Goal: Contribute content: Contribute content

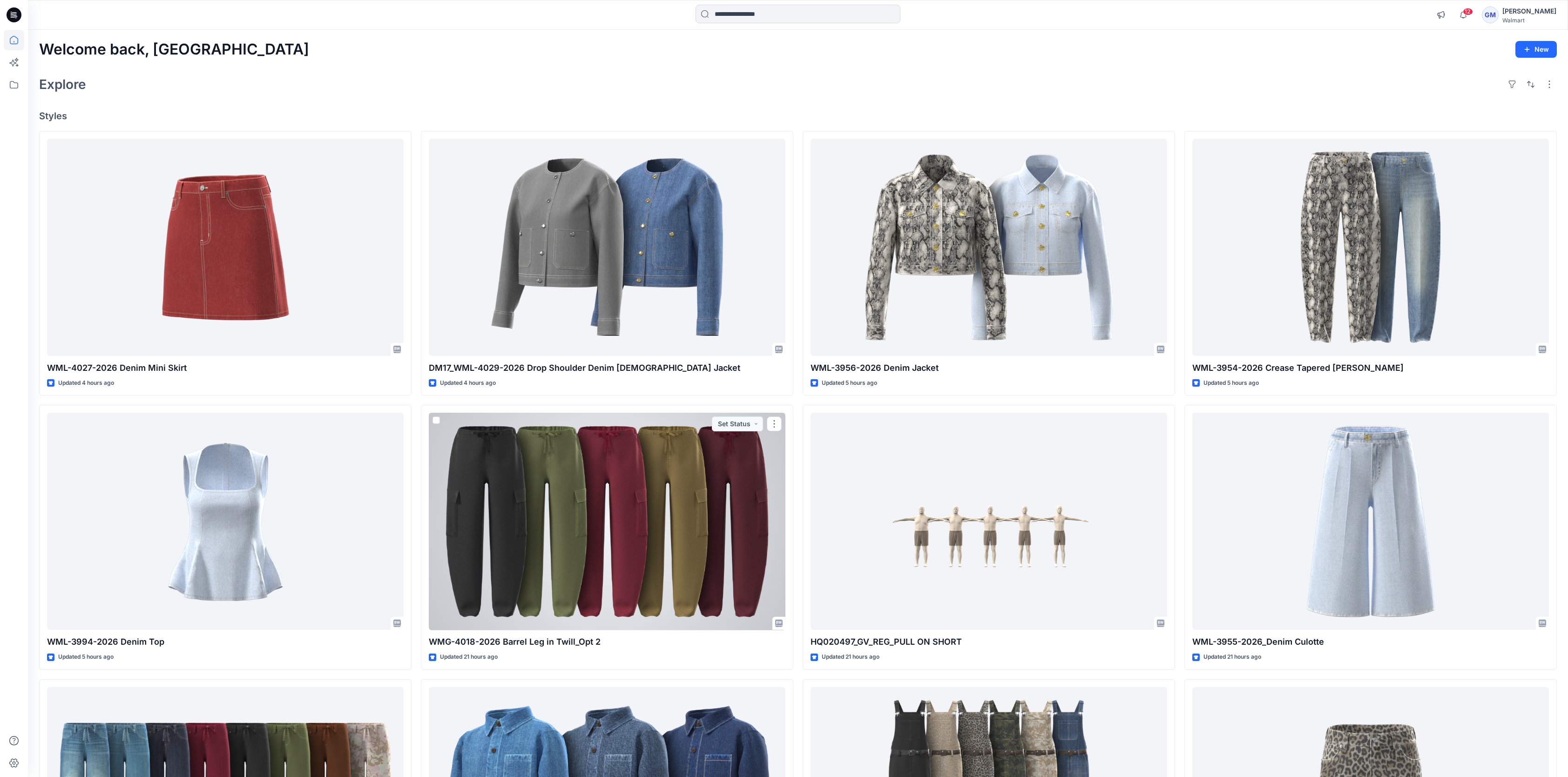
drag, startPoint x: 0, startPoint y: 0, endPoint x: 663, endPoint y: 564, distance: 870.4
click at [663, 564] on div at bounding box center [607, 521] width 356 height 217
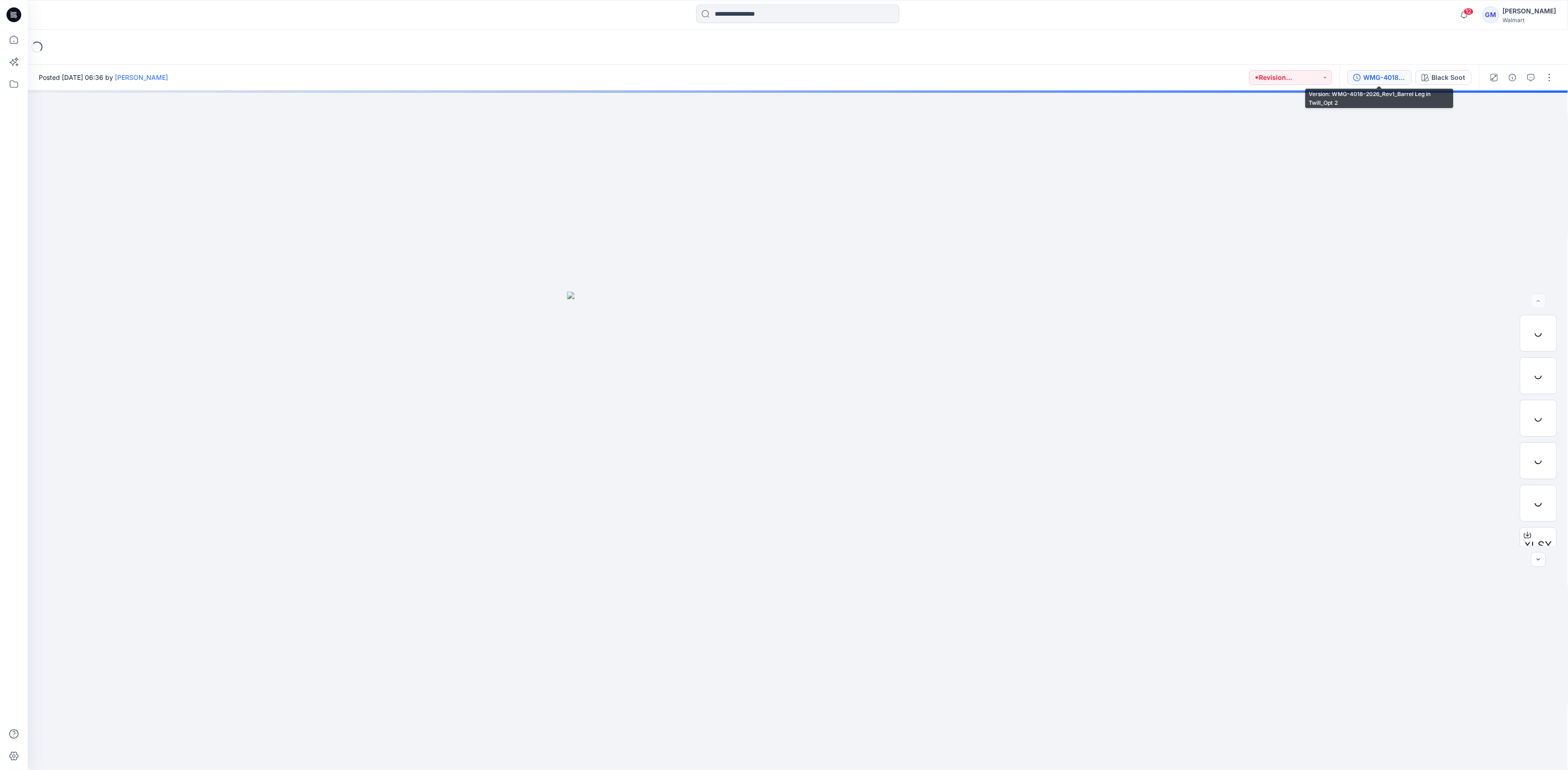
click at [1389, 79] on div "WMG-4018-2026_Rev1_Barrel Leg in Twill_Opt 2" at bounding box center [1384, 77] width 43 height 10
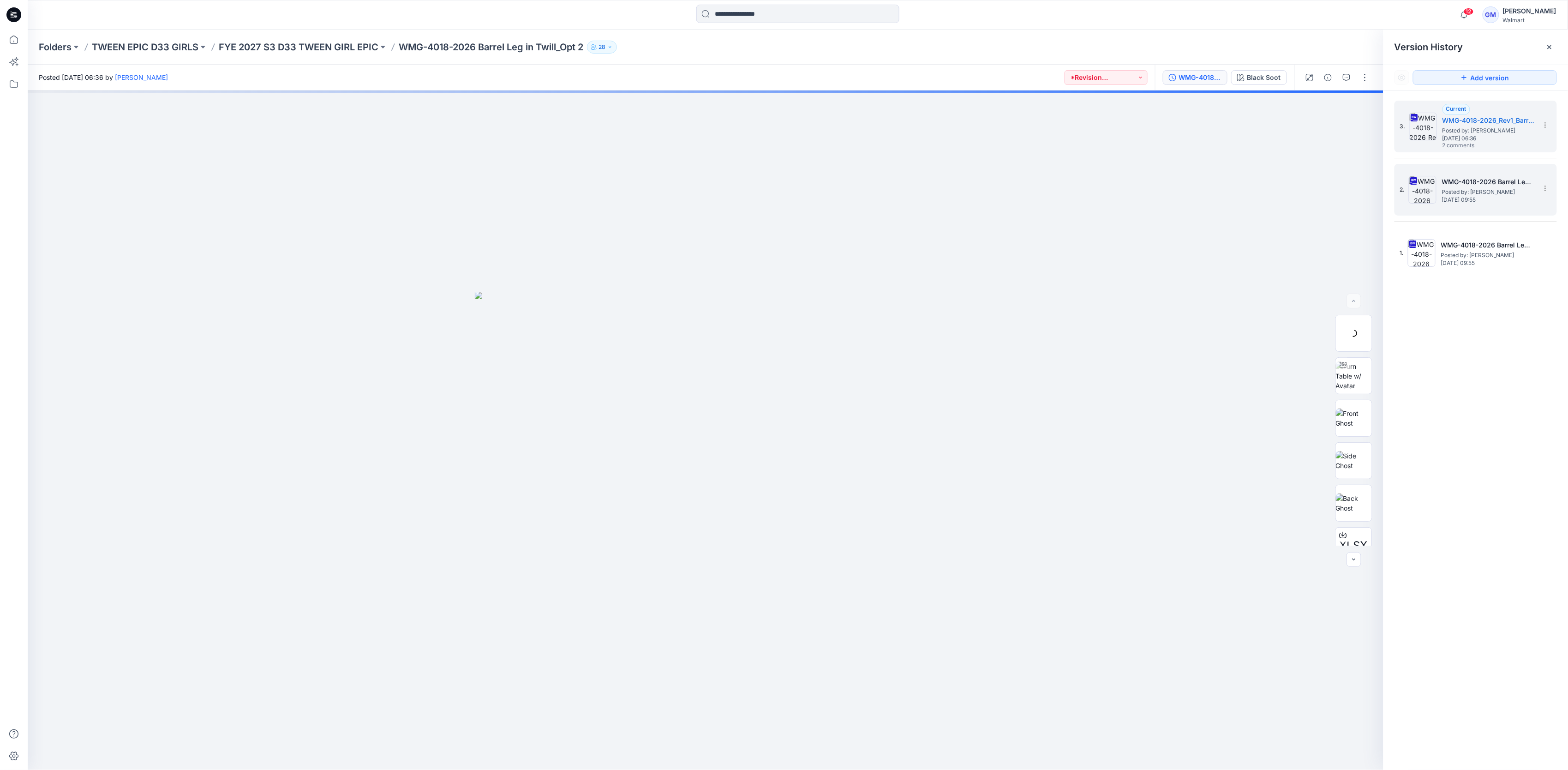
click at [1472, 192] on span "Posted by: [PERSON_NAME]" at bounding box center [1488, 192] width 93 height 9
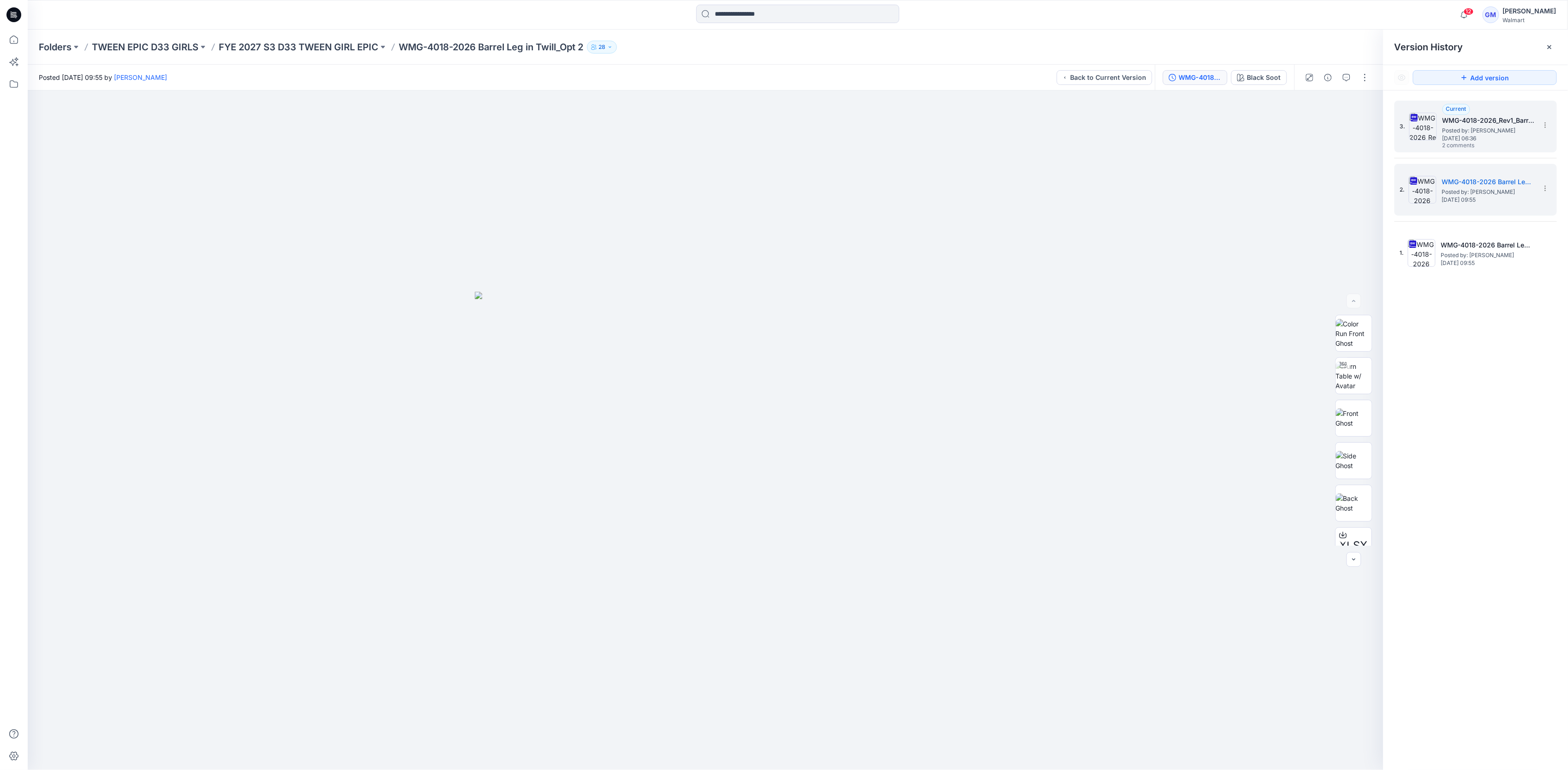
click at [1510, 120] on h5 "WMG-4018-2026_Rev1_Barrel Leg in Twill_Opt 2" at bounding box center [1489, 121] width 93 height 11
click at [1492, 198] on span "Thursday, September 18, 2025 09:55" at bounding box center [1488, 199] width 93 height 7
click at [11, 46] on icon at bounding box center [13, 39] width 20 height 20
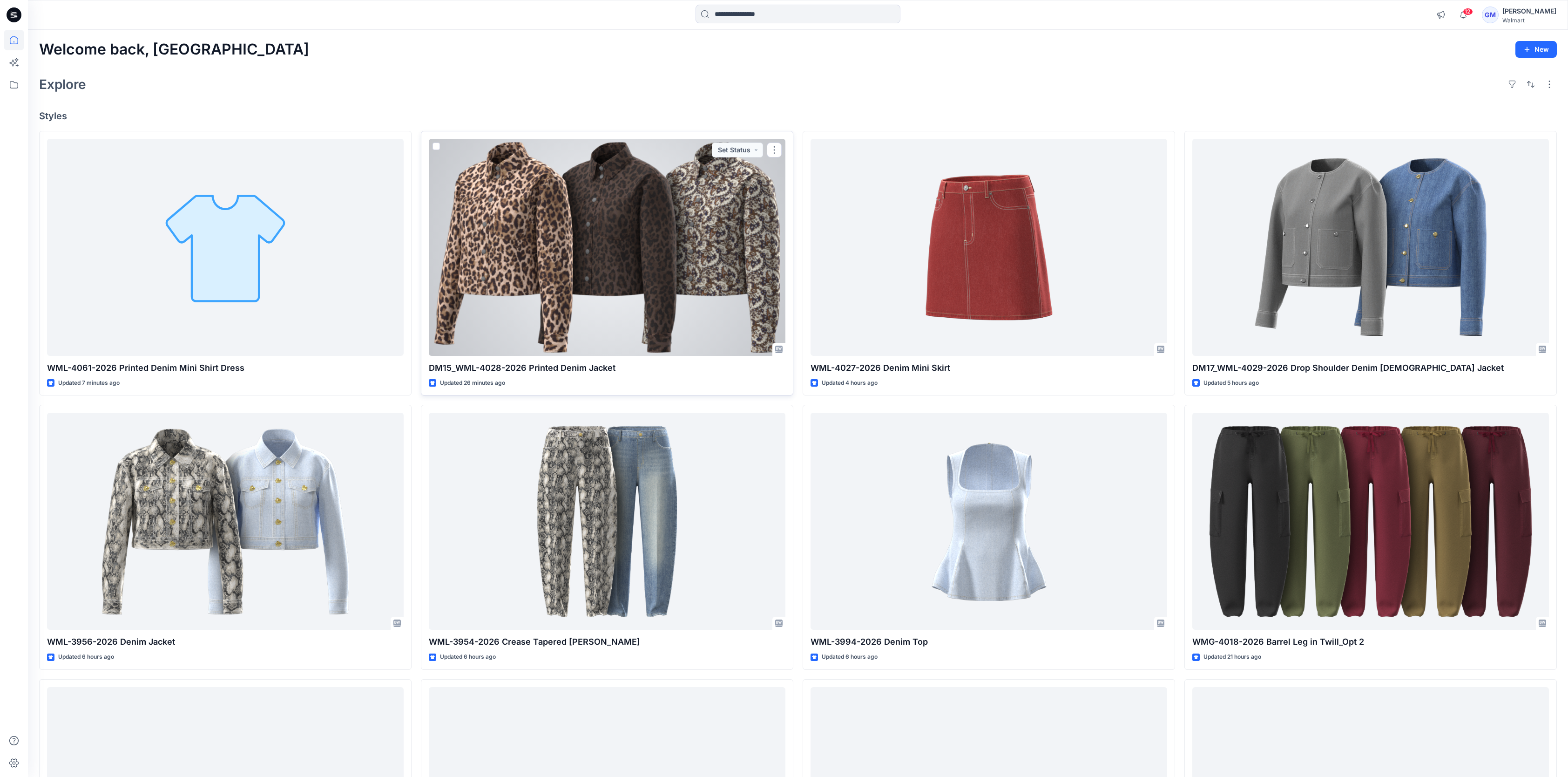
click at [666, 228] on div at bounding box center [607, 248] width 356 height 217
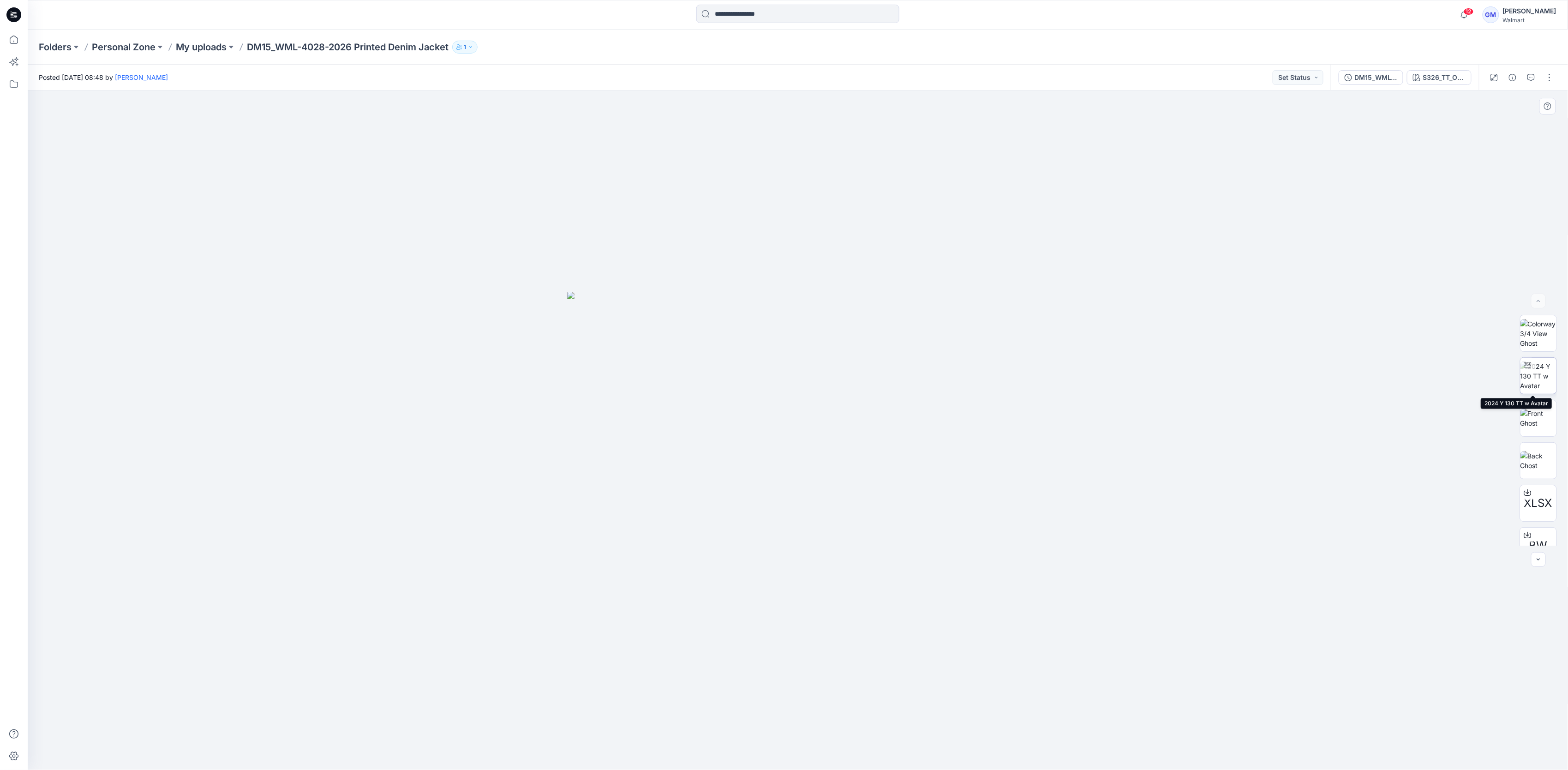
click at [1539, 375] on img at bounding box center [1538, 375] width 36 height 29
drag, startPoint x: 694, startPoint y: 46, endPoint x: 701, endPoint y: 52, distance: 9.2
click at [694, 46] on div "Folders Personal Zone My uploads DM15_WML-4028-2026 Printed Denim Jacket 1" at bounding box center [761, 47] width 1446 height 13
drag, startPoint x: 905, startPoint y: 744, endPoint x: 670, endPoint y: 715, distance: 236.8
click at [670, 715] on div at bounding box center [797, 430] width 1540 height 679
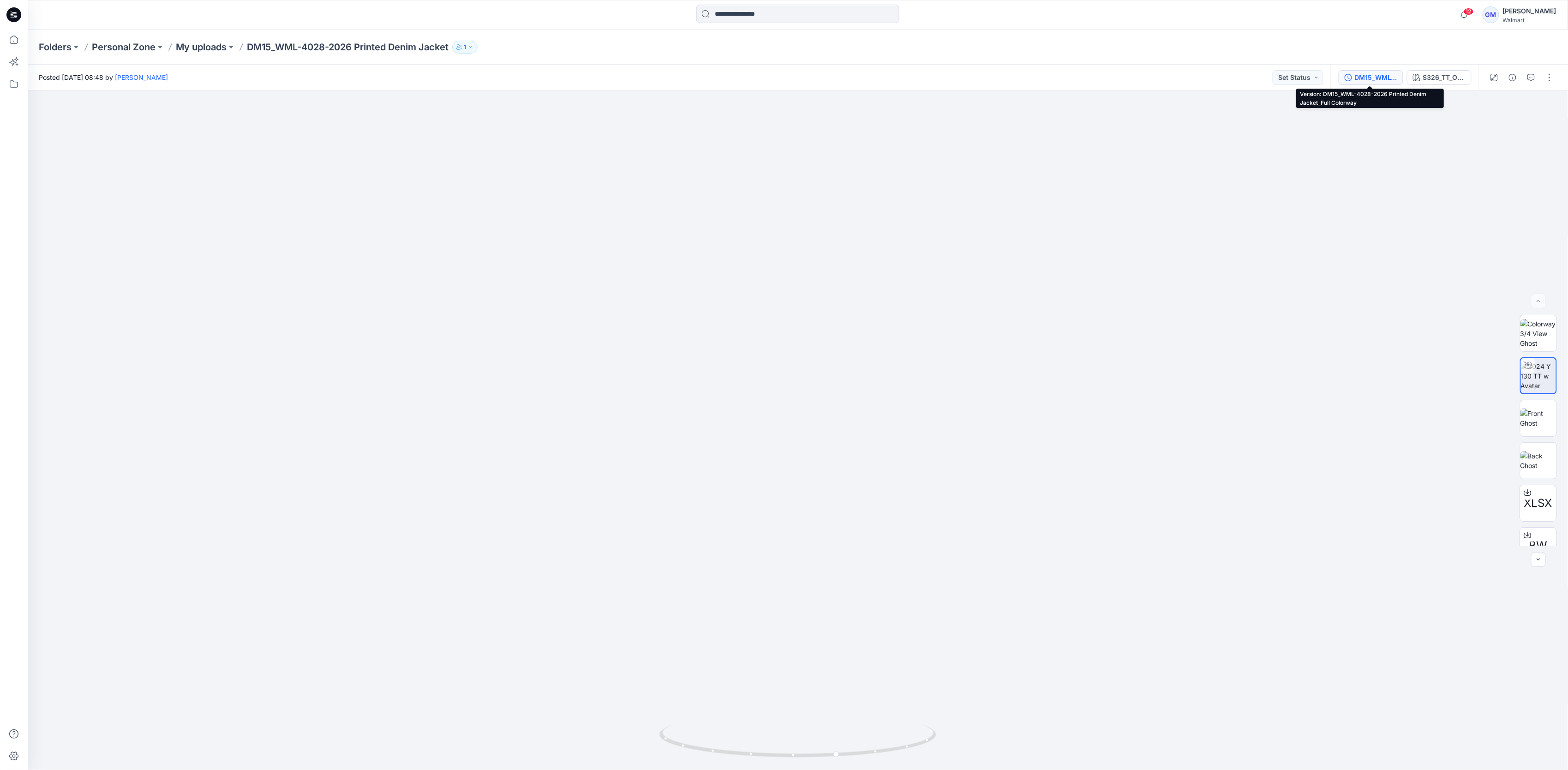
click at [1382, 80] on div "DM15_WML-4028-2026 Printed Denim Jacket_Full Colorway" at bounding box center [1375, 77] width 43 height 10
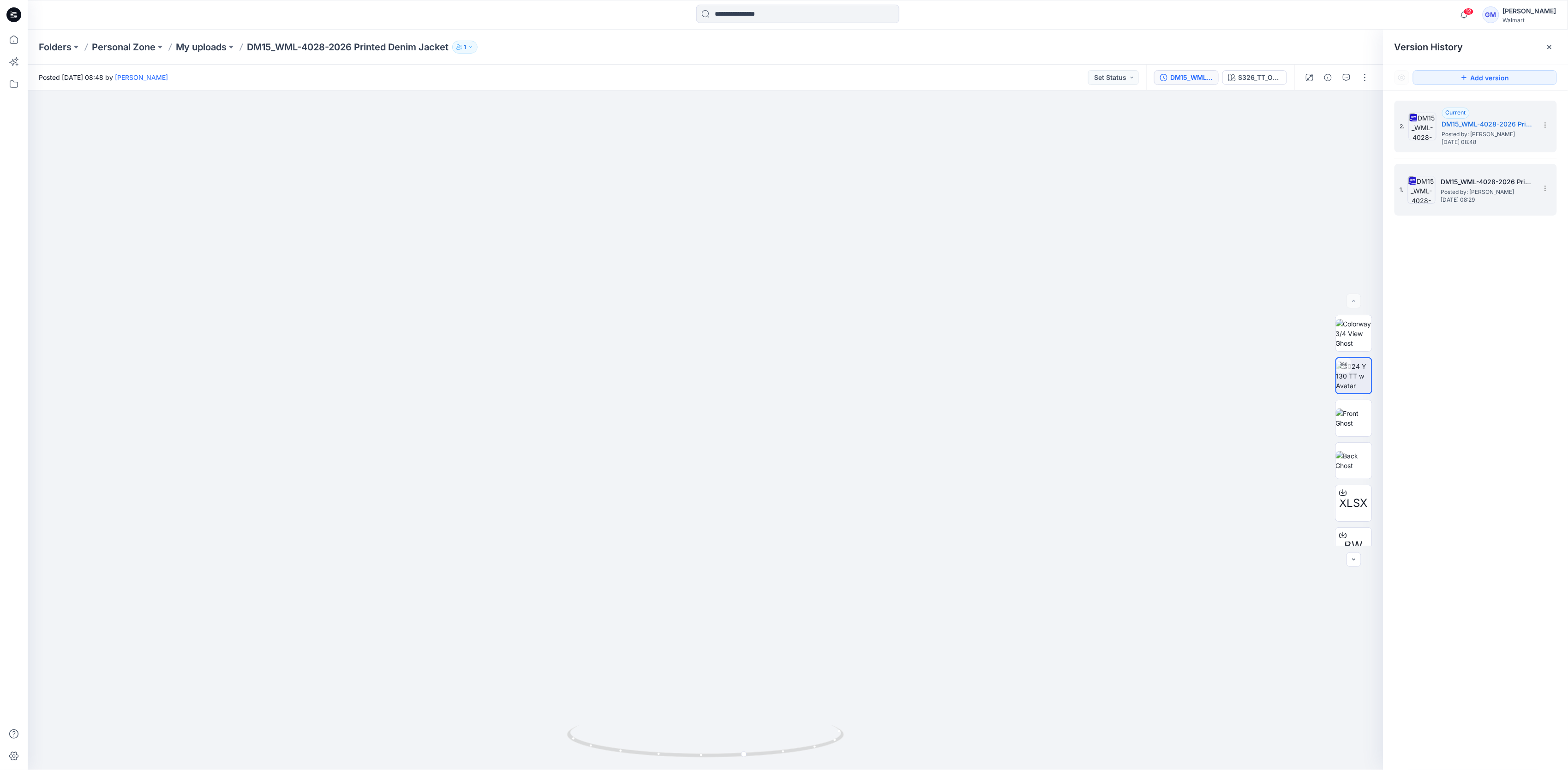
click at [1471, 182] on h5 "DM15_WML-4028-2026 Printed Denim Jacket_Soft Silver" at bounding box center [1487, 182] width 93 height 11
click at [1365, 417] on img at bounding box center [1354, 409] width 36 height 29
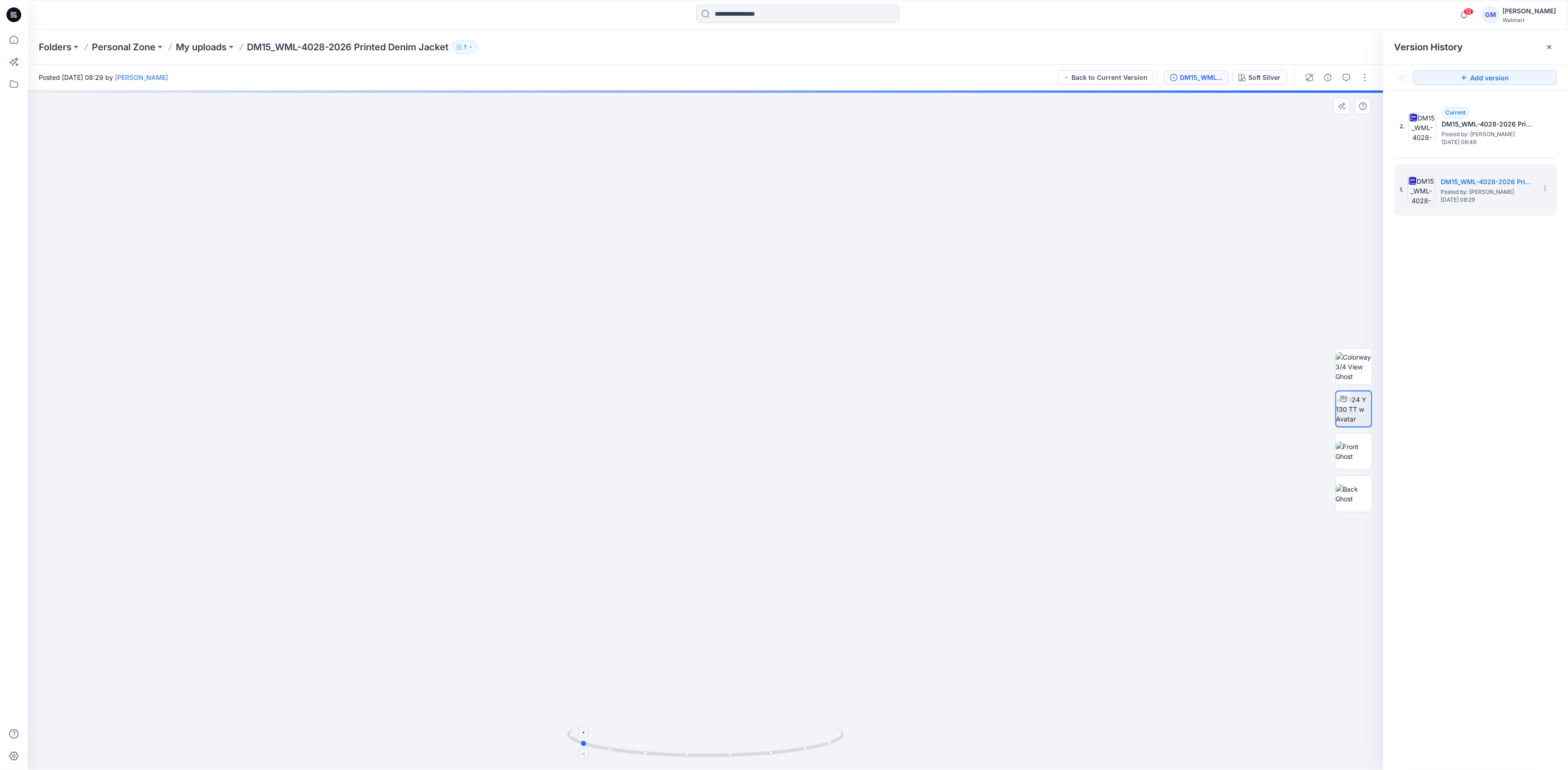
drag, startPoint x: 809, startPoint y: 752, endPoint x: 697, endPoint y: 756, distance: 112.1
click at [697, 756] on icon at bounding box center [706, 742] width 279 height 35
drag, startPoint x: 818, startPoint y: 746, endPoint x: 674, endPoint y: 739, distance: 144.2
click at [674, 739] on icon at bounding box center [706, 742] width 279 height 35
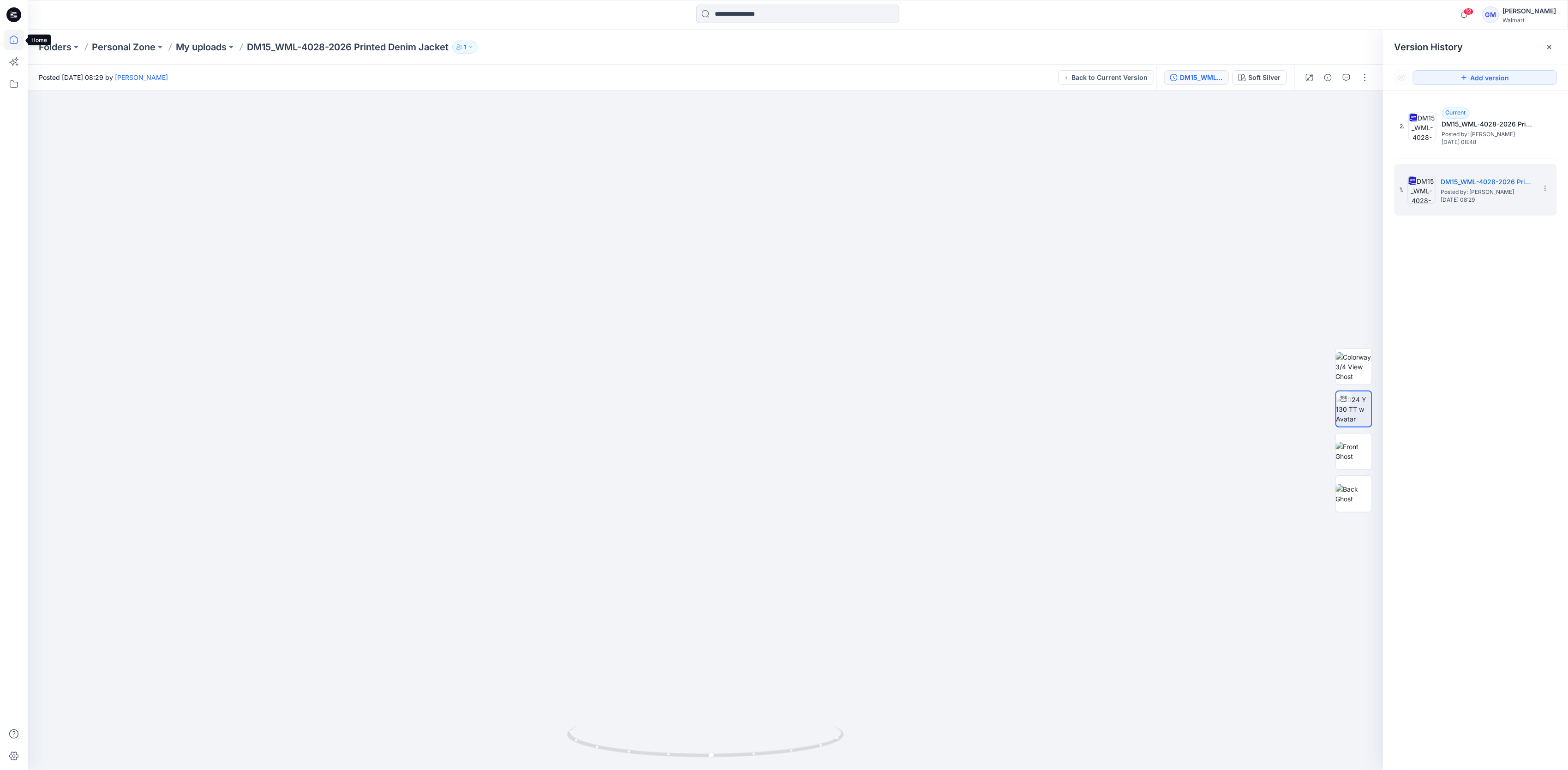
click at [12, 43] on icon at bounding box center [13, 40] width 9 height 9
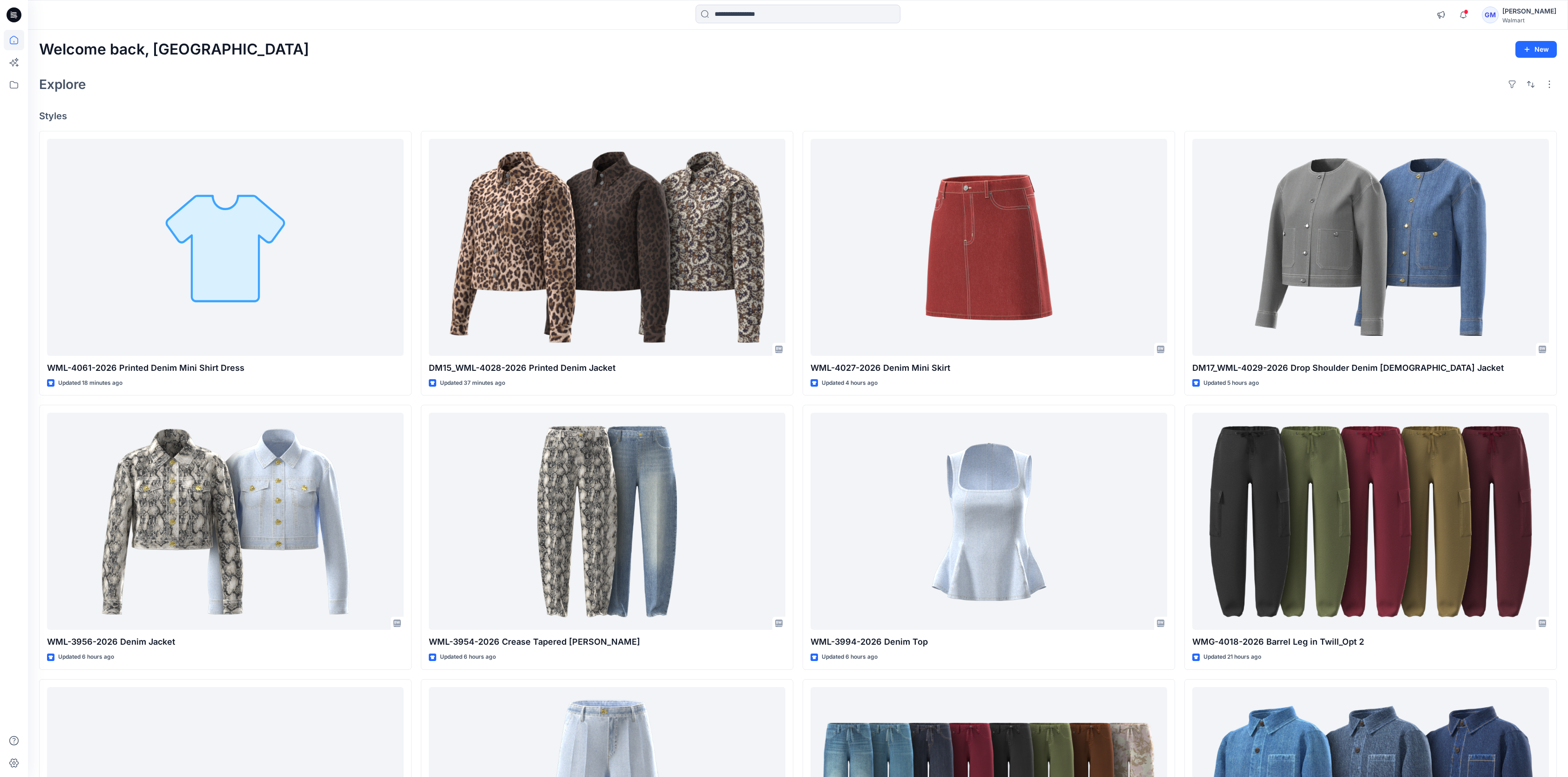
click at [952, 92] on div "Explore" at bounding box center [798, 84] width 1517 height 22
click at [1309, 82] on div "Explore" at bounding box center [798, 84] width 1517 height 22
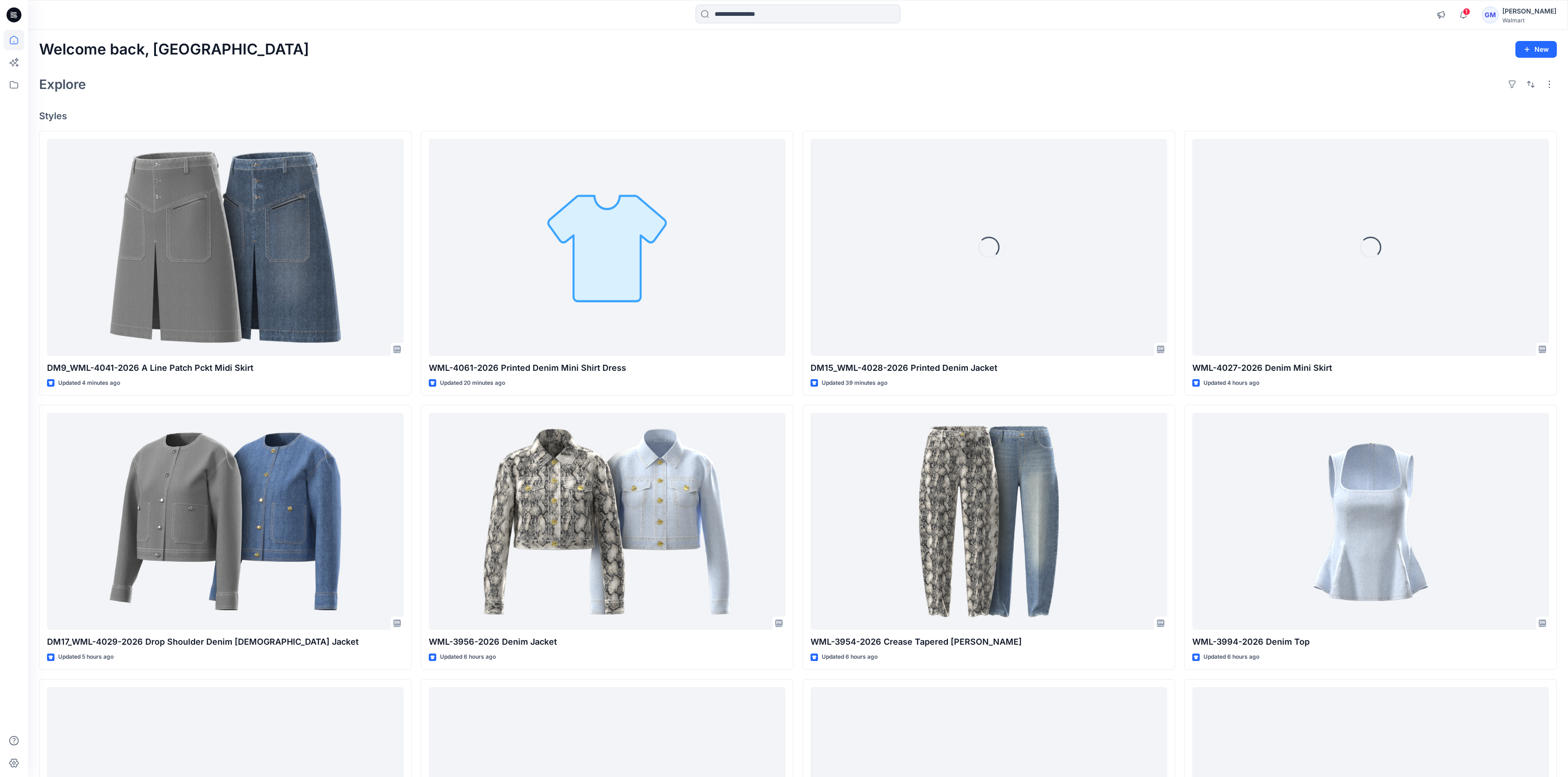
click at [316, 96] on div "Welcome back, Gayan New Explore Styles DM9_WML-4041-2026 A Line Patch Pckt Midi…" at bounding box center [798, 509] width 1540 height 959
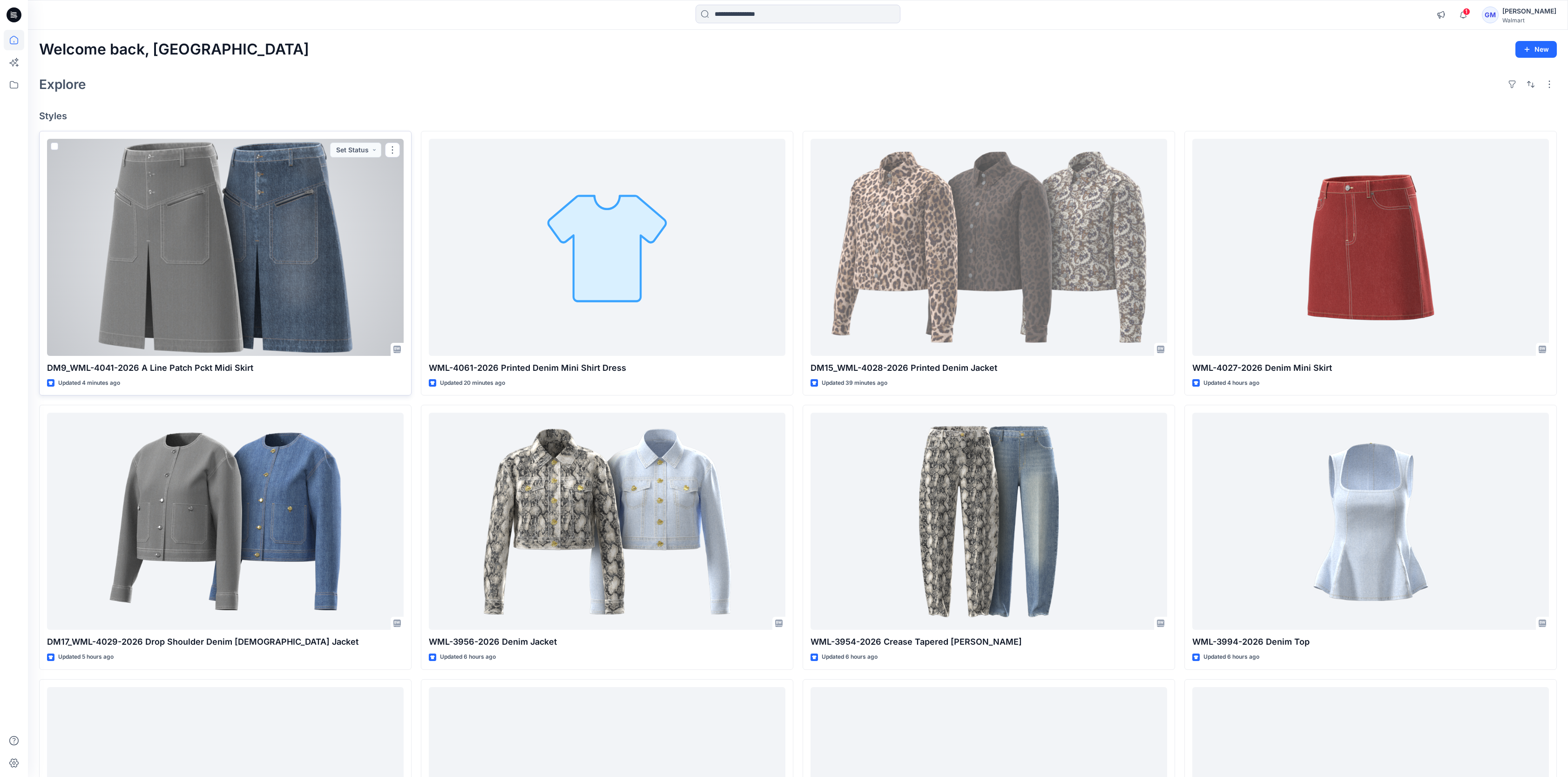
click at [254, 310] on div at bounding box center [225, 248] width 356 height 217
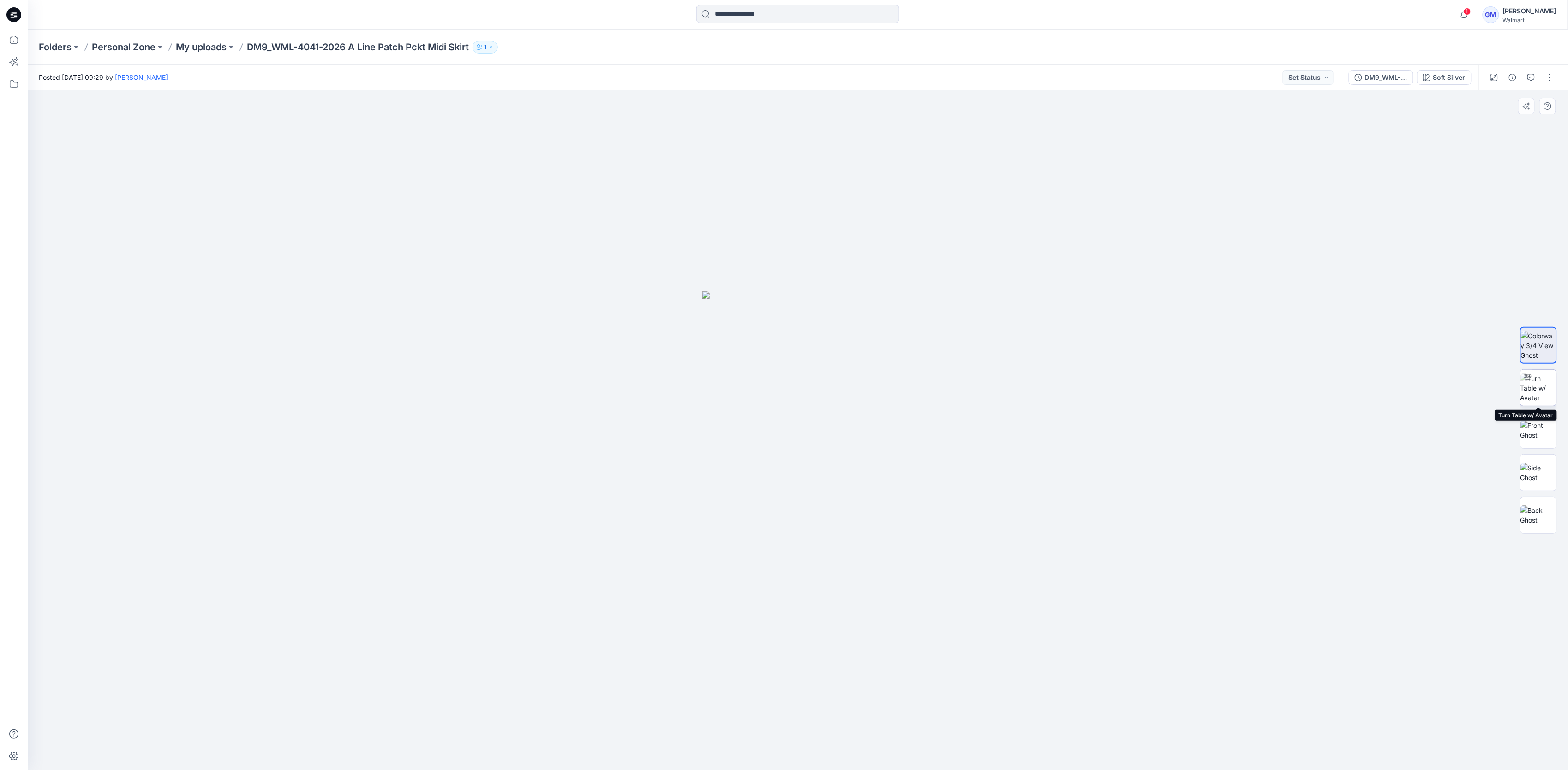
click at [1538, 390] on img at bounding box center [1538, 387] width 36 height 29
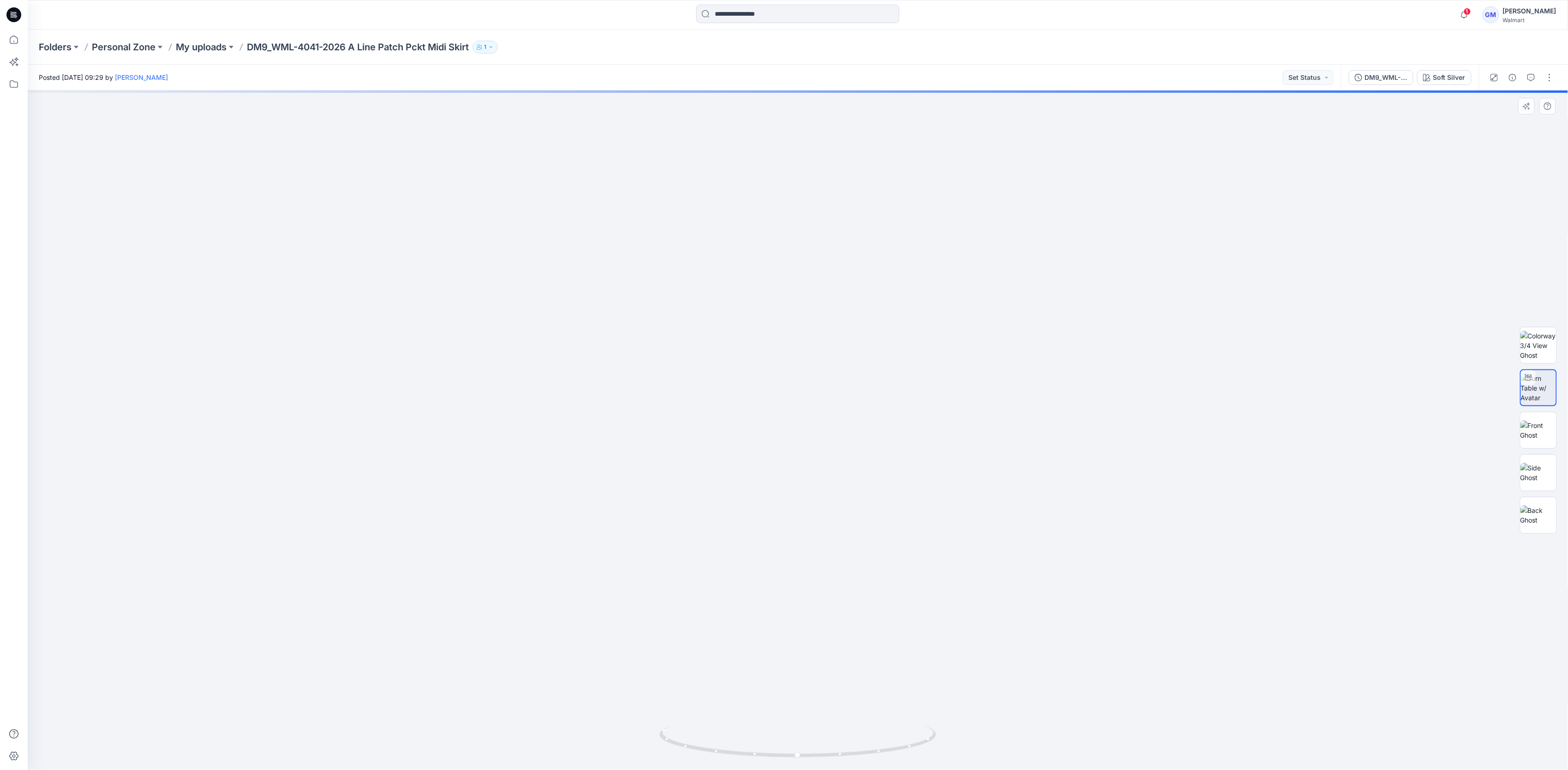
drag, startPoint x: 956, startPoint y: 502, endPoint x: 944, endPoint y: 366, distance: 136.5
click at [944, 366] on img at bounding box center [798, 238] width 1173 height 1063
drag, startPoint x: 1007, startPoint y: 521, endPoint x: 1008, endPoint y: 612, distance: 91.0
click at [1008, 612] on img at bounding box center [798, 89] width 1667 height 1362
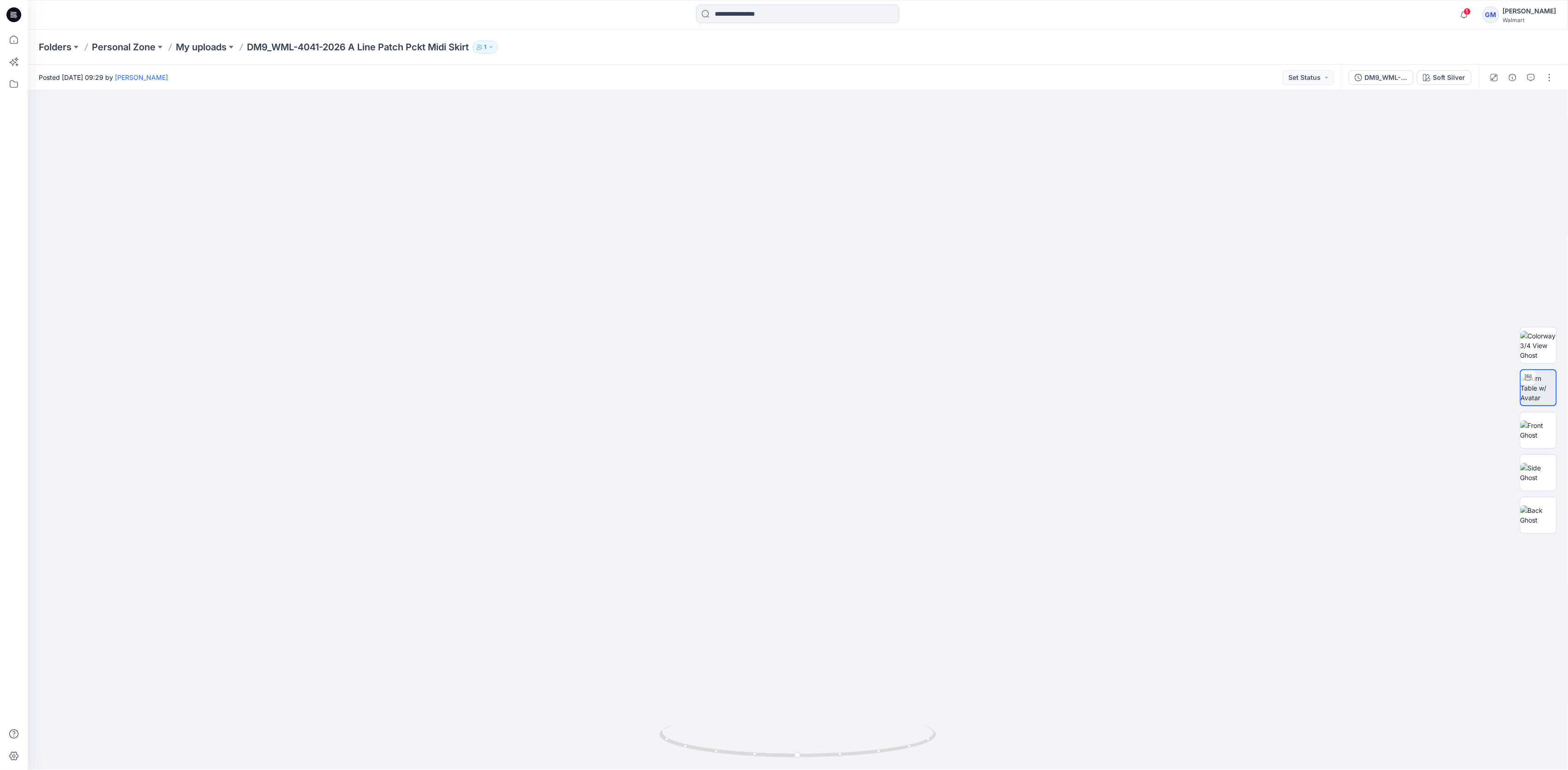
click at [605, 33] on div "Folders Personal Zone My uploads DM9_WML-4041-2026 A Line Patch Pckt Midi Skirt…" at bounding box center [797, 46] width 1540 height 35
drag, startPoint x: 912, startPoint y: 748, endPoint x: 919, endPoint y: 742, distance: 9.2
click at [923, 747] on icon at bounding box center [798, 742] width 279 height 35
drag, startPoint x: 929, startPoint y: 751, endPoint x: 681, endPoint y: 752, distance: 248.0
click at [681, 752] on icon at bounding box center [798, 742] width 279 height 35
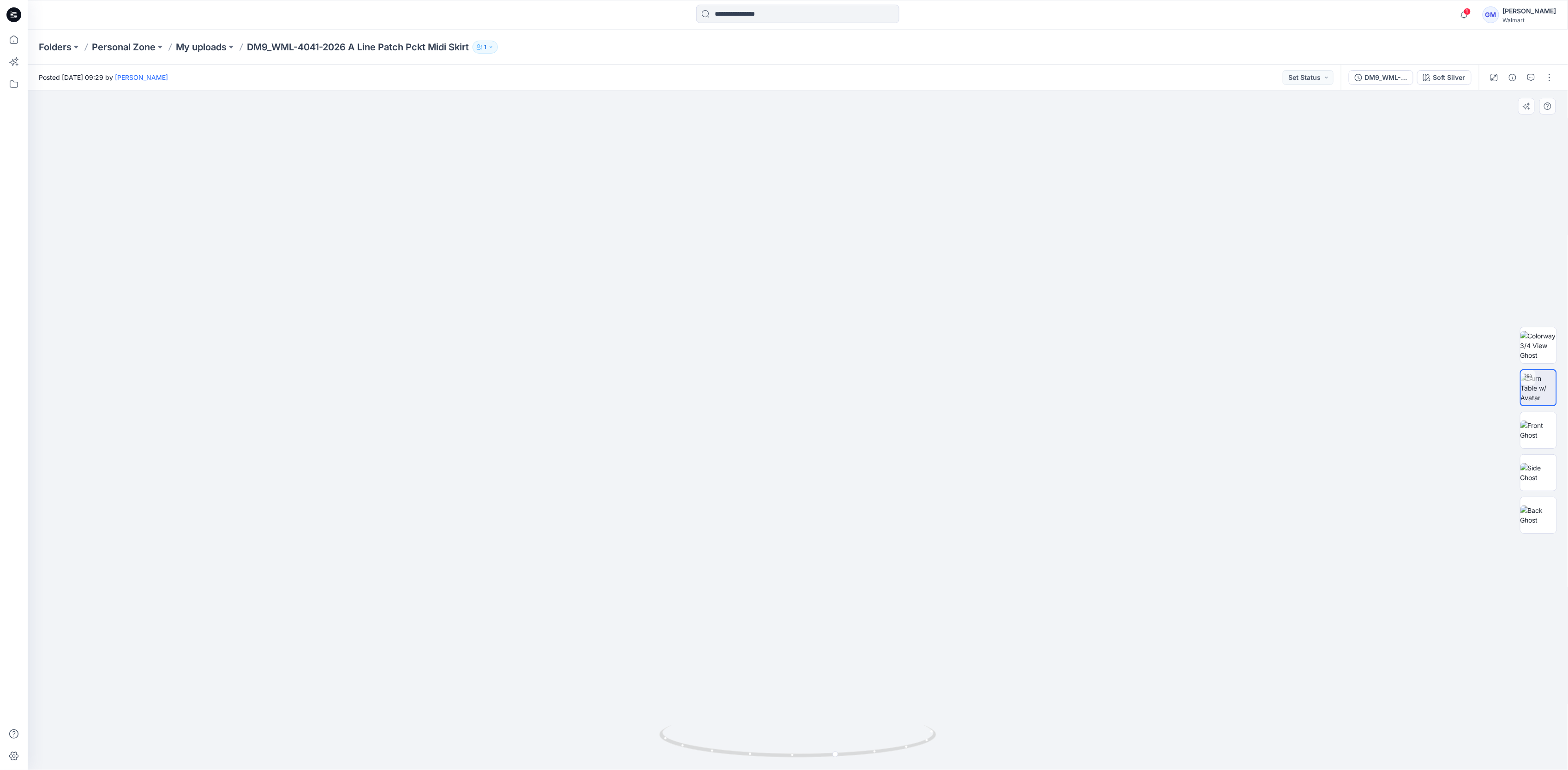
drag, startPoint x: 879, startPoint y: 393, endPoint x: 885, endPoint y: 457, distance: 64.3
click at [885, 457] on img at bounding box center [803, 48] width 1889 height 1444
click at [1443, 69] on div "DM9_WML-4041-2026 A Line Patch Pckt Midi Skirt_Full Colorway Soft Silver" at bounding box center [1409, 77] width 138 height 26
click at [1440, 79] on div "Soft Silver" at bounding box center [1449, 77] width 32 height 10
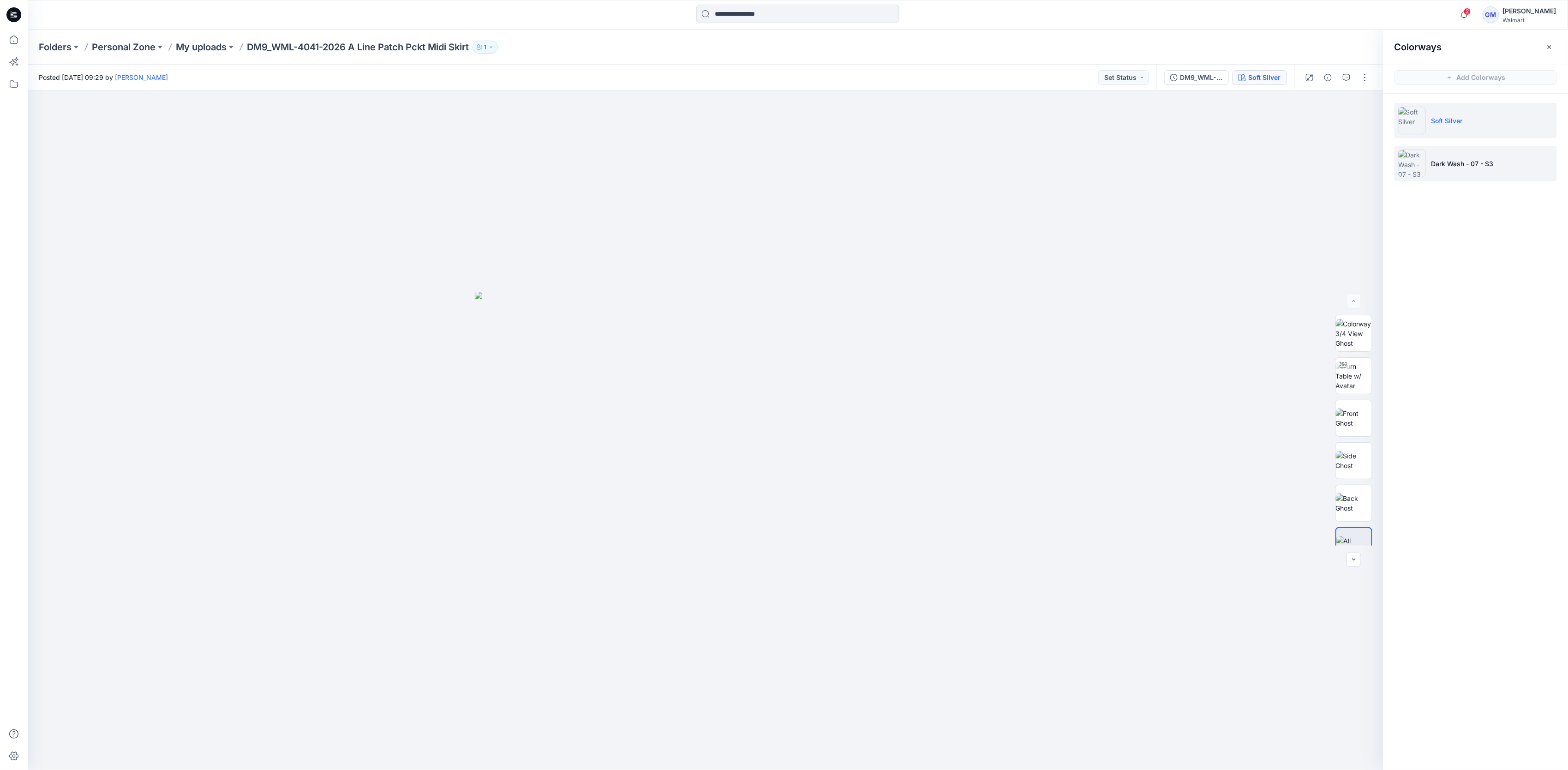
click at [1439, 152] on li "Dark Wash - 07 - S3" at bounding box center [1475, 163] width 162 height 35
click at [1362, 427] on img at bounding box center [1354, 430] width 36 height 20
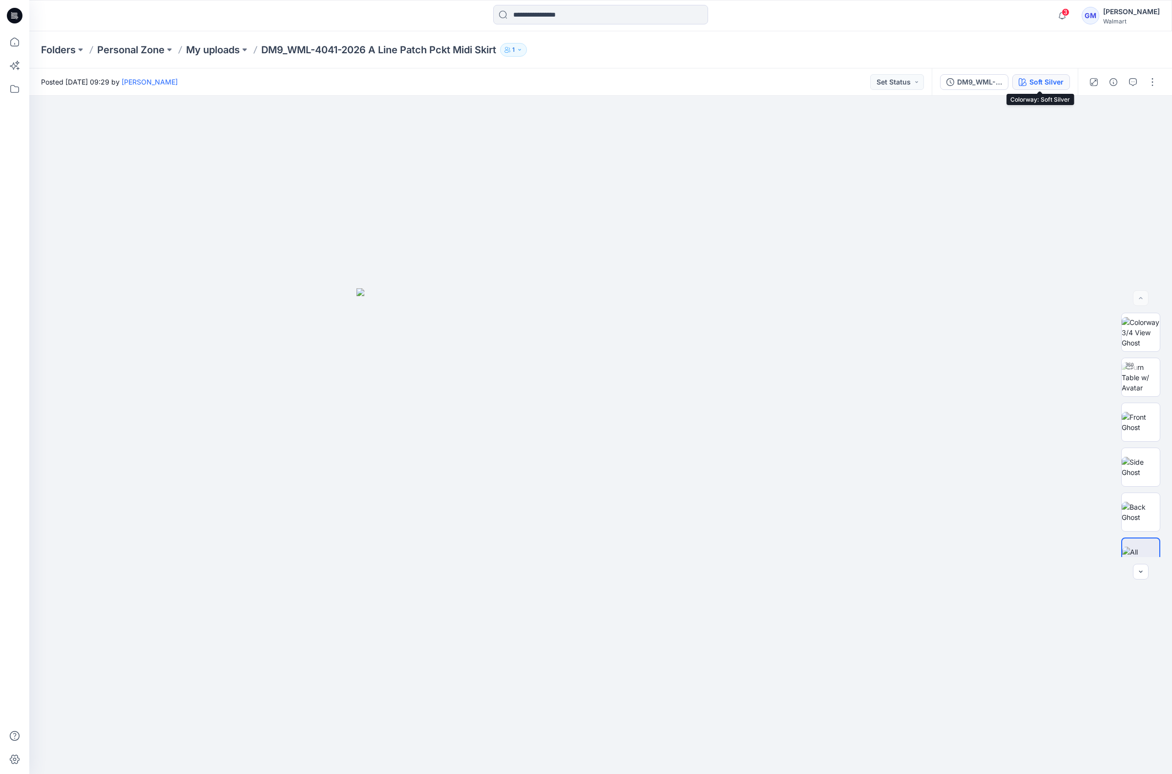
click at [1032, 74] on button "Soft Silver" at bounding box center [1041, 82] width 58 height 16
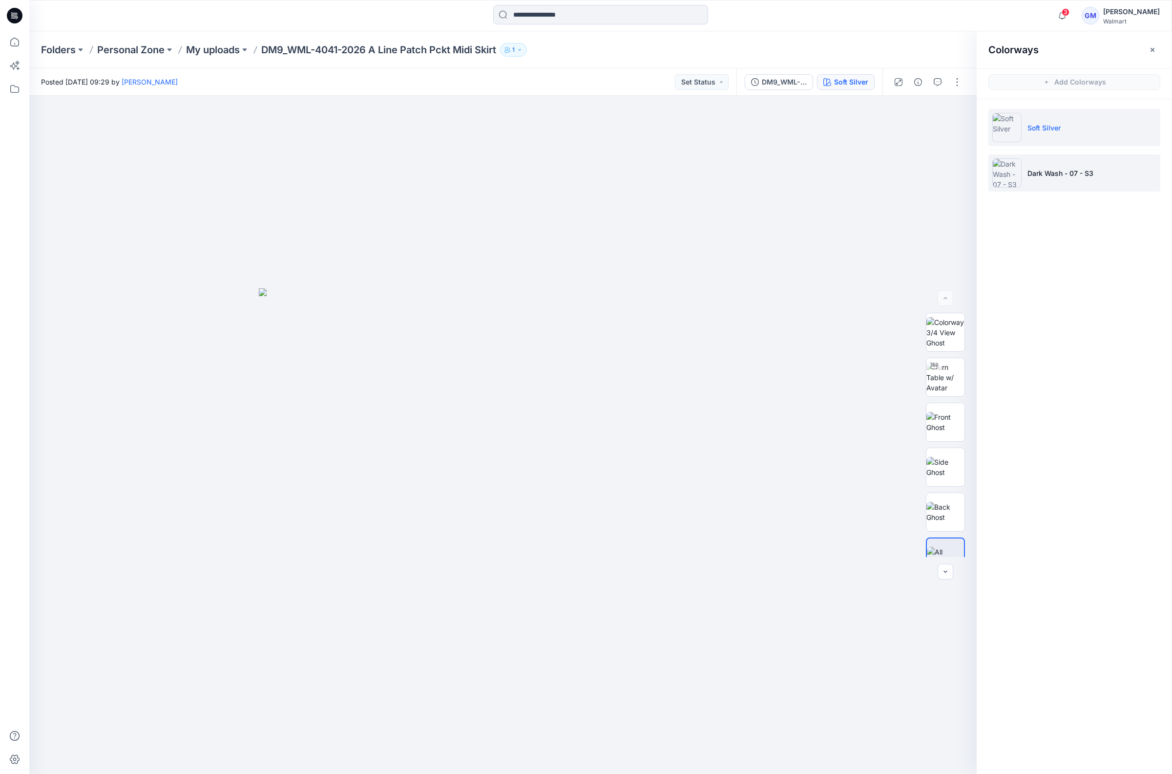
click at [1063, 181] on li "Dark Wash - 07 - S3" at bounding box center [1075, 172] width 172 height 37
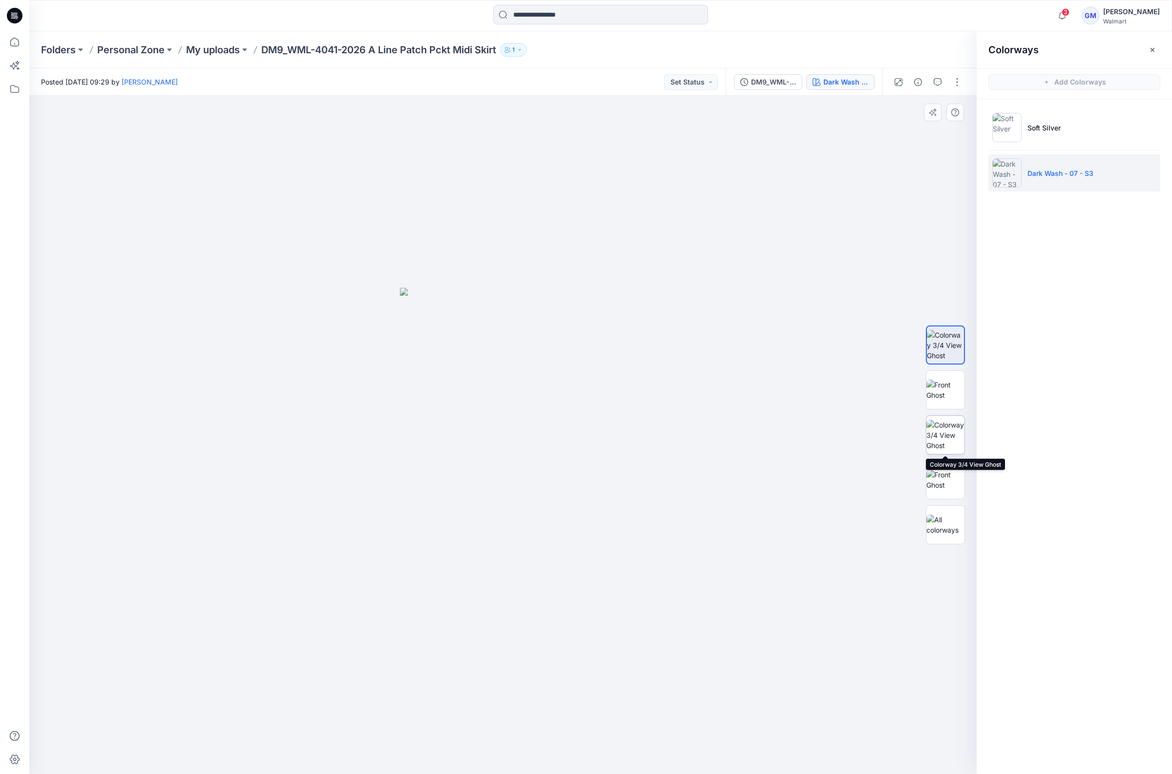
click at [948, 439] on img at bounding box center [945, 435] width 38 height 31
click at [945, 400] on img at bounding box center [945, 389] width 38 height 21
click at [946, 474] on img at bounding box center [945, 479] width 38 height 21
drag, startPoint x: 560, startPoint y: 510, endPoint x: 567, endPoint y: 502, distance: 10.8
click at [560, 510] on img at bounding box center [503, 531] width 222 height 485
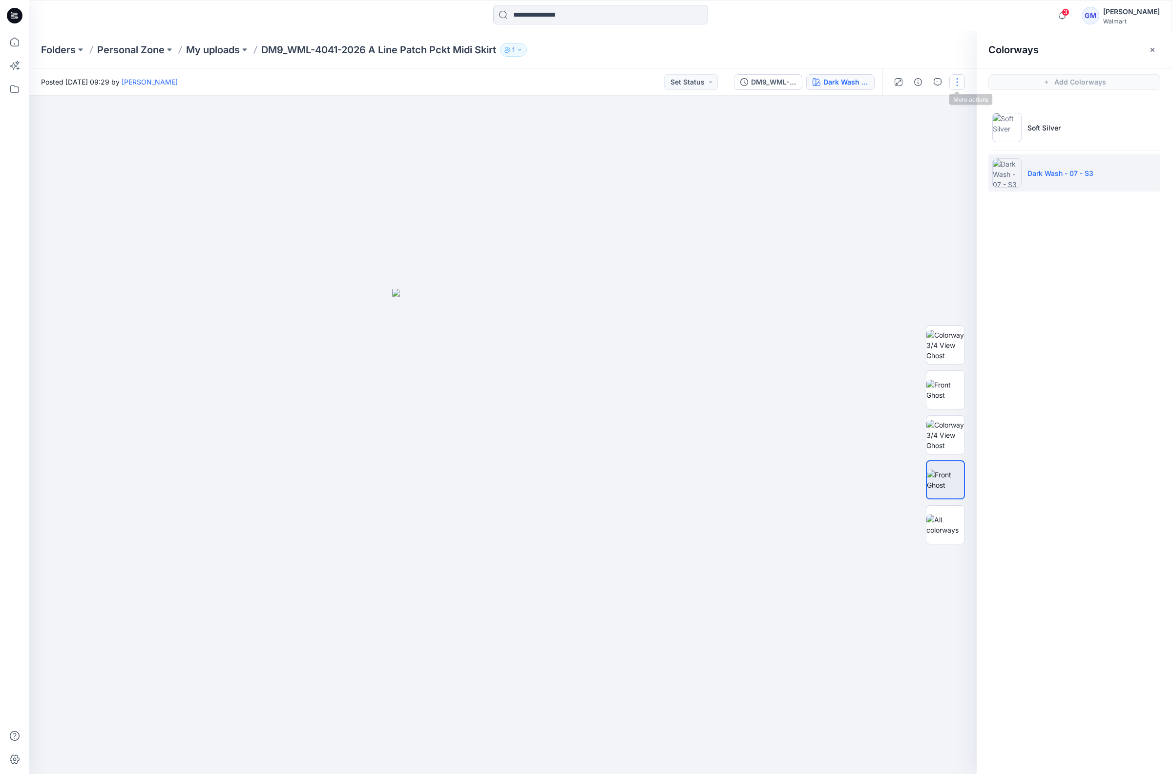
click at [958, 85] on button "button" at bounding box center [957, 82] width 16 height 16
click at [934, 130] on button "Edit" at bounding box center [916, 132] width 90 height 18
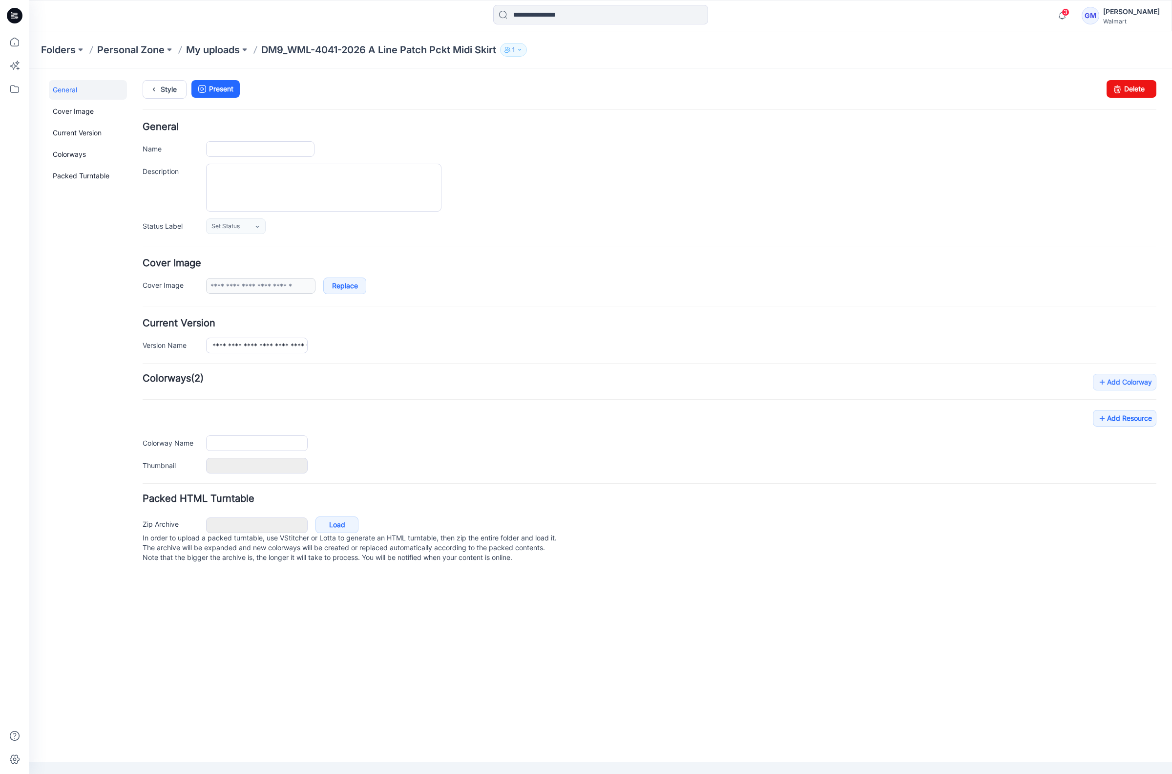
type input "**********"
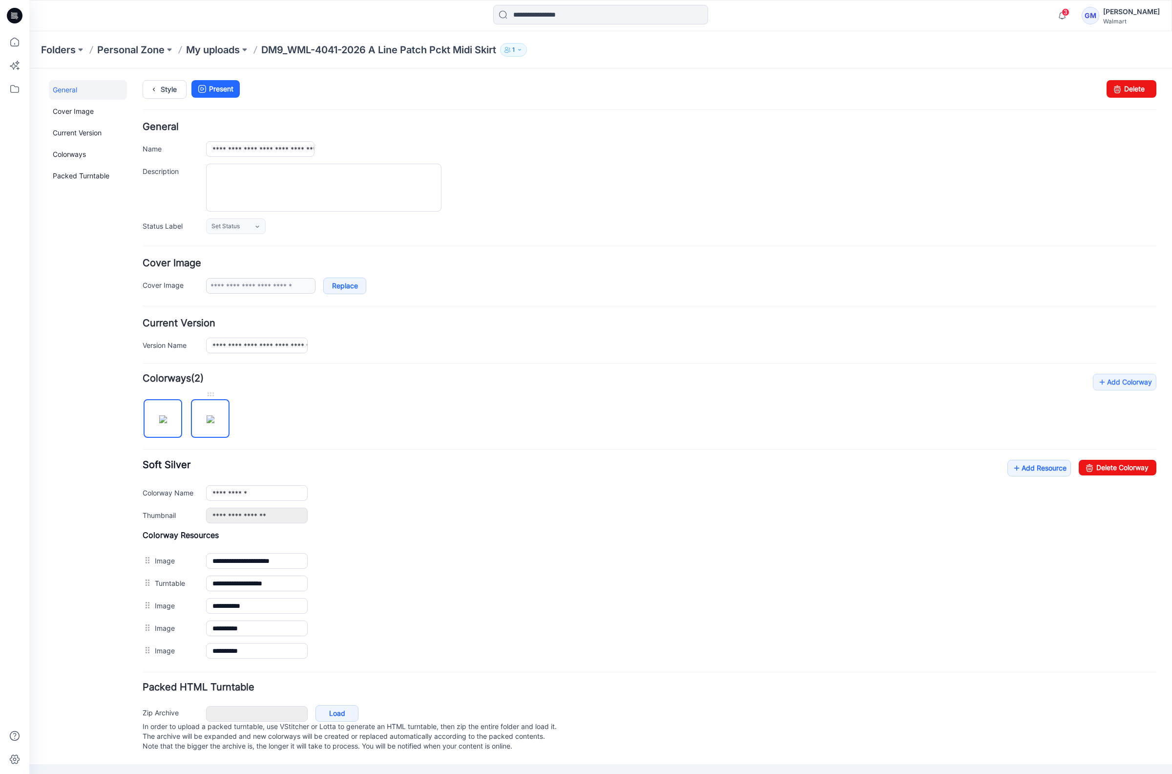
click at [207, 418] on img at bounding box center [211, 419] width 8 height 8
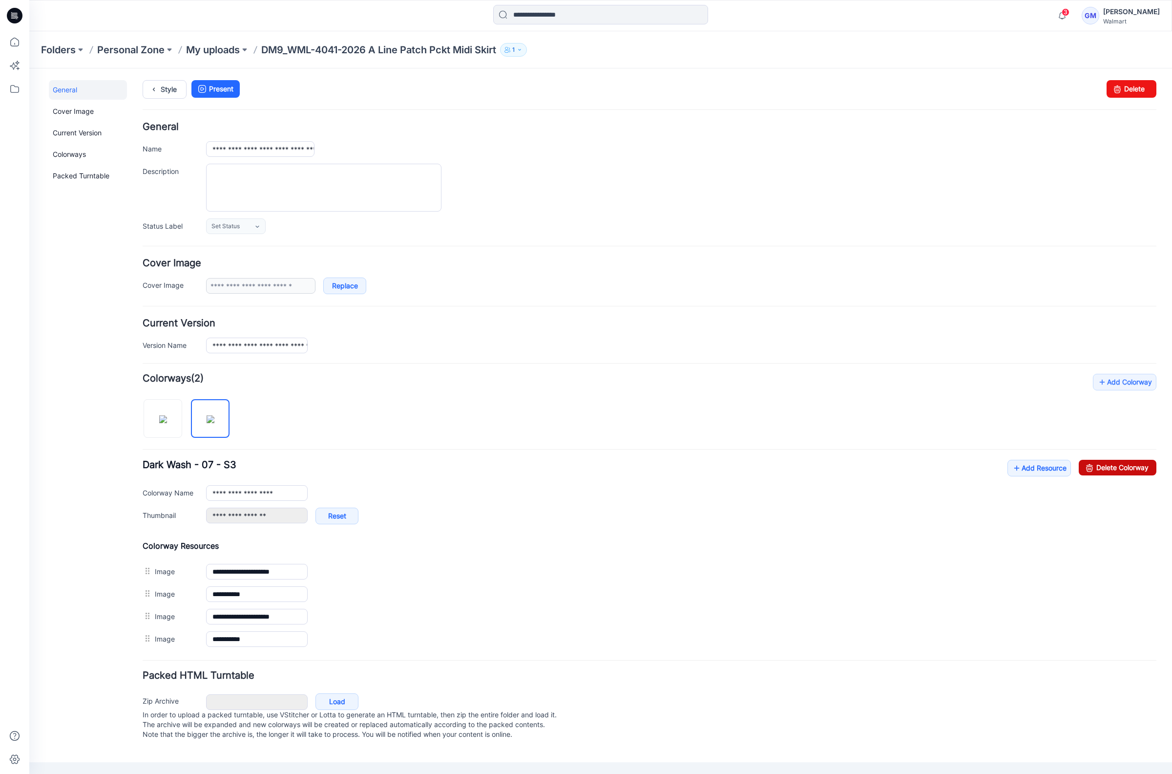
click at [1124, 470] on link "Delete Colorway" at bounding box center [1118, 468] width 78 height 16
type input "**********"
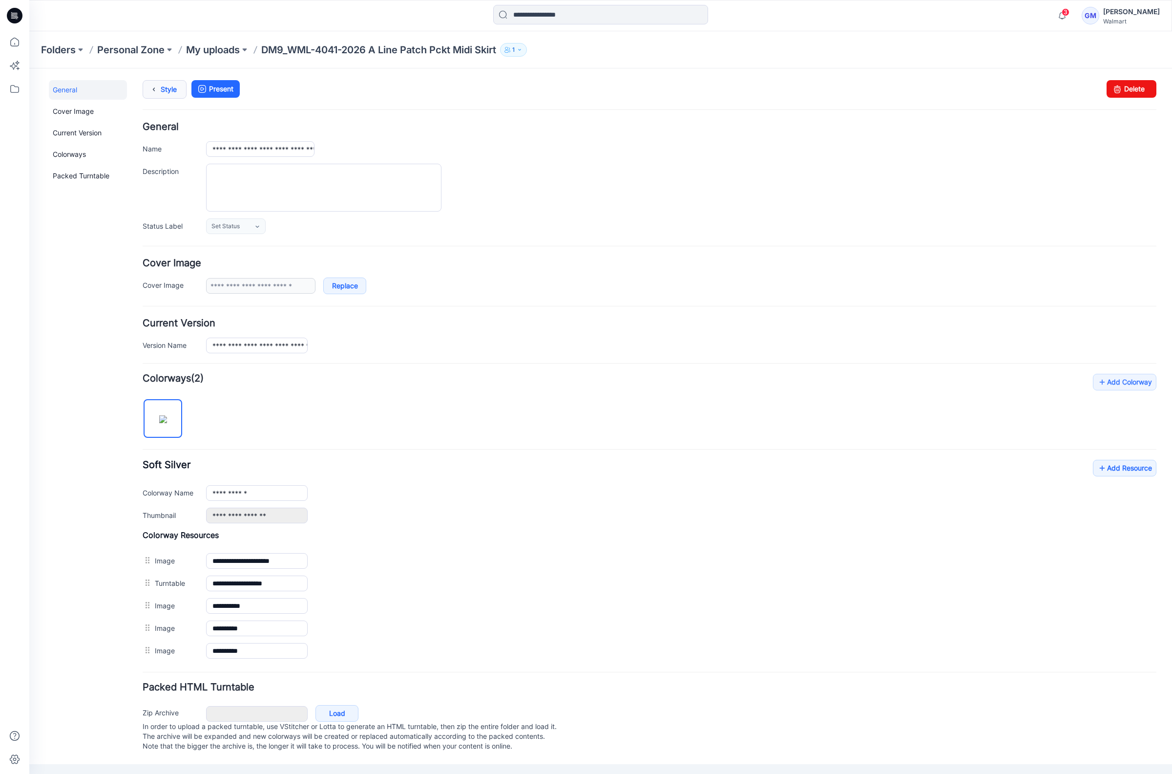
click at [163, 84] on link "Style" at bounding box center [165, 89] width 44 height 19
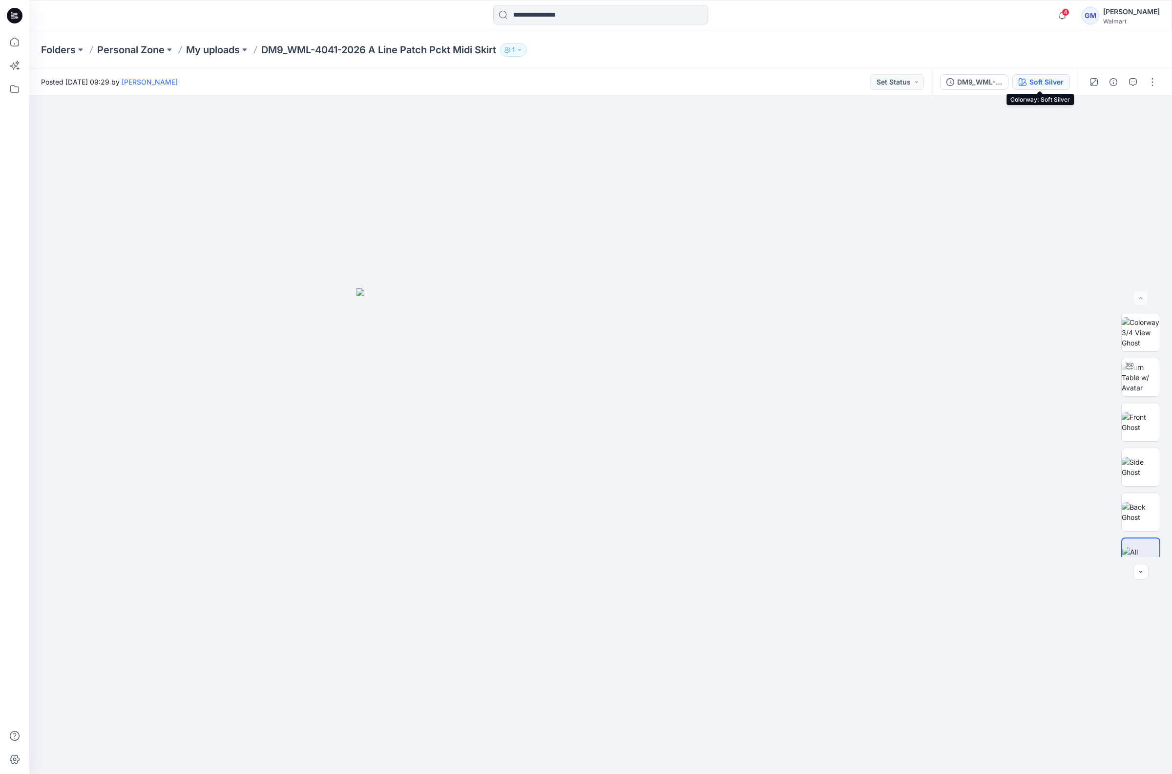
click at [1045, 80] on div "Soft Silver" at bounding box center [1047, 82] width 34 height 11
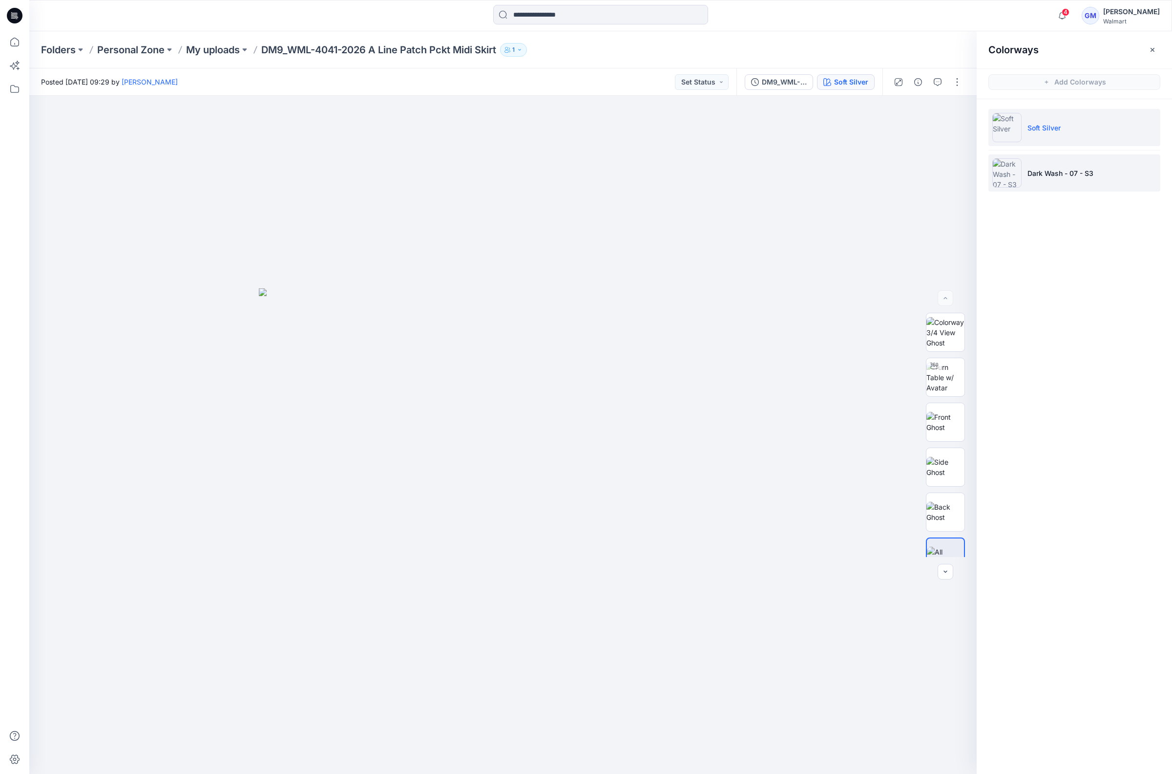
click at [1105, 169] on li "Dark Wash - 07 - S3" at bounding box center [1075, 172] width 172 height 37
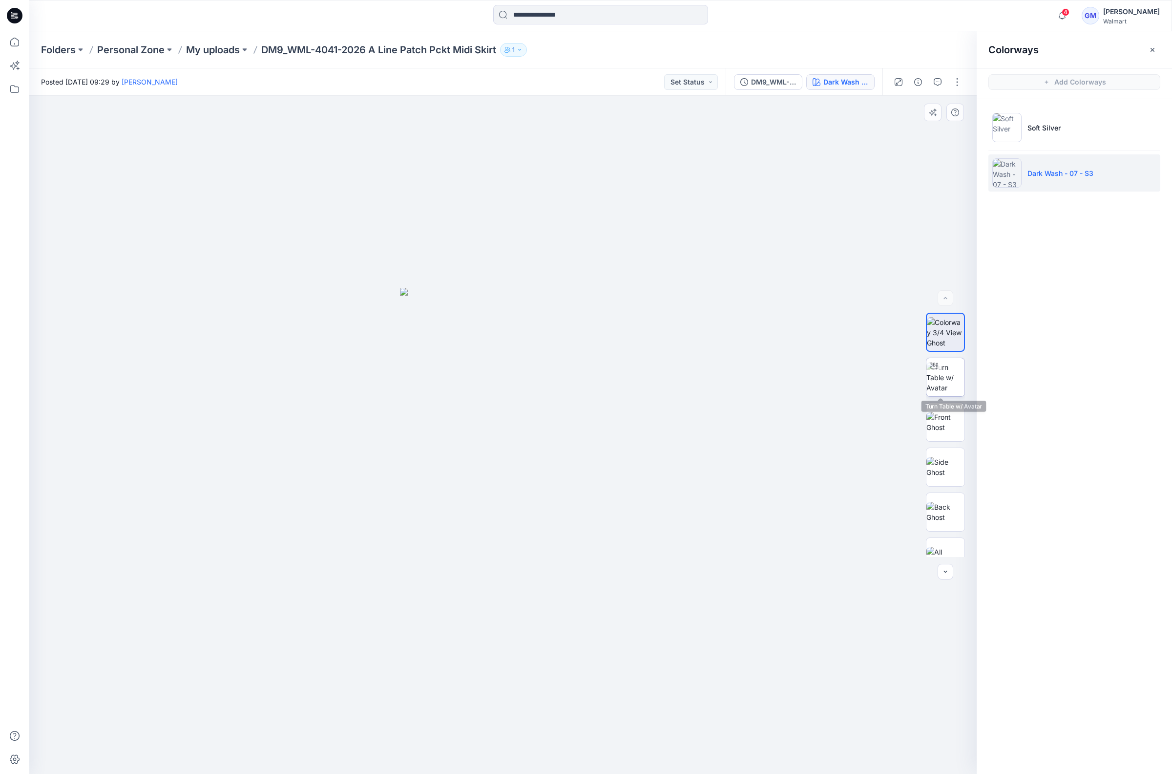
click at [944, 385] on img at bounding box center [945, 377] width 38 height 31
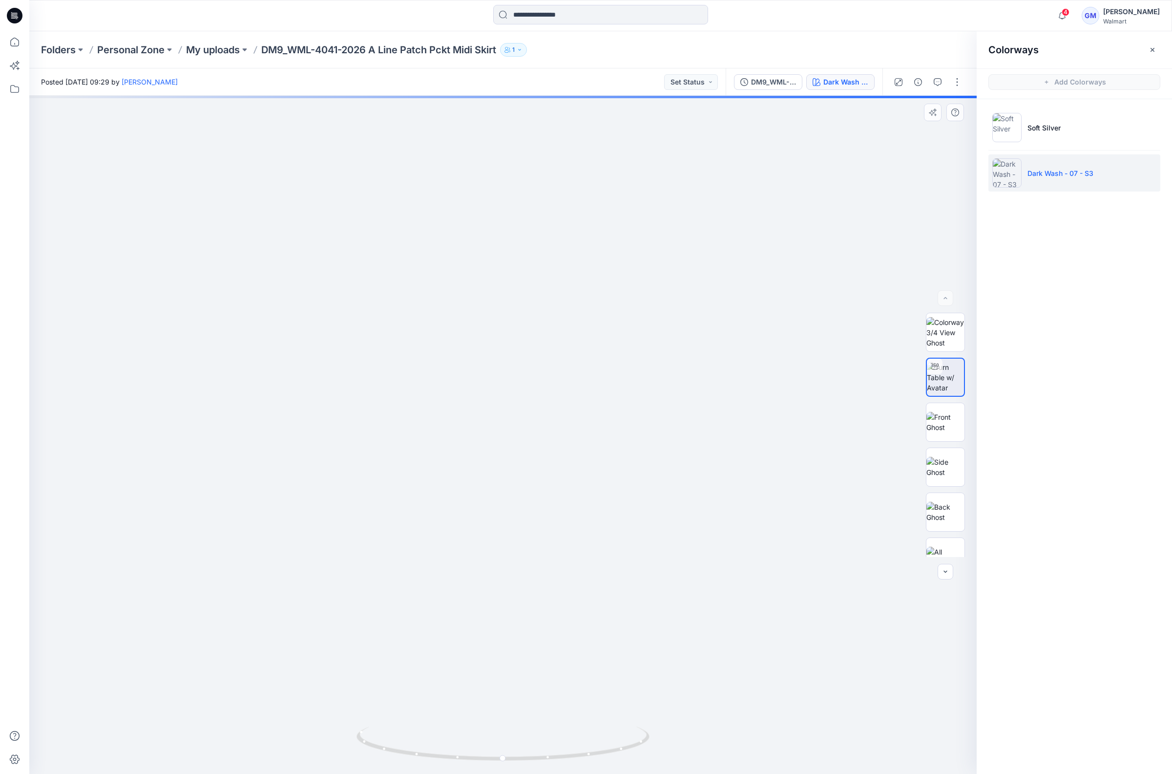
drag, startPoint x: 608, startPoint y: 547, endPoint x: 609, endPoint y: 365, distance: 181.7
click at [609, 365] on img at bounding box center [504, 181] width 1326 height 1183
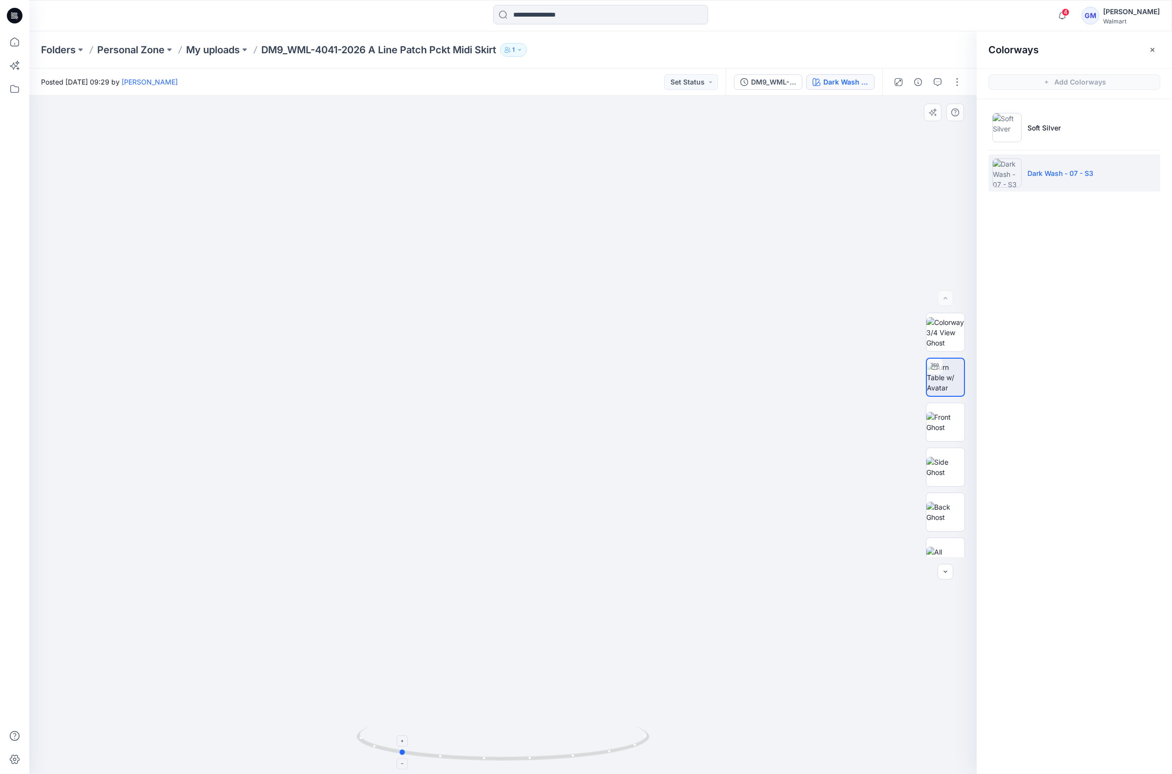
drag, startPoint x: 603, startPoint y: 749, endPoint x: 499, endPoint y: 746, distance: 104.1
click at [499, 746] on icon at bounding box center [504, 744] width 295 height 37
drag, startPoint x: 587, startPoint y: 744, endPoint x: 454, endPoint y: 750, distance: 132.5
click at [454, 750] on icon at bounding box center [504, 744] width 295 height 37
click at [593, 272] on img at bounding box center [504, 13] width 1758 height 1520
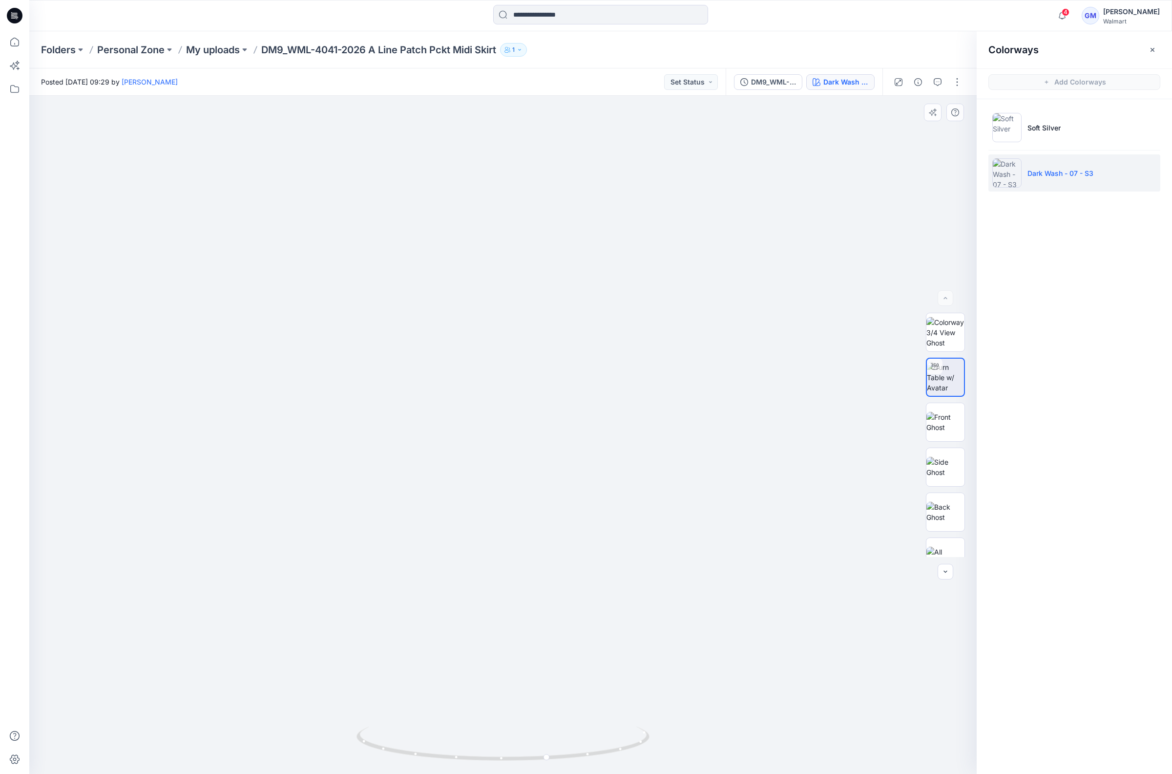
drag, startPoint x: 675, startPoint y: 219, endPoint x: 686, endPoint y: 361, distance: 142.6
click at [686, 361] on img at bounding box center [518, 4] width 2000 height 1538
drag, startPoint x: 626, startPoint y: 749, endPoint x: 606, endPoint y: 755, distance: 21.3
click at [606, 755] on icon at bounding box center [504, 744] width 295 height 37
click at [917, 79] on icon "button" at bounding box center [918, 82] width 8 height 8
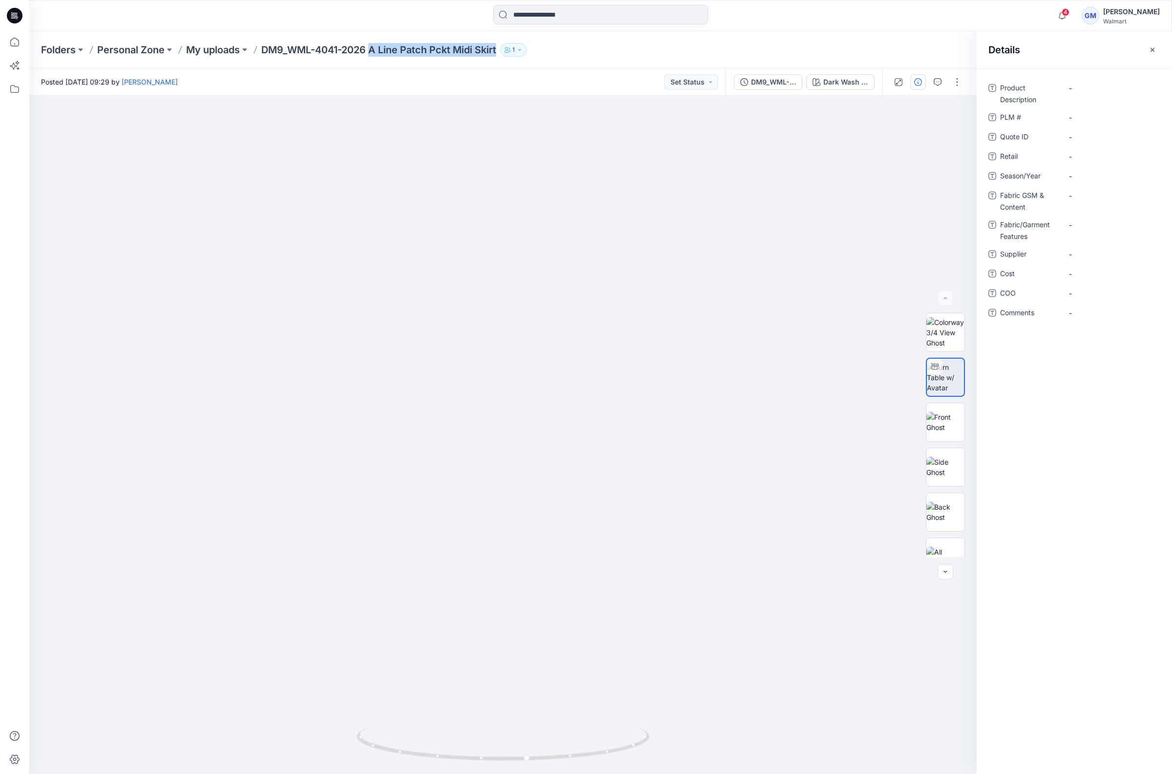
drag, startPoint x: 372, startPoint y: 50, endPoint x: 508, endPoint y: 56, distance: 136.4
click at [508, 56] on div "Folders Personal Zone My uploads DM9_WML-4041-2026 A Line Patch Pckt Midi Skirt…" at bounding box center [562, 50] width 1043 height 14
copy div "A Line Patch Pckt Midi Skirt 1"
click at [1086, 87] on Description "-" at bounding box center [1111, 88] width 85 height 10
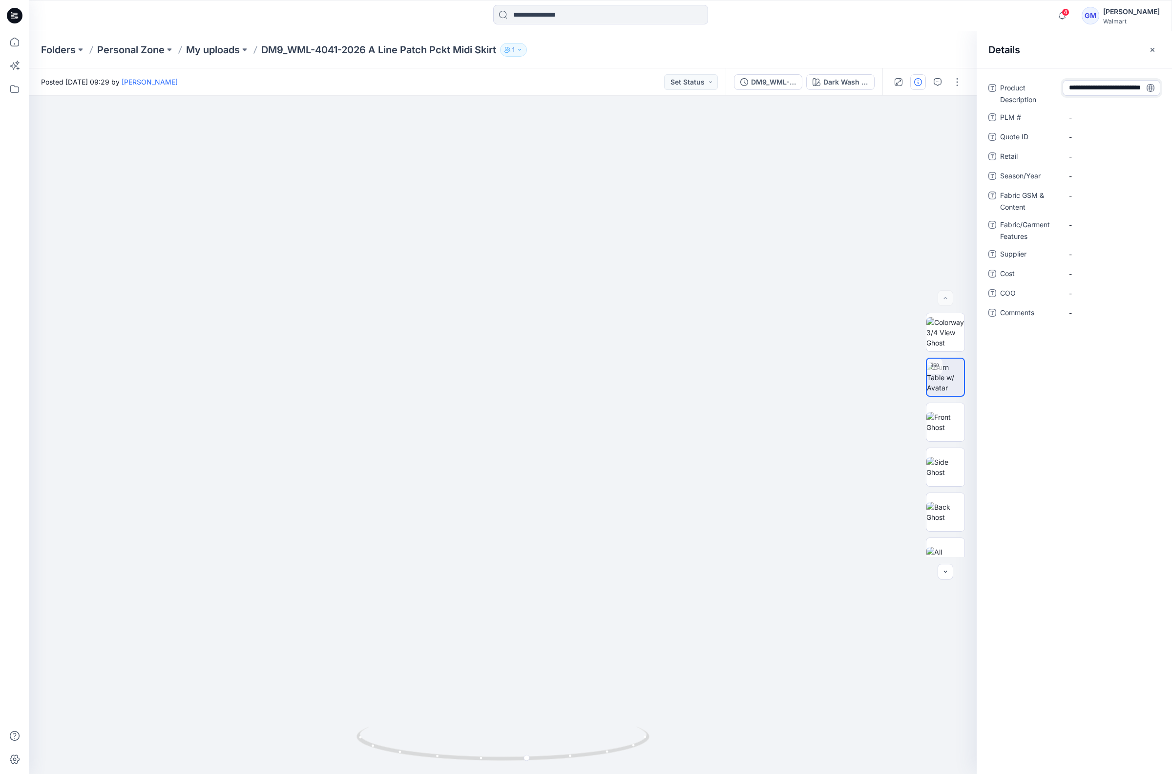
type textarea "**********"
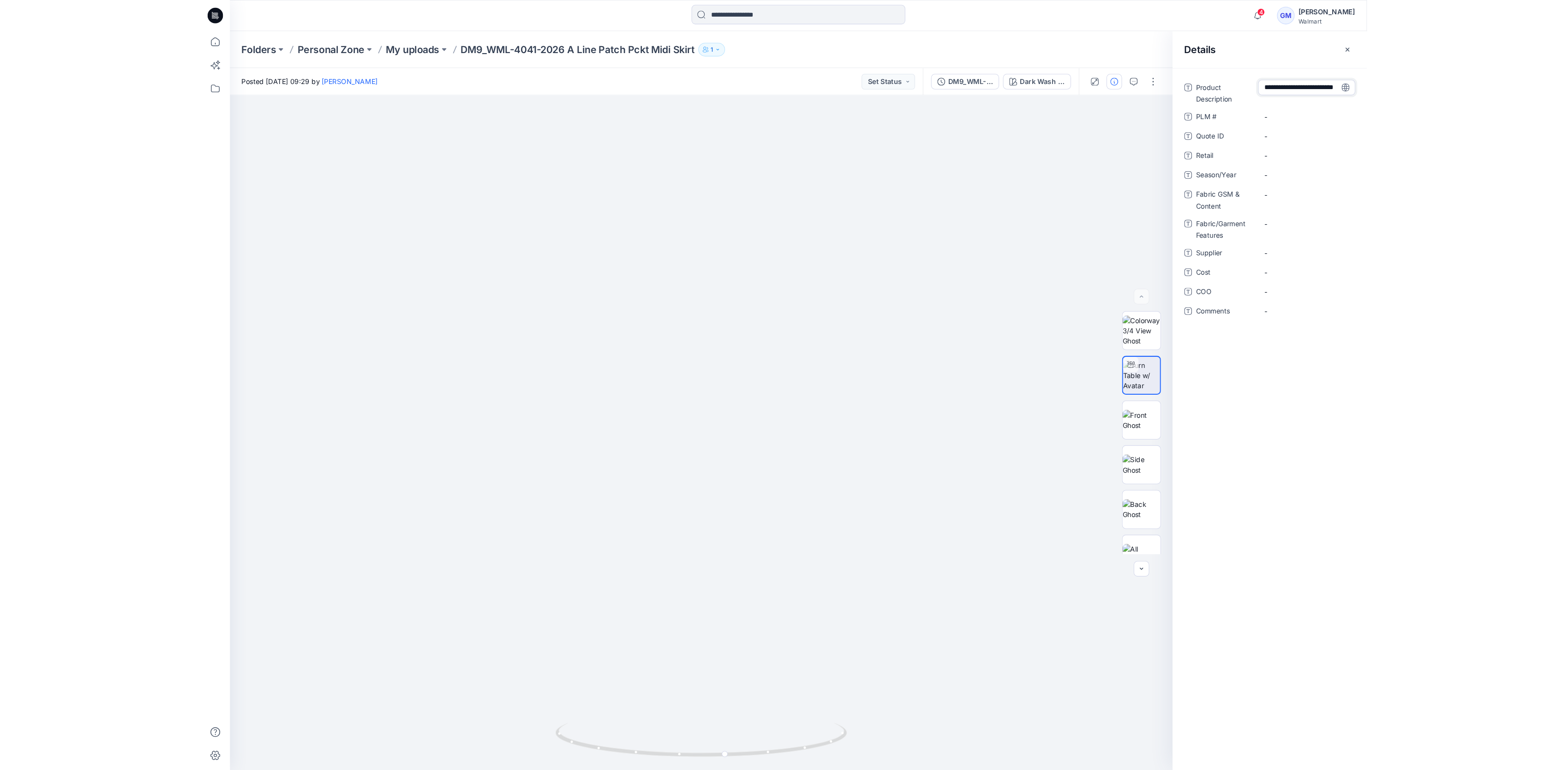
scroll to position [8, 0]
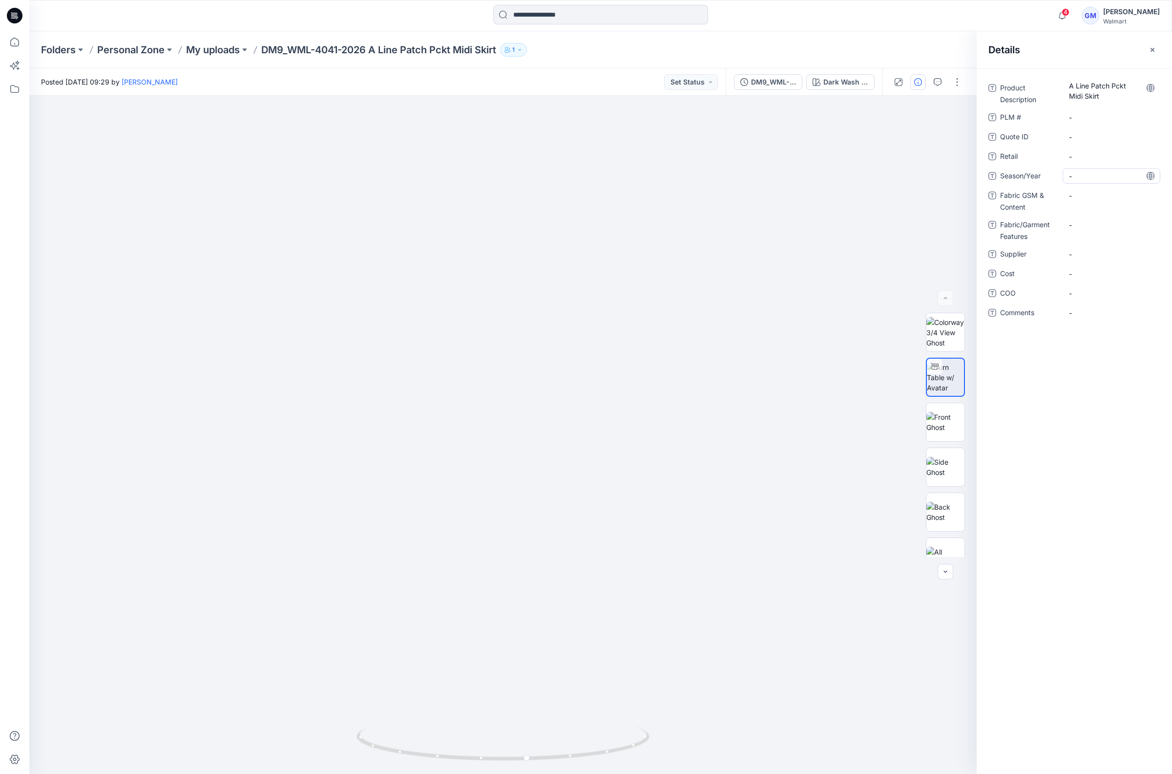
click at [1100, 176] on span "-" at bounding box center [1111, 176] width 85 height 10
type textarea "**********"
click at [1077, 257] on span "-" at bounding box center [1111, 254] width 85 height 10
type textarea "****"
click at [1090, 296] on span "-" at bounding box center [1111, 293] width 85 height 10
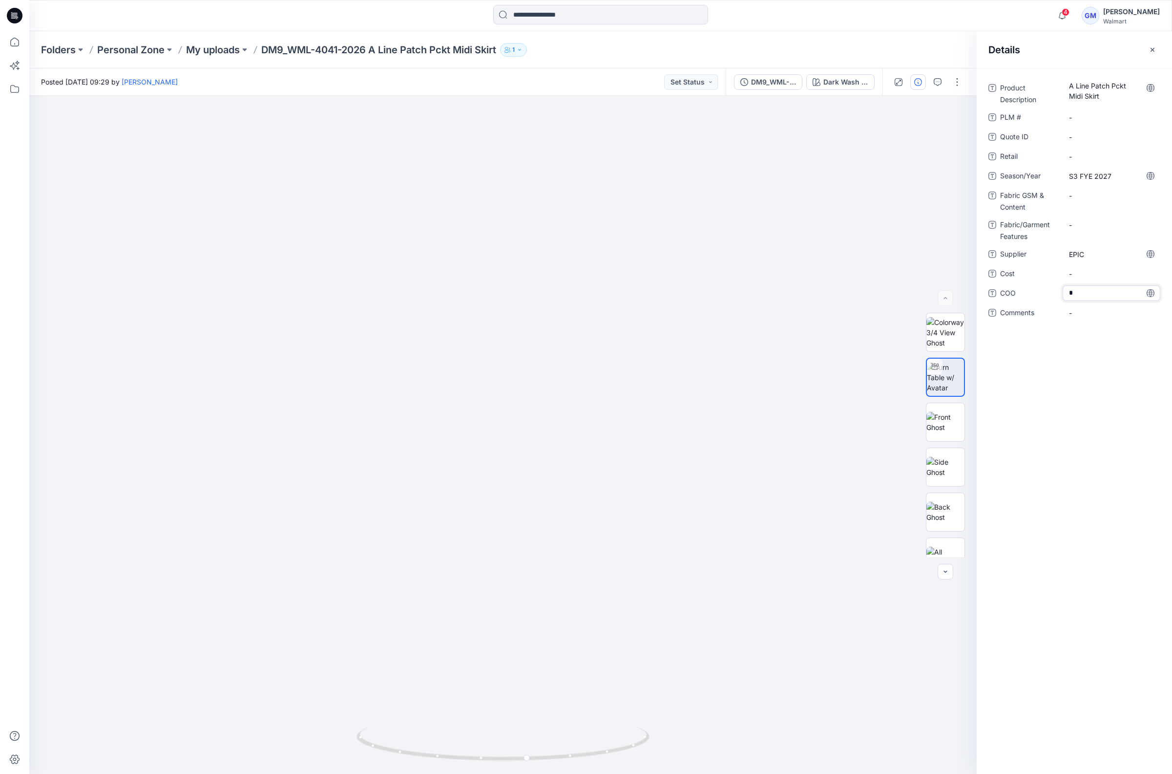
type textarea "**"
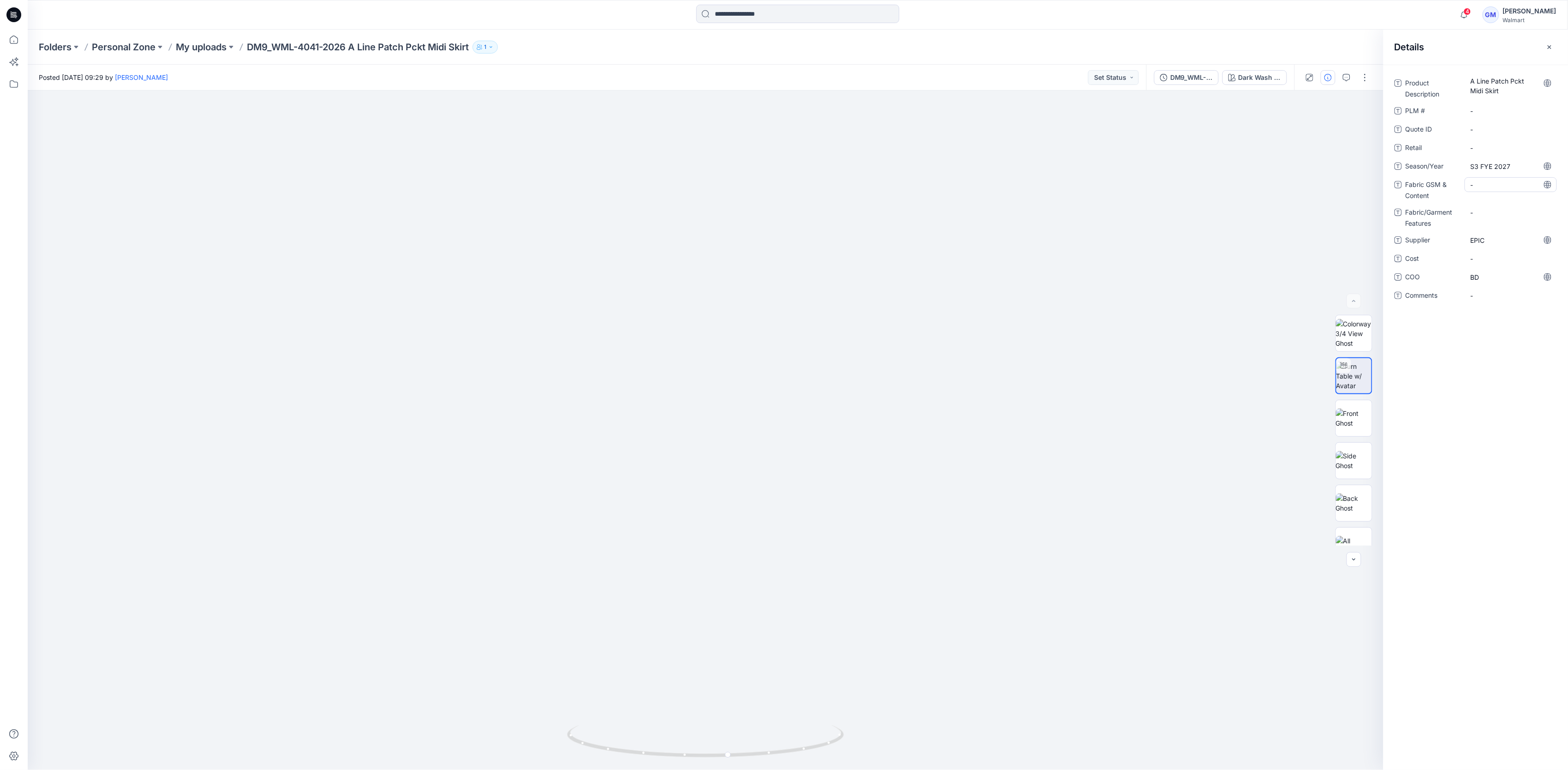
click at [1107, 178] on div "-" at bounding box center [1510, 185] width 93 height 15
type textarea "**********"
click at [1107, 181] on Content "99% BCI Cotton 1% Spandex, 13.5oz BW" at bounding box center [1510, 187] width 80 height 20
click at [1107, 181] on textarea "**********" at bounding box center [1510, 187] width 93 height 20
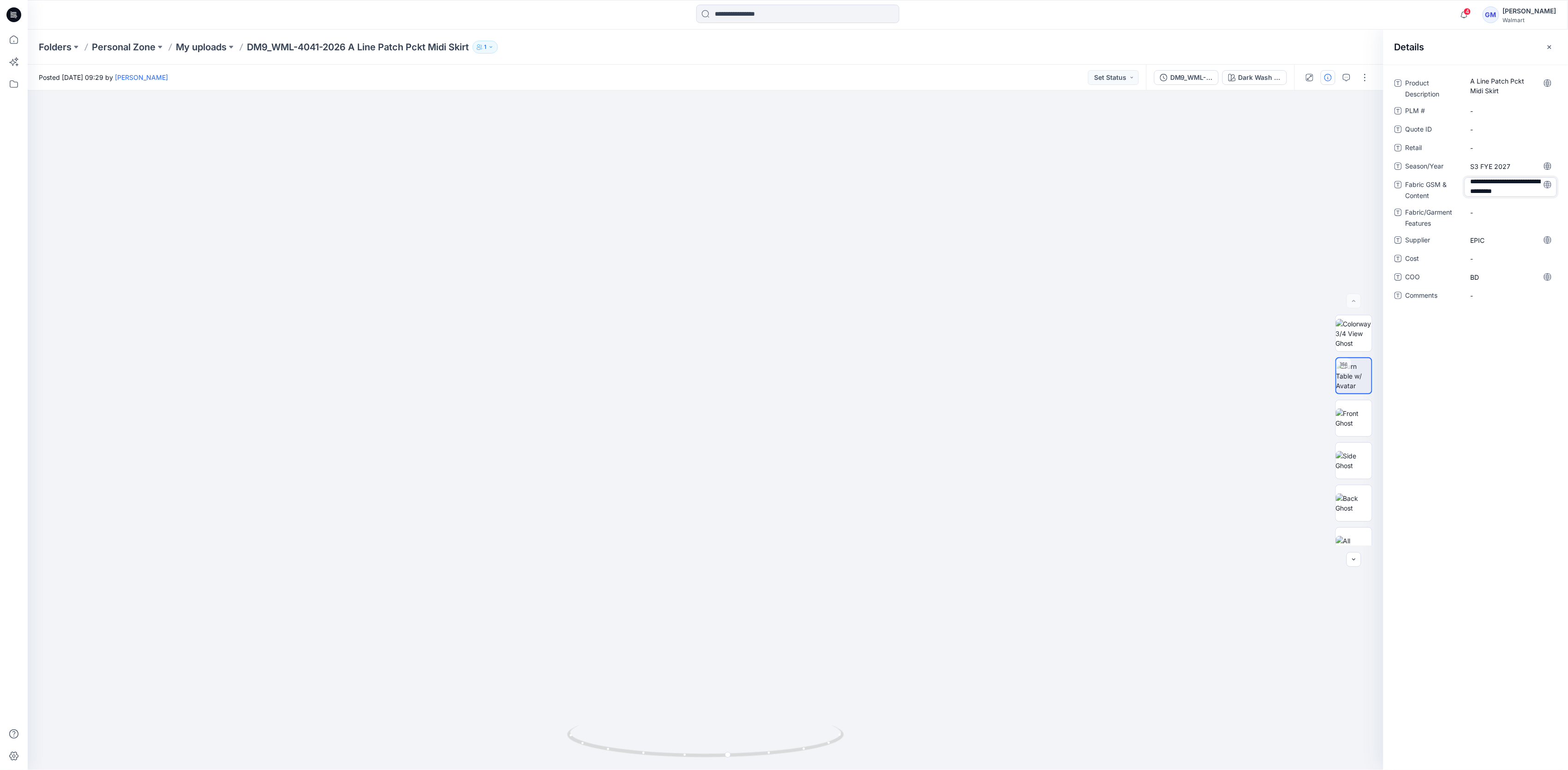
scroll to position [12, 0]
click at [1107, 191] on textarea "**********" at bounding box center [1510, 187] width 93 height 20
type textarea "**********"
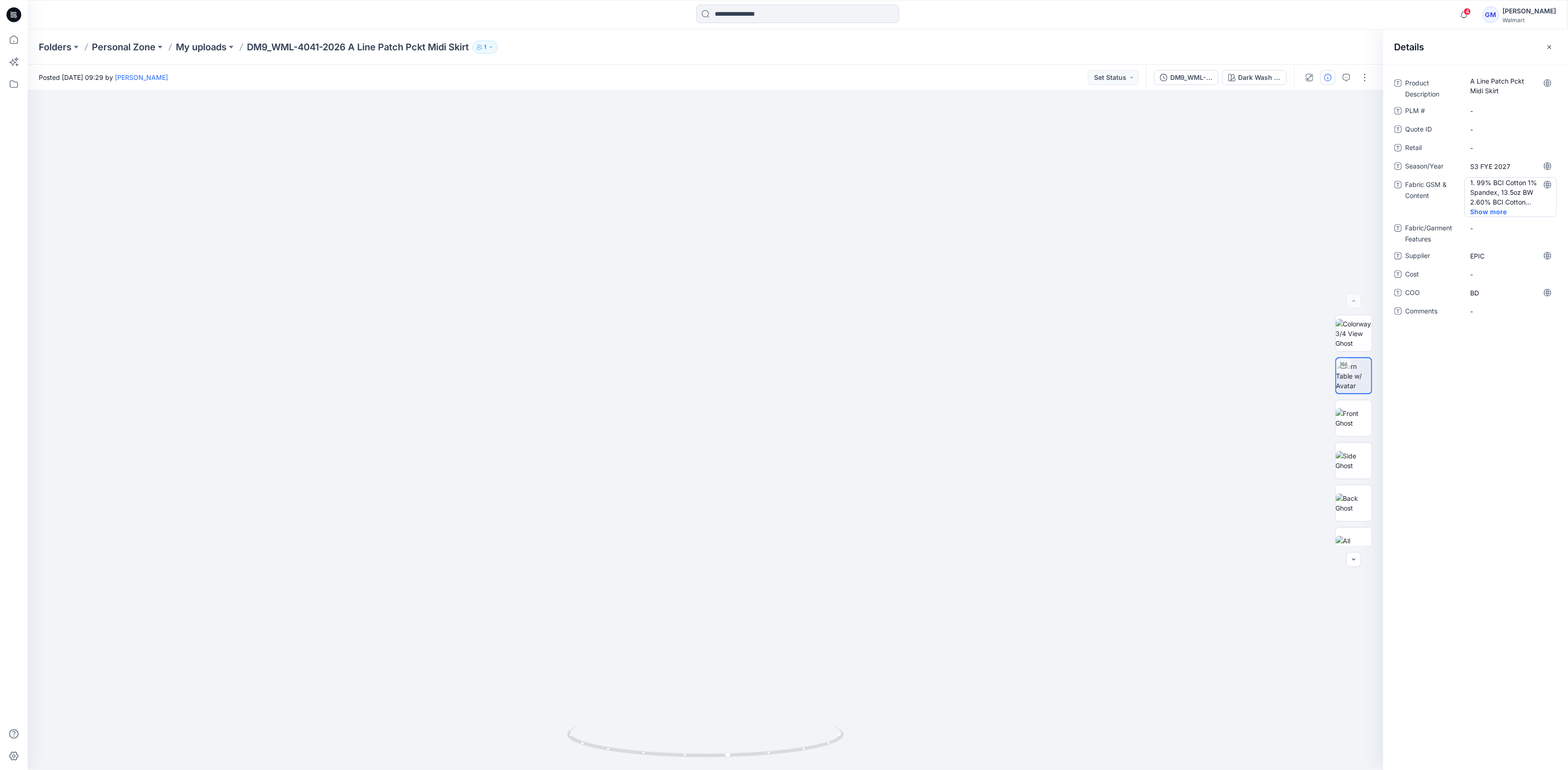
click at [1107, 192] on Content "1. 99% BCI Cotton 1% Spandex, 13.5oz BW 2.60% BCI Cotton 39% Recycle Polyester …" at bounding box center [1510, 192] width 80 height 29
click at [1107, 192] on textarea "**********" at bounding box center [1510, 192] width 93 height 29
type textarea "**********"
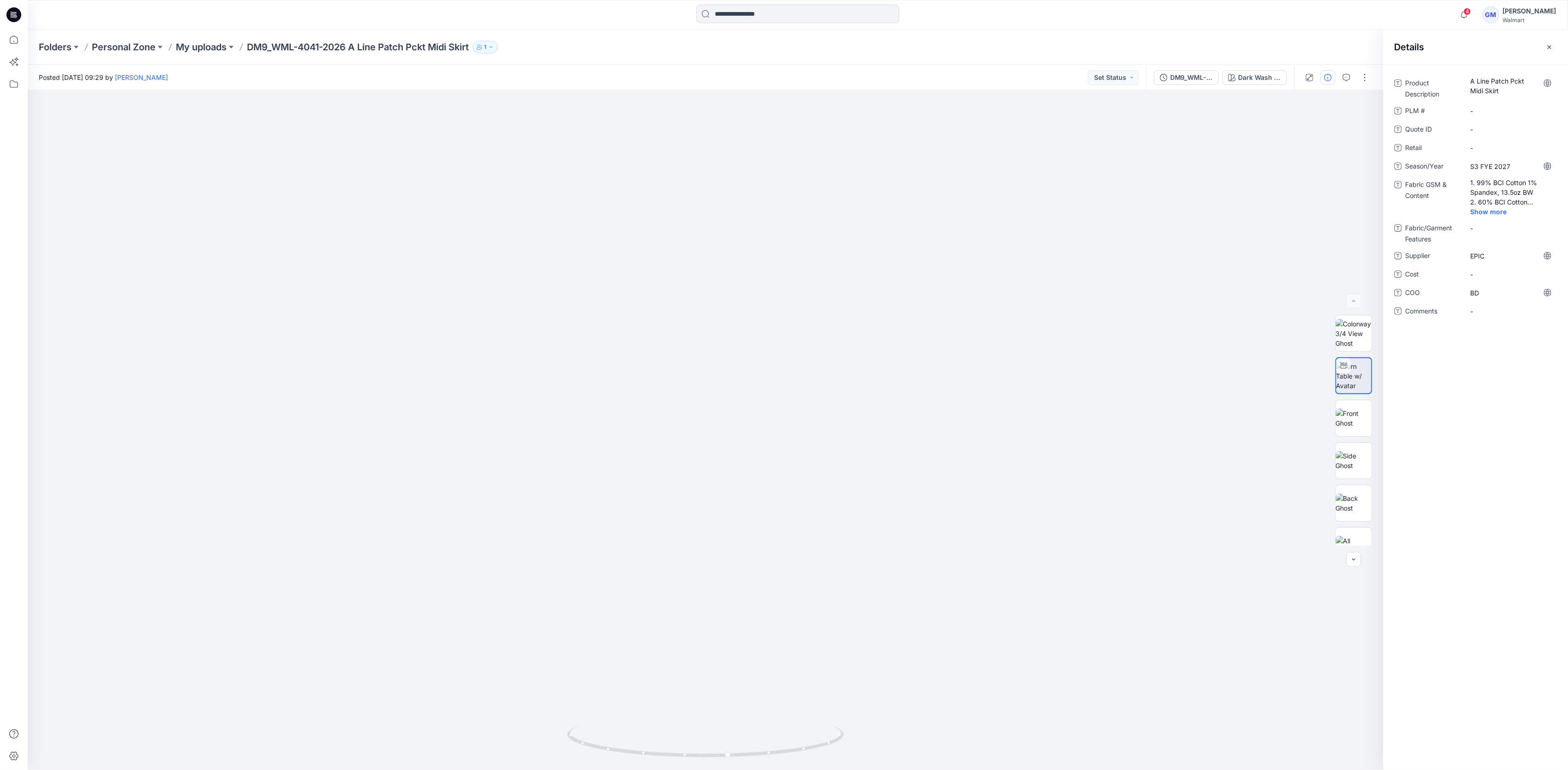
click at [1107, 576] on div "Product Description A Line Patch Pckt Midi Skirt PLM # - Quote ID - Retail - Se…" at bounding box center [1474, 417] width 184 height 705
click at [1107, 85] on div at bounding box center [1337, 77] width 85 height 26
click at [1107, 79] on button "button" at bounding box center [1365, 77] width 15 height 15
click at [1107, 121] on button "Edit" at bounding box center [1326, 125] width 85 height 17
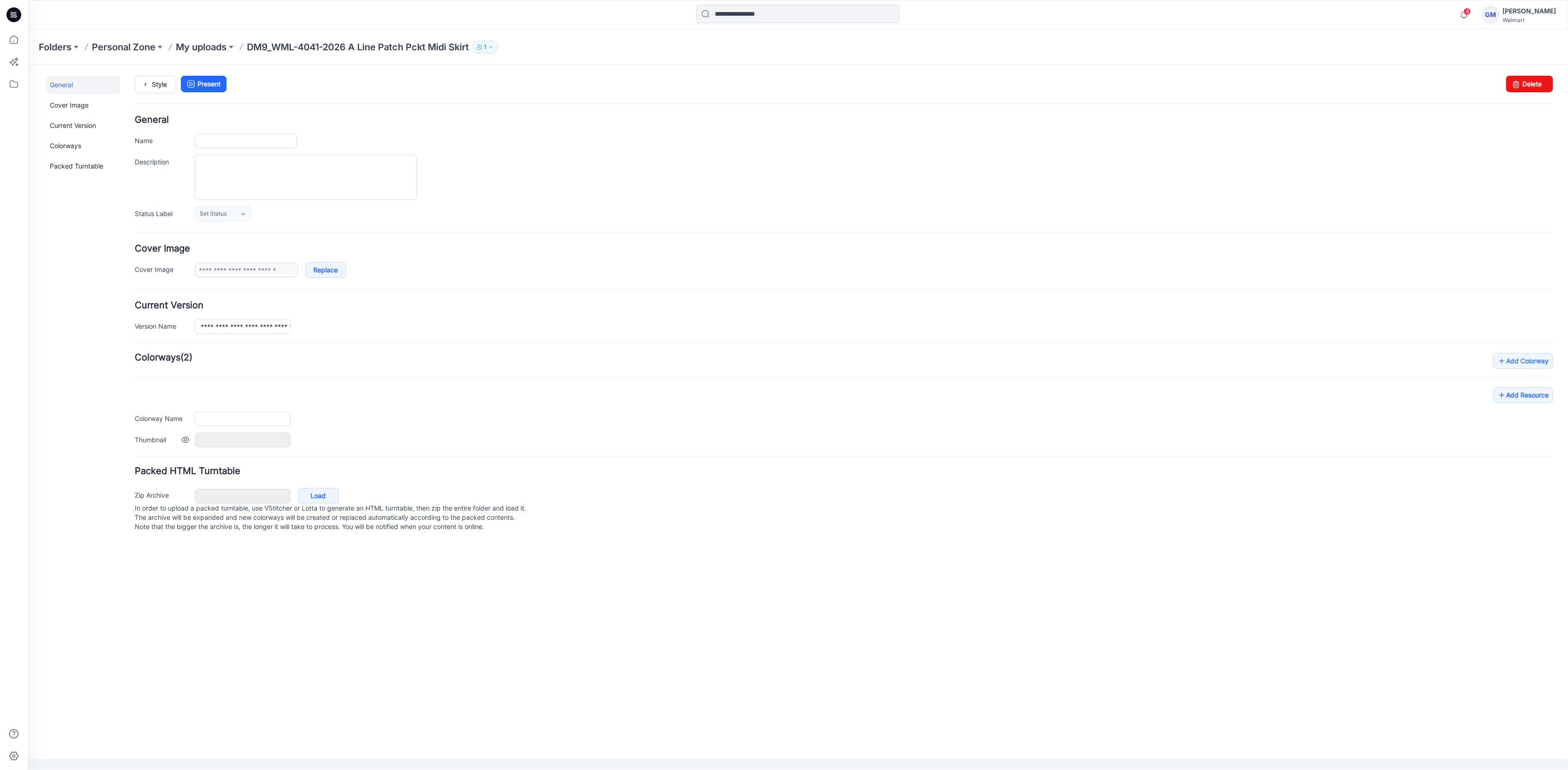
type input "**********"
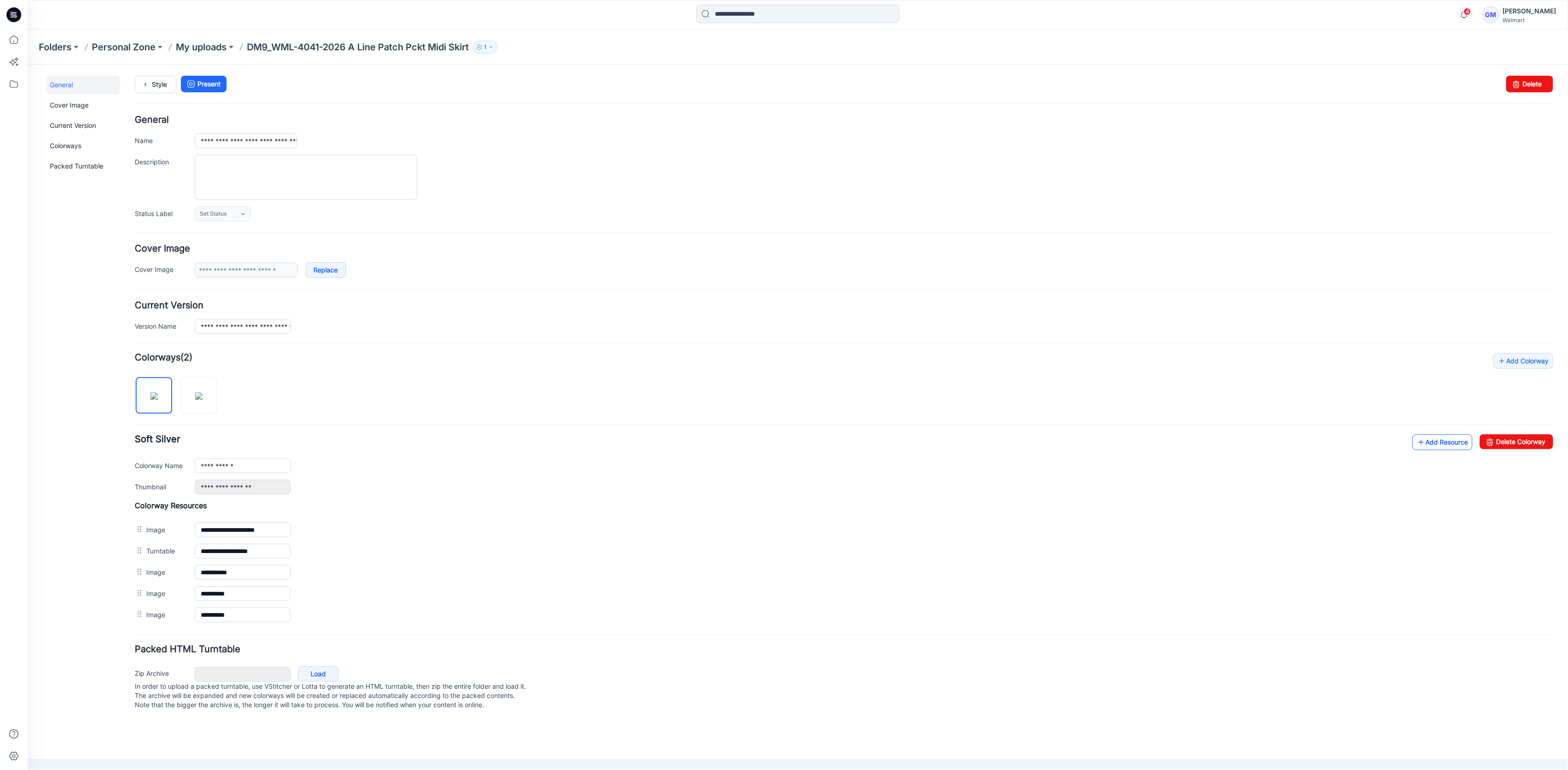
click at [1423, 445] on icon at bounding box center [1421, 442] width 9 height 15
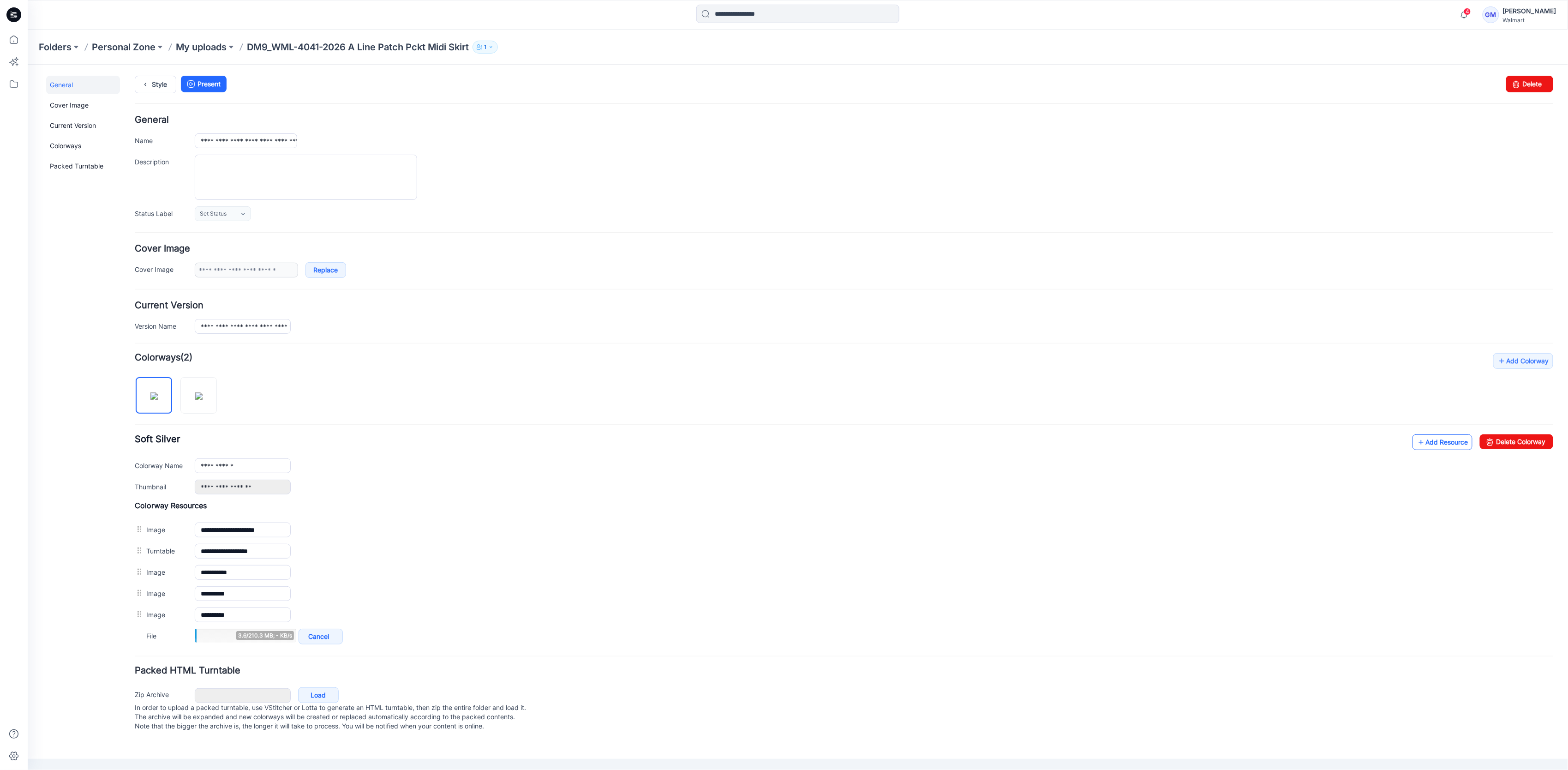
click at [1431, 444] on link "Add Resource" at bounding box center [1441, 441] width 60 height 16
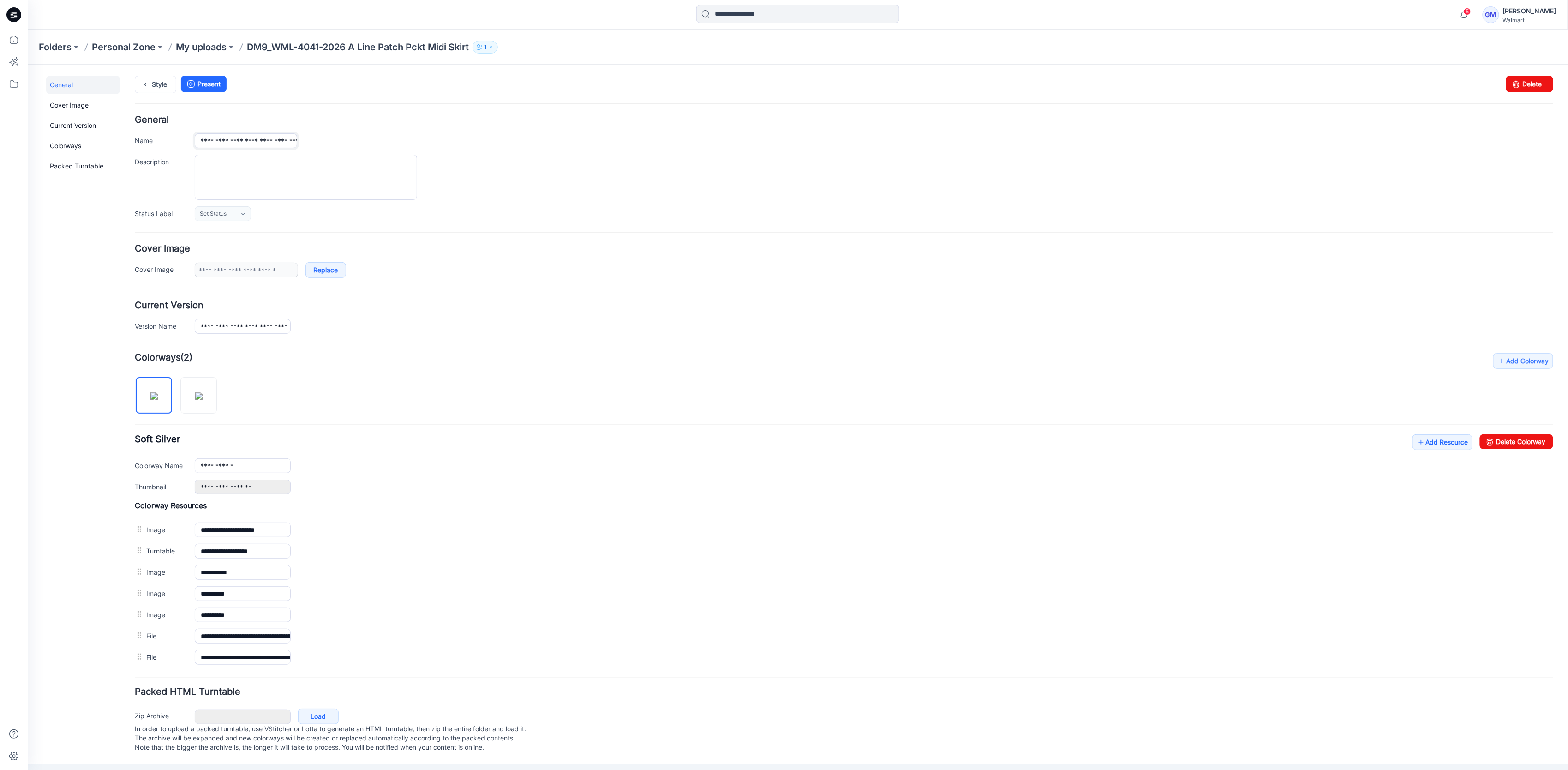
click at [232, 140] on input "**********" at bounding box center [246, 141] width 102 height 15
click at [149, 80] on icon at bounding box center [145, 84] width 13 height 17
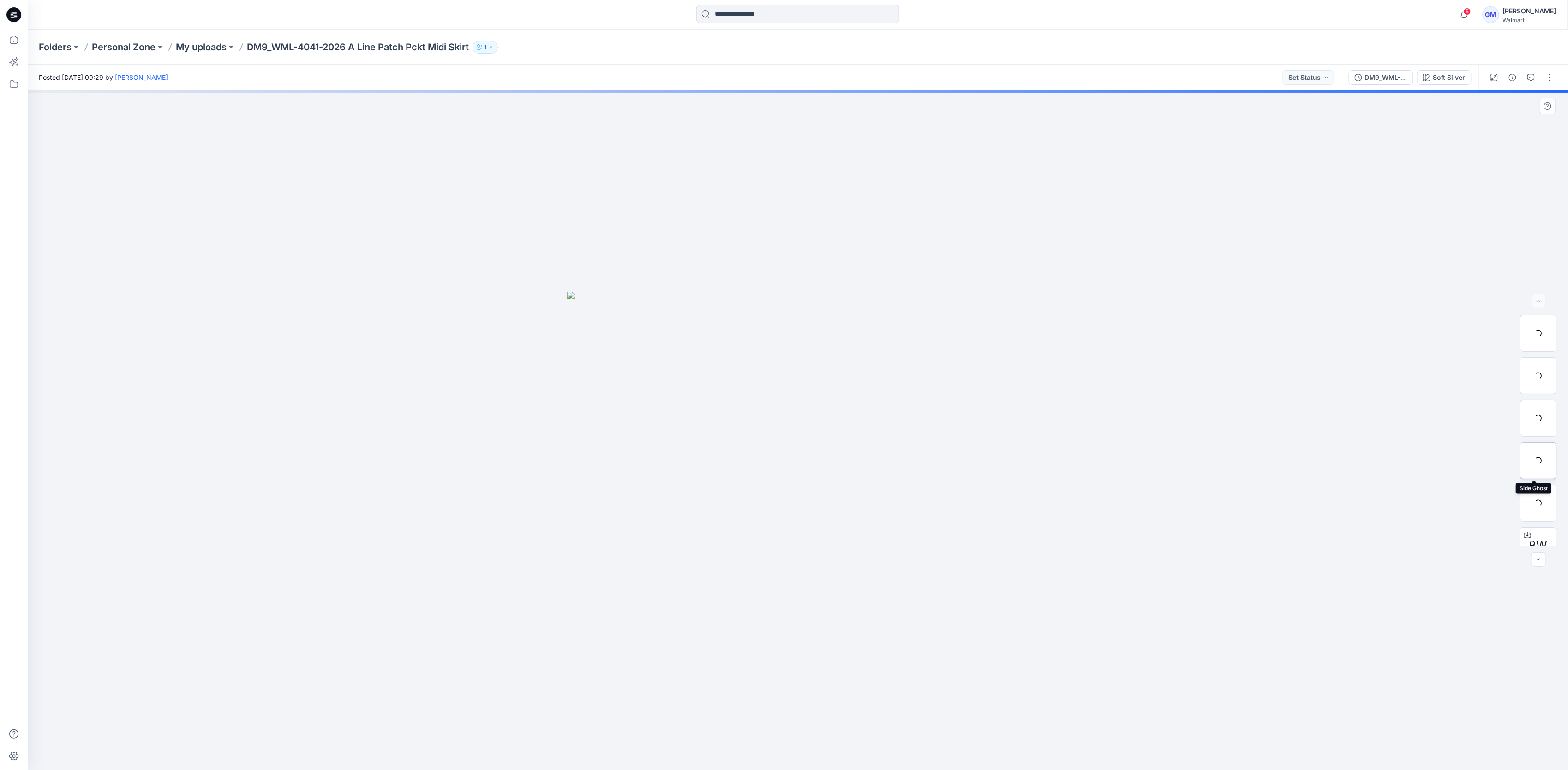
scroll to position [103, 0]
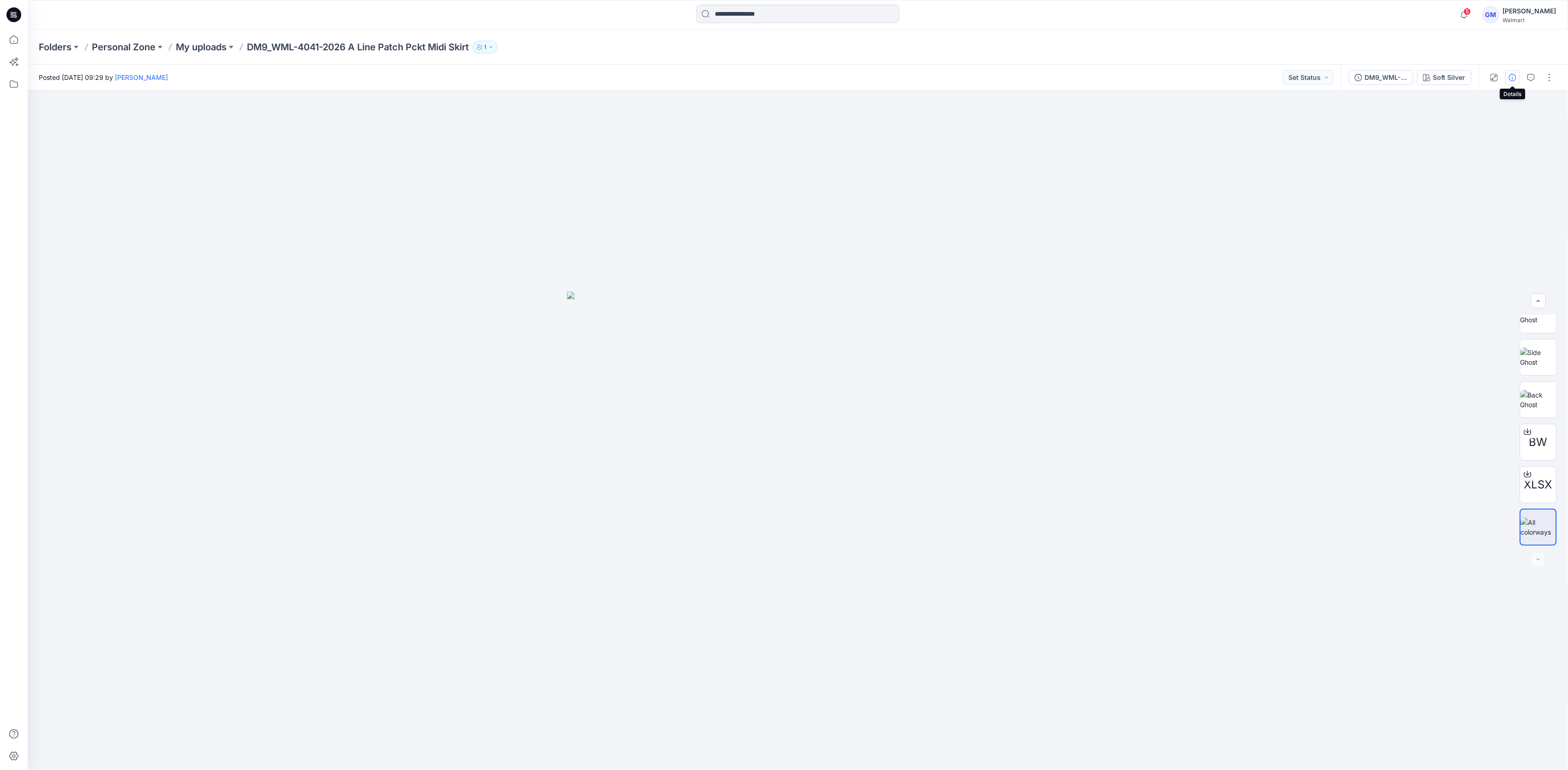
click at [1507, 80] on button "button" at bounding box center [1512, 77] width 15 height 15
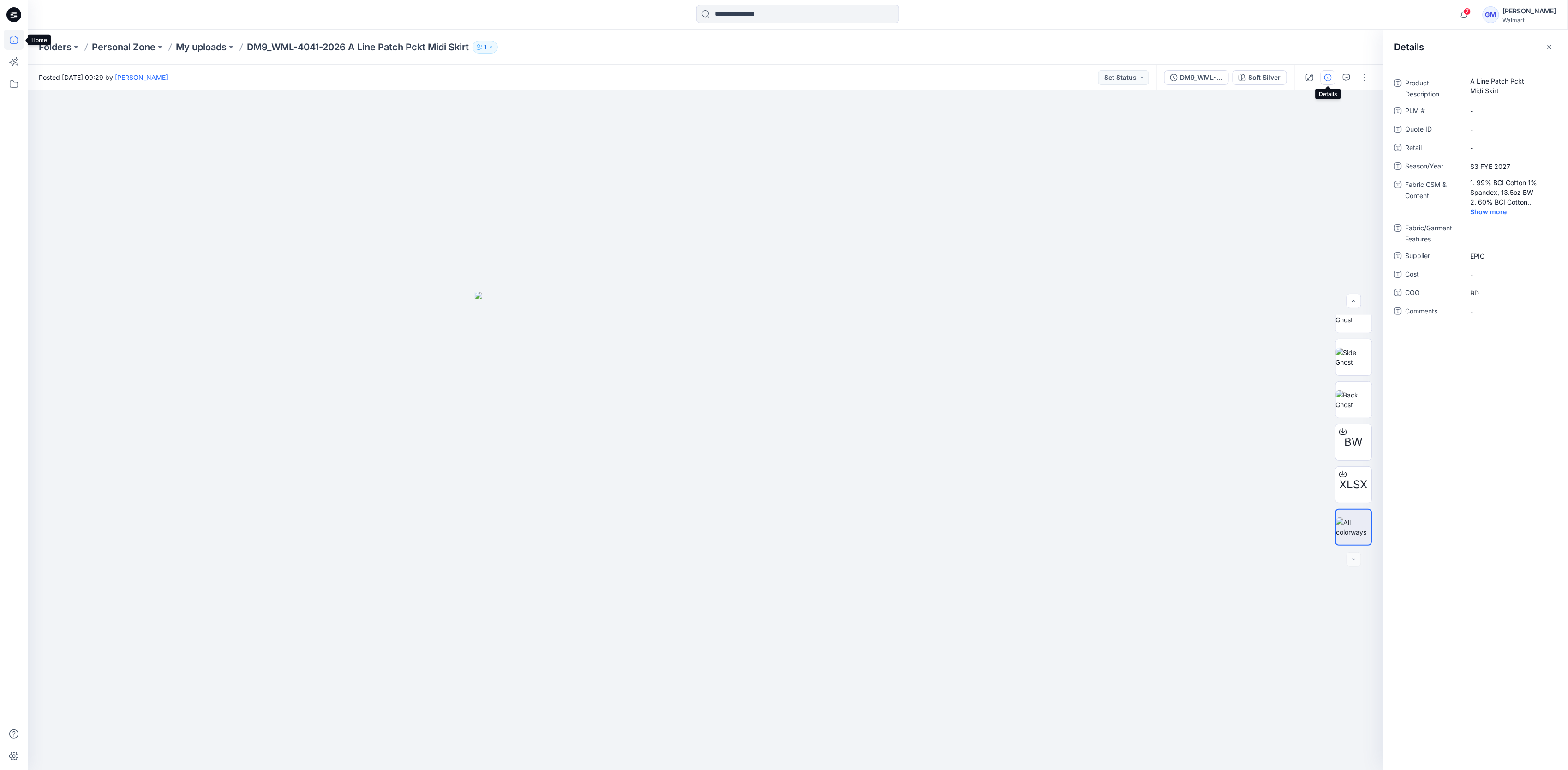
click at [9, 40] on icon at bounding box center [13, 39] width 20 height 20
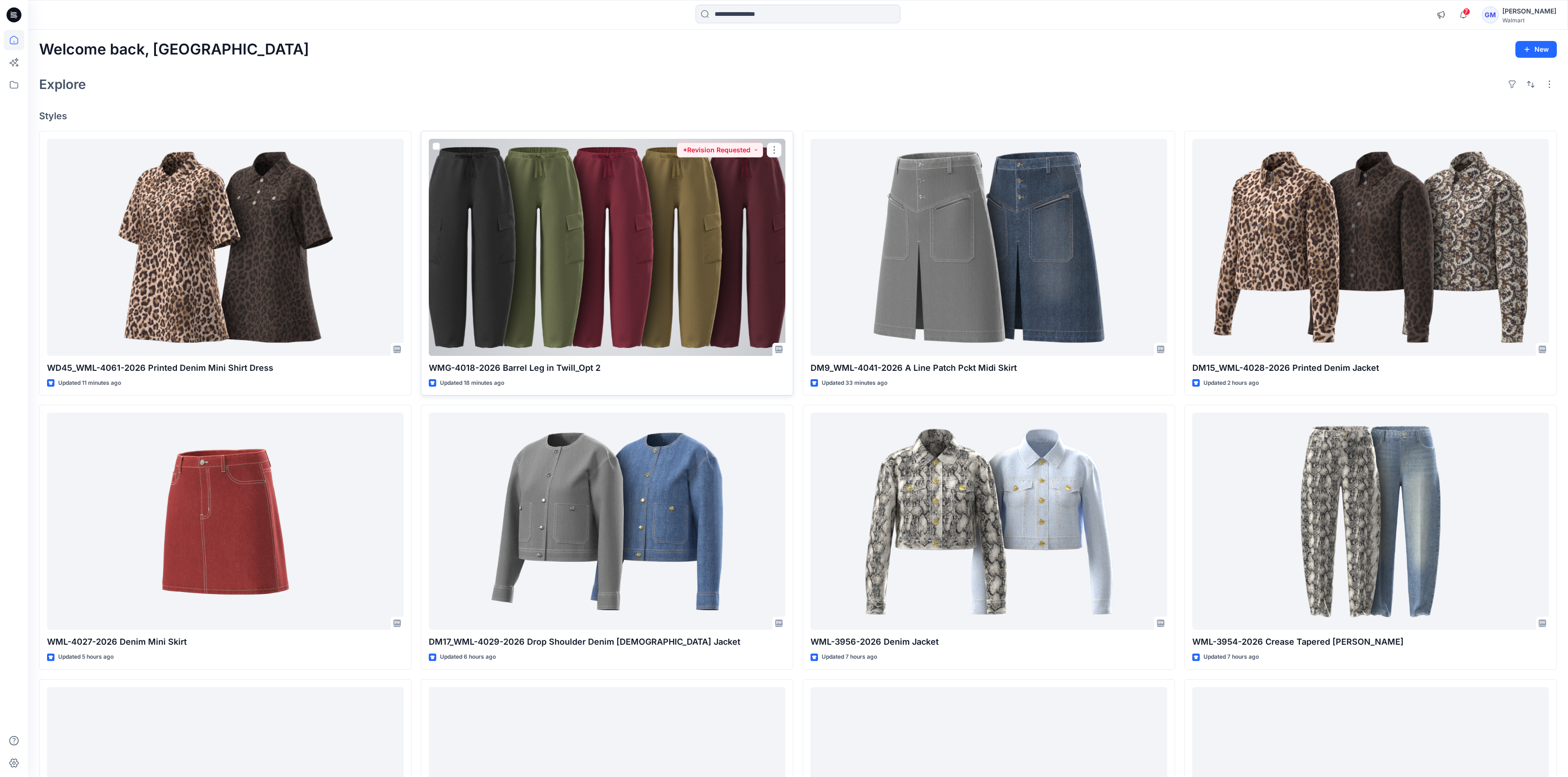
click at [605, 301] on div at bounding box center [607, 248] width 356 height 217
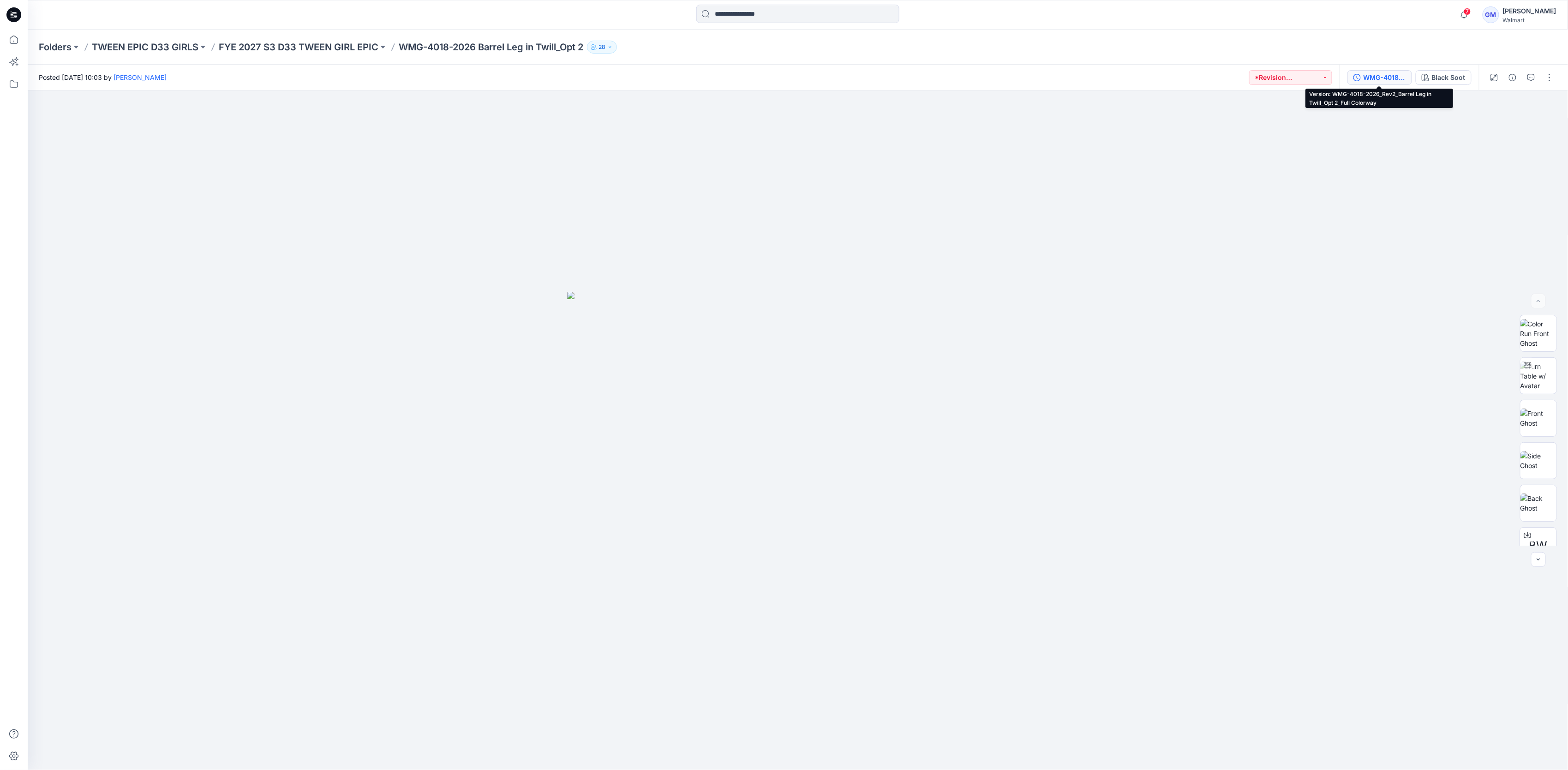
click at [1380, 76] on div "WMG-4018-2026_Rev2_Barrel Leg in Twill_Opt 2_Full Colorway" at bounding box center [1384, 77] width 43 height 10
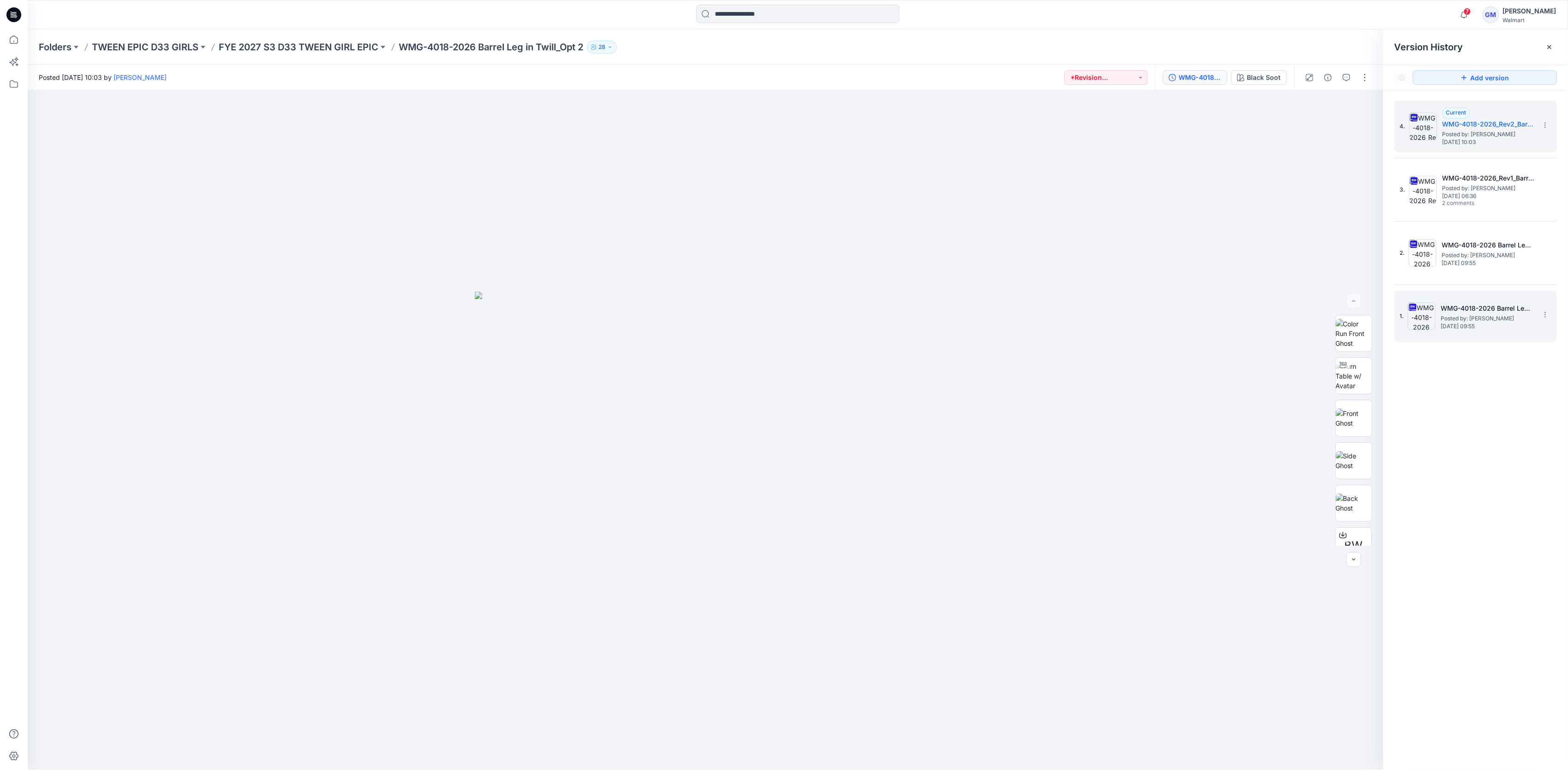
click at [1493, 318] on span "Posted by: Gayan Mahawithanalage" at bounding box center [1487, 318] width 93 height 9
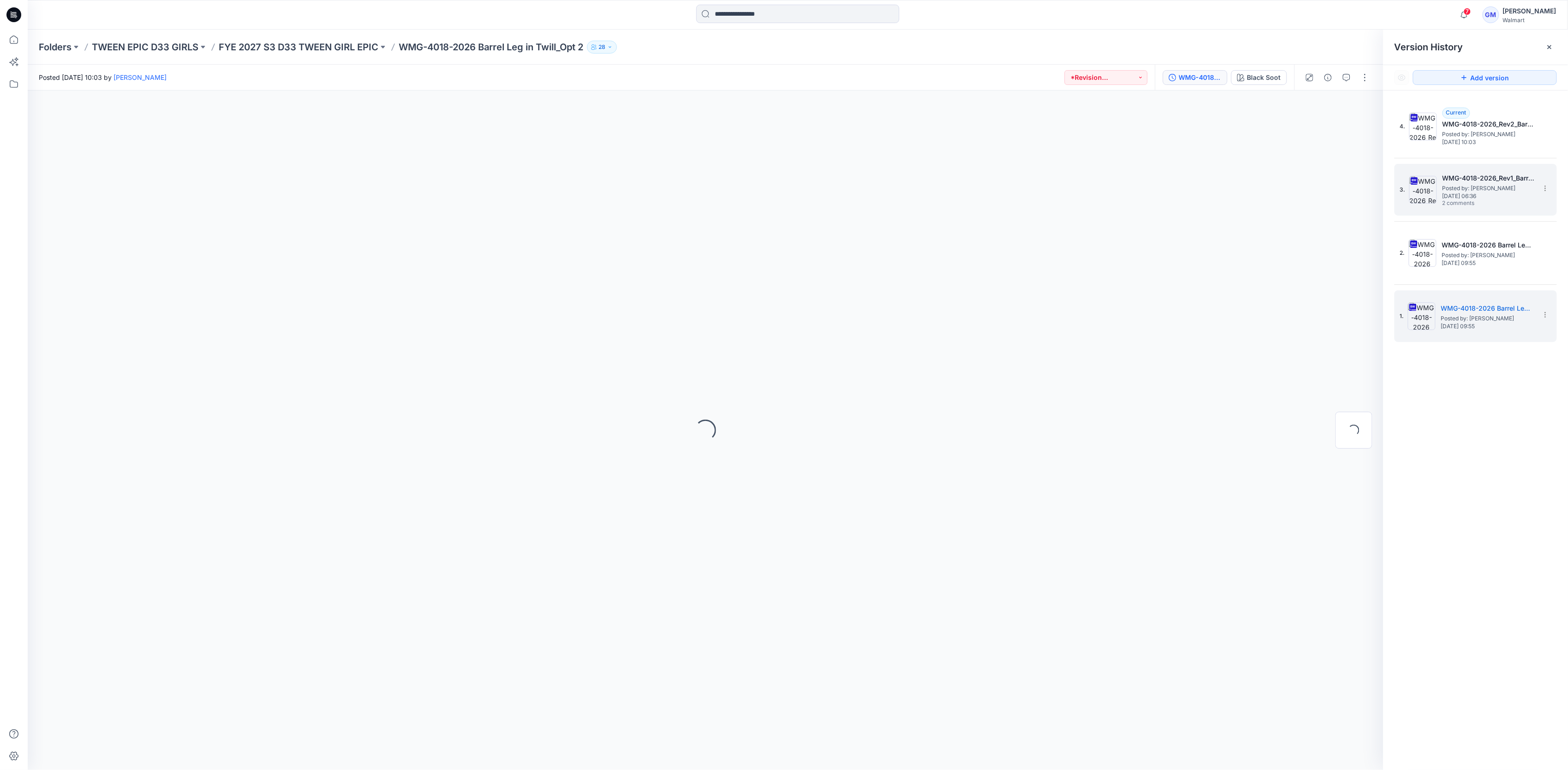
click at [1479, 180] on h5 "WMG-4018-2026_Rev1_Barrel Leg in Twill_Opt 2" at bounding box center [1489, 179] width 93 height 11
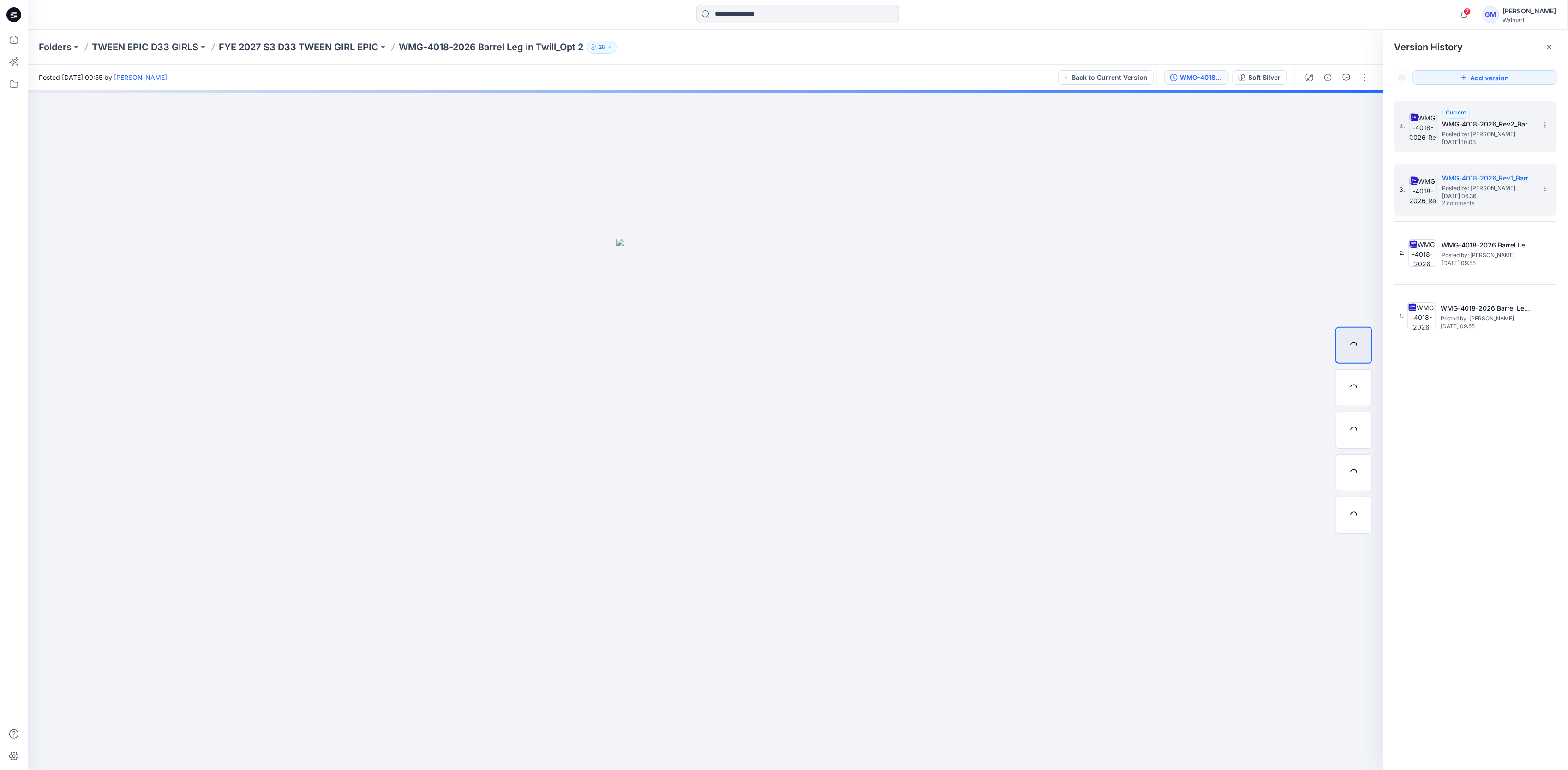
click at [1490, 129] on span "Posted by: Gayan Mahawithanalage" at bounding box center [1489, 134] width 93 height 9
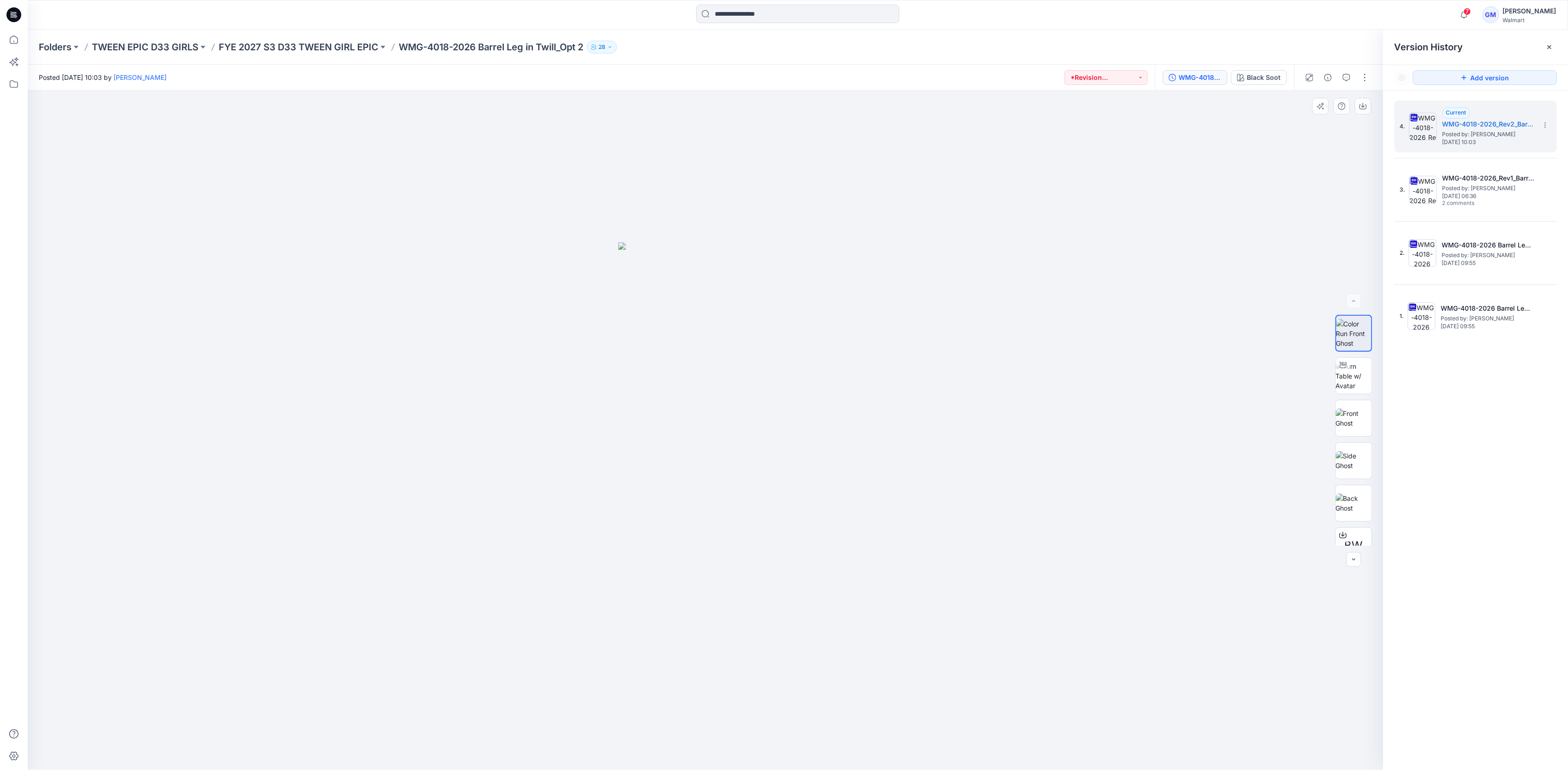
click at [1161, 475] on div at bounding box center [705, 430] width 1355 height 679
click at [315, 46] on p "FYE 2027 S3 D33 TWEEN GIRL EPIC" at bounding box center [298, 47] width 160 height 13
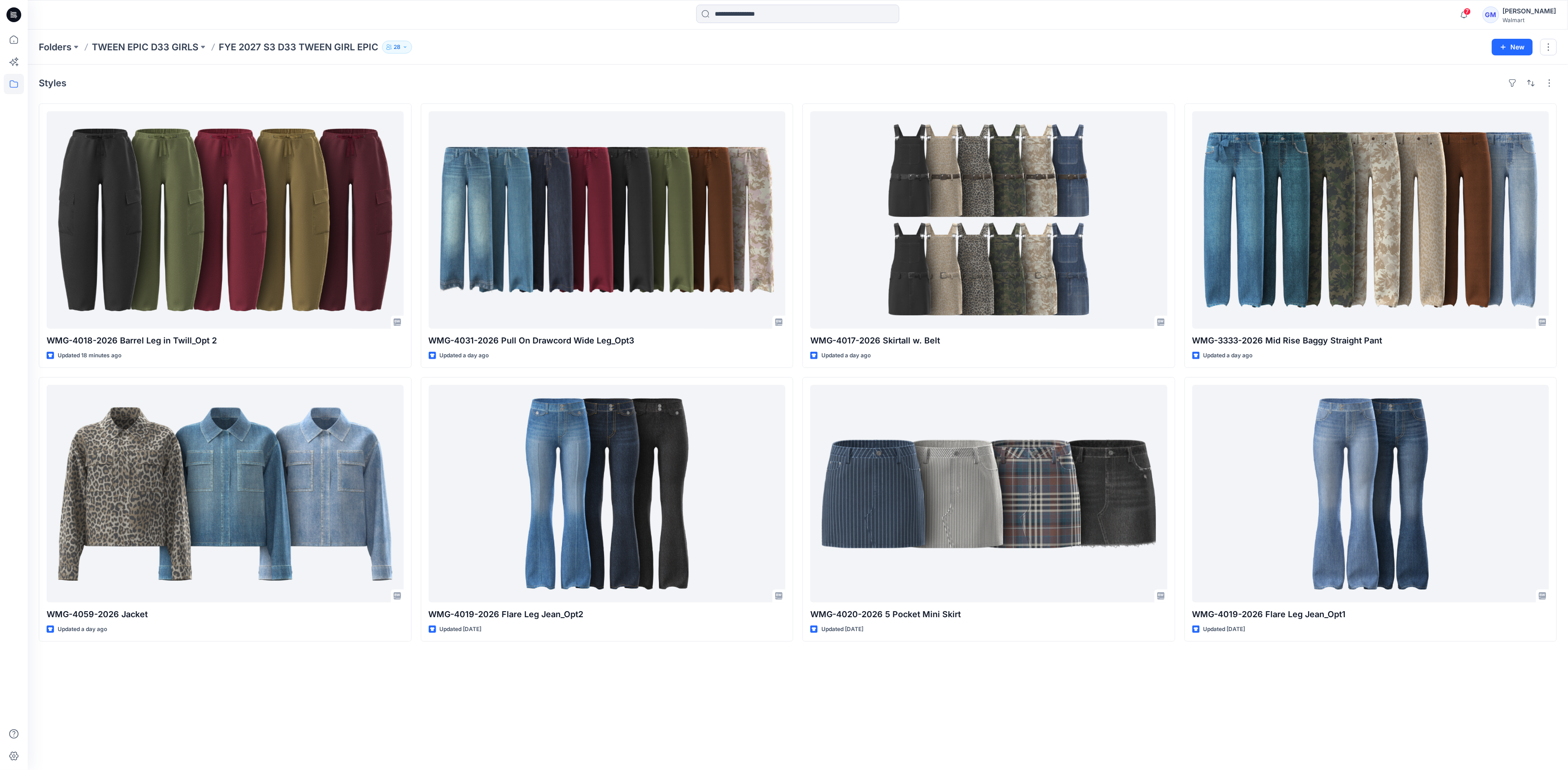
click at [785, 686] on div "Styles WMG-4018-2026 Barrel Leg in Twill_Opt 2 Updated 18 minutes ago WMG-4059-…" at bounding box center [797, 417] width 1540 height 705
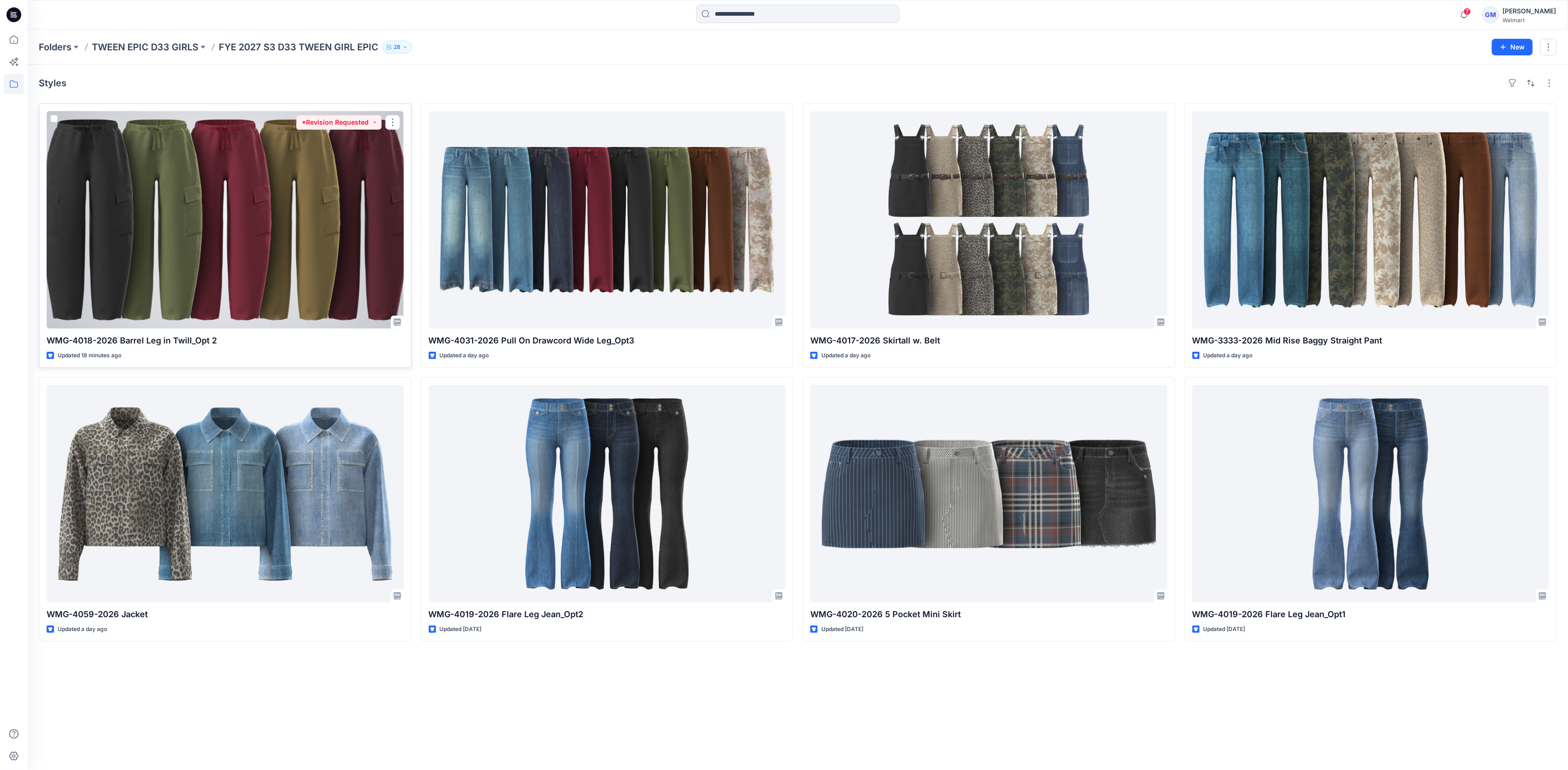
click at [287, 215] on div at bounding box center [225, 220] width 357 height 217
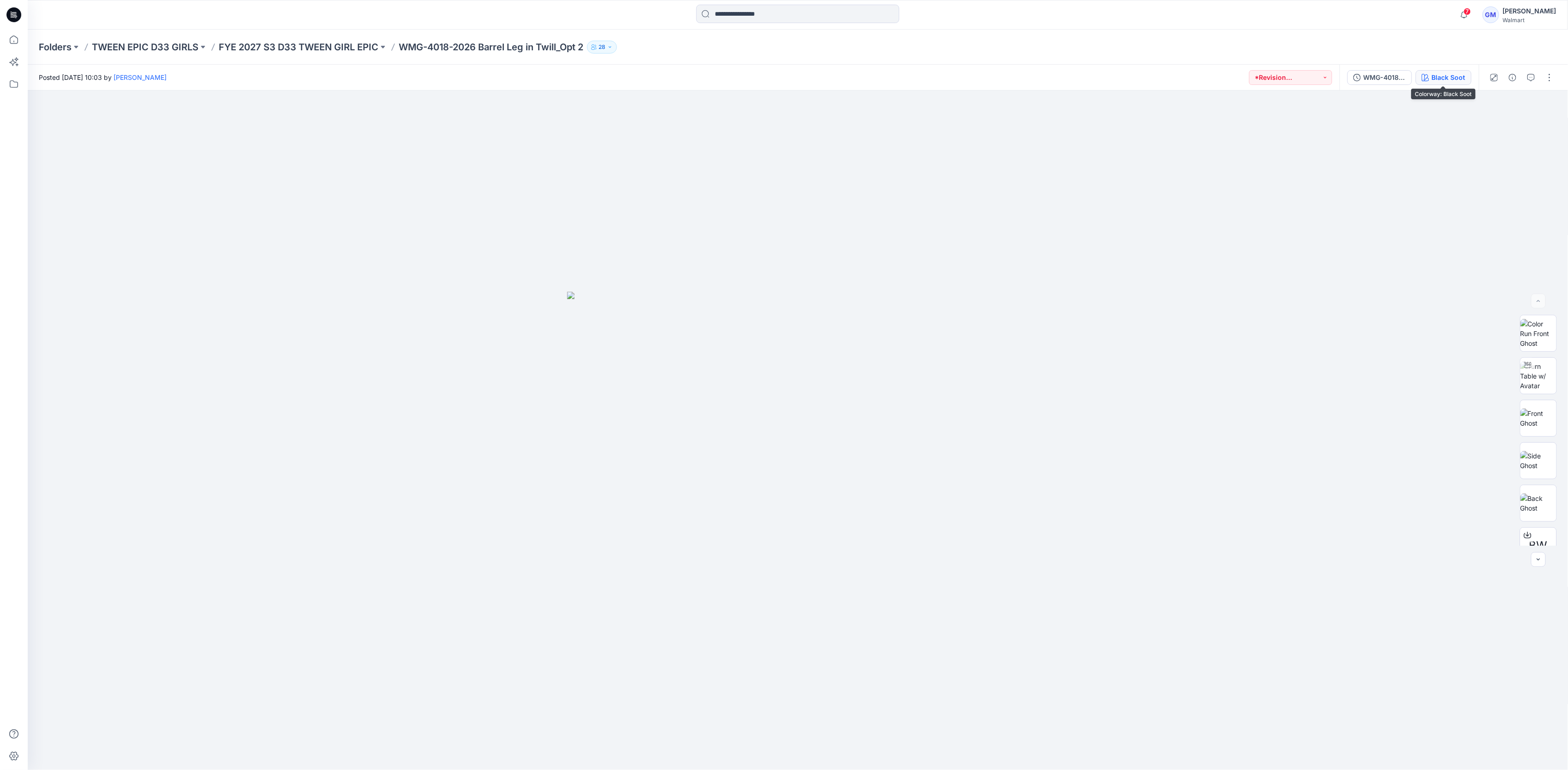
click at [1445, 77] on div "Black Soot" at bounding box center [1449, 77] width 34 height 10
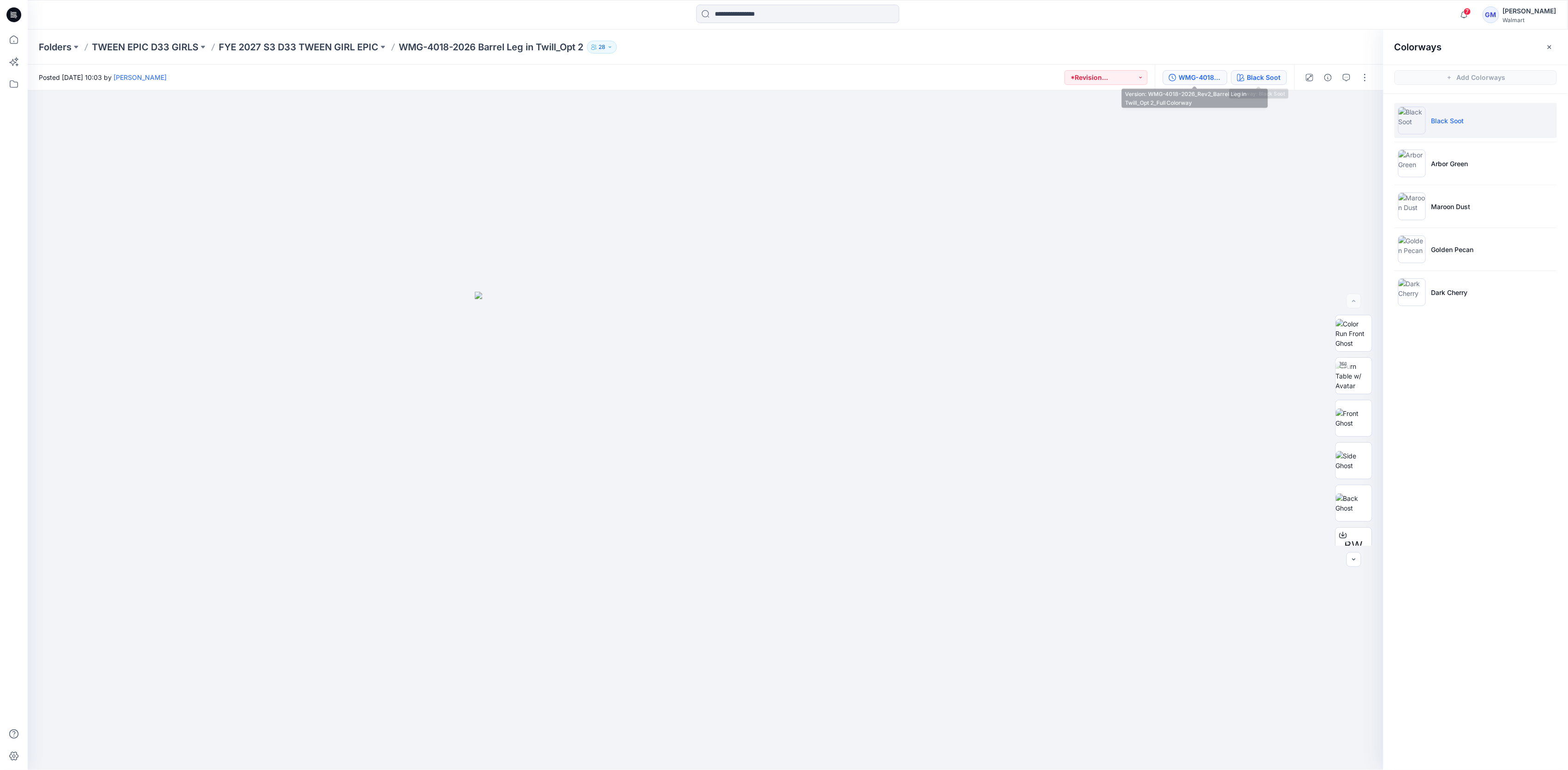
click at [1182, 70] on button "WMG-4018-2026_Rev2_Barrel Leg in Twill_Opt 2_Full Colorway" at bounding box center [1195, 77] width 64 height 15
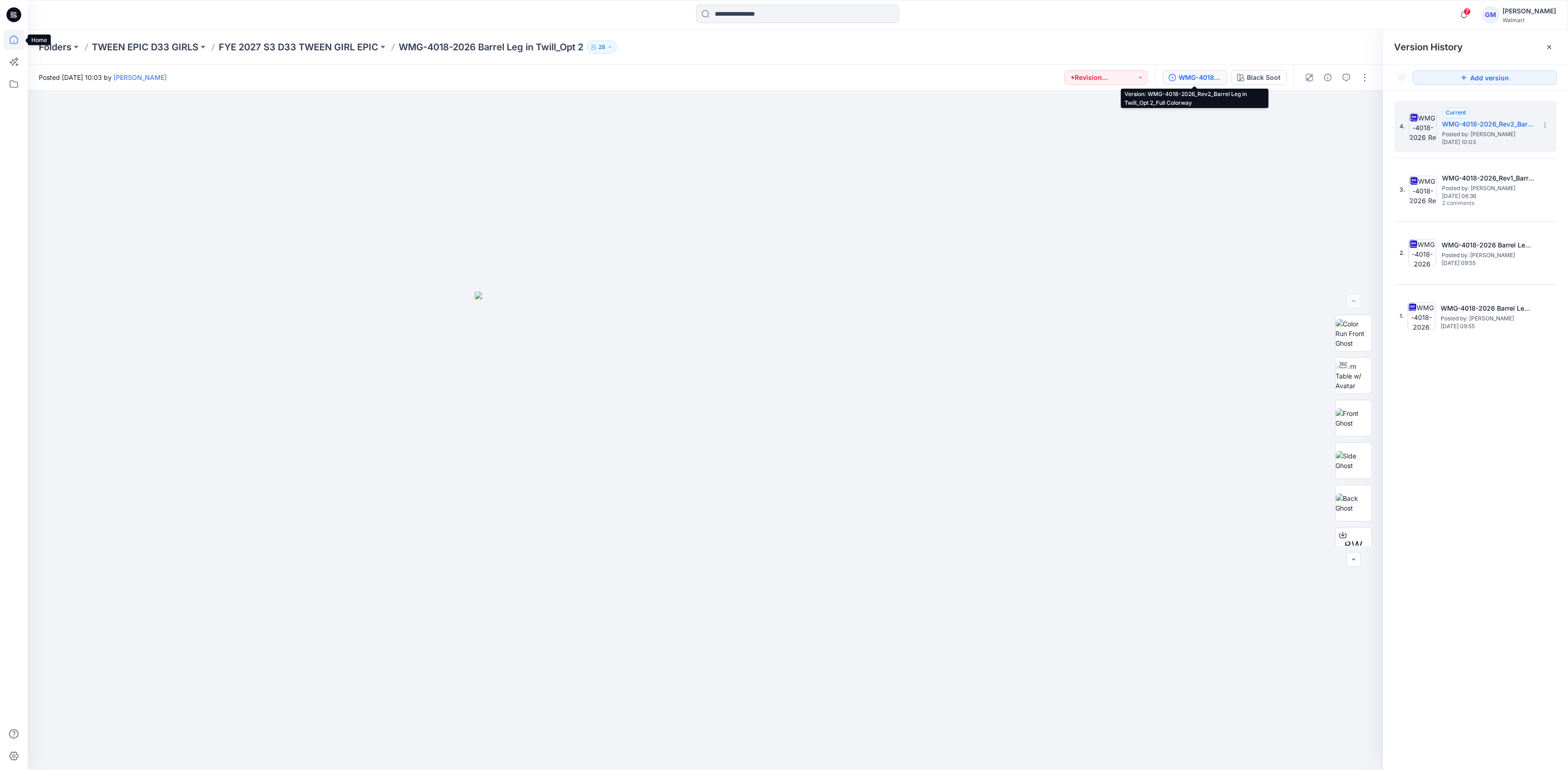
click at [14, 41] on icon at bounding box center [13, 40] width 9 height 9
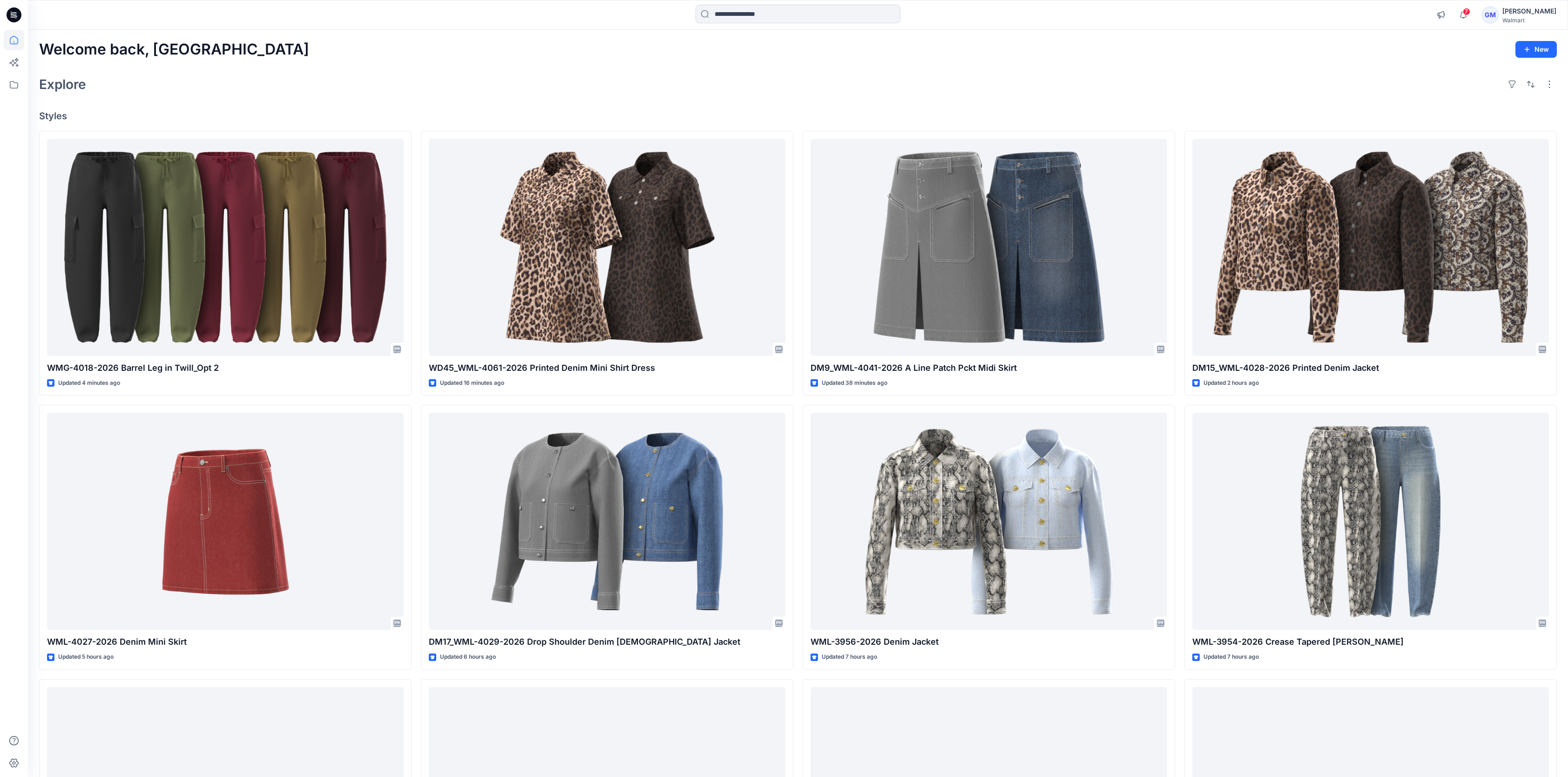
click at [581, 80] on div "Explore" at bounding box center [798, 84] width 1517 height 22
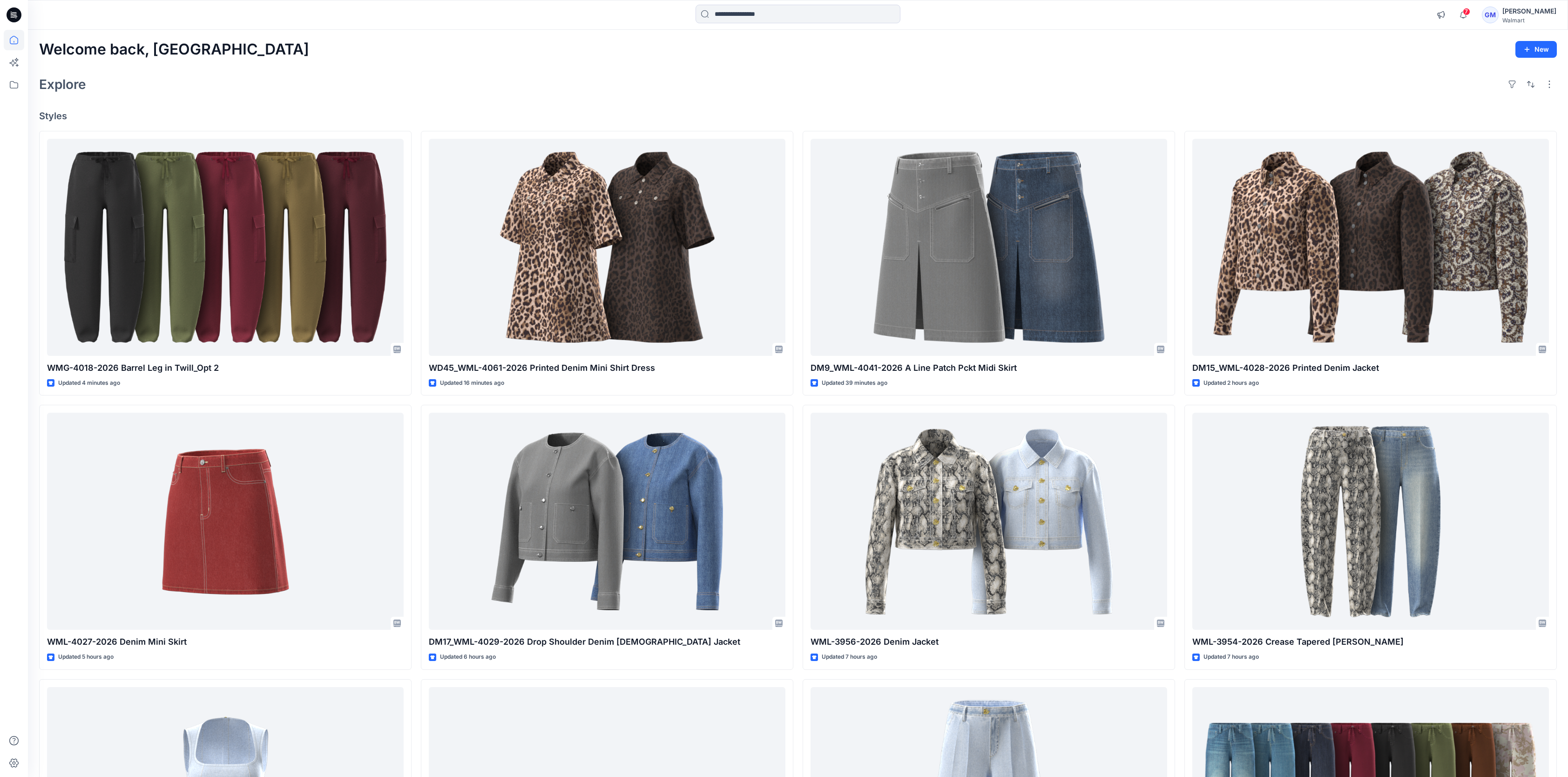
click at [740, 111] on h4 "Styles" at bounding box center [798, 116] width 1517 height 11
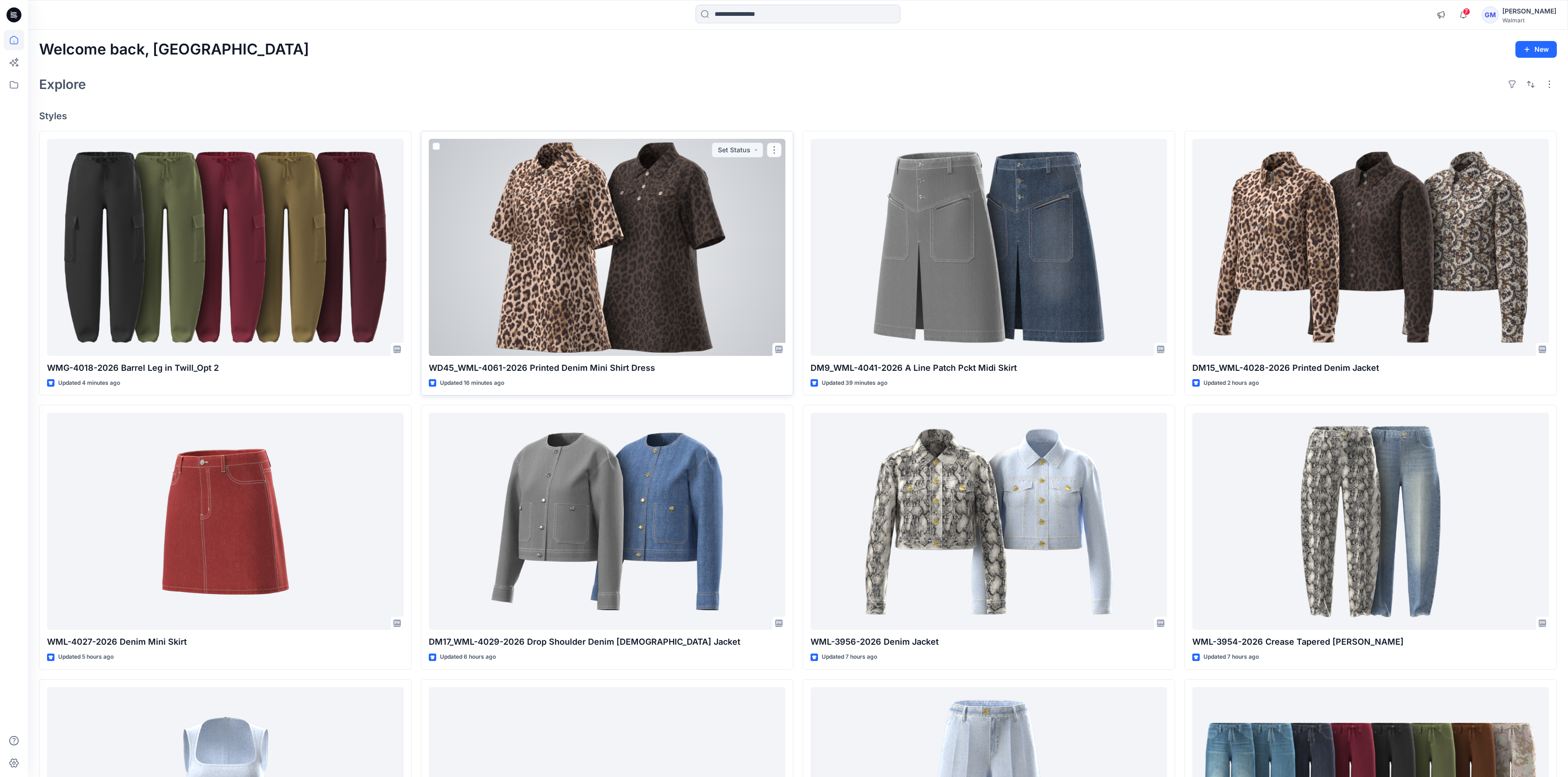
click at [681, 253] on div at bounding box center [607, 248] width 356 height 217
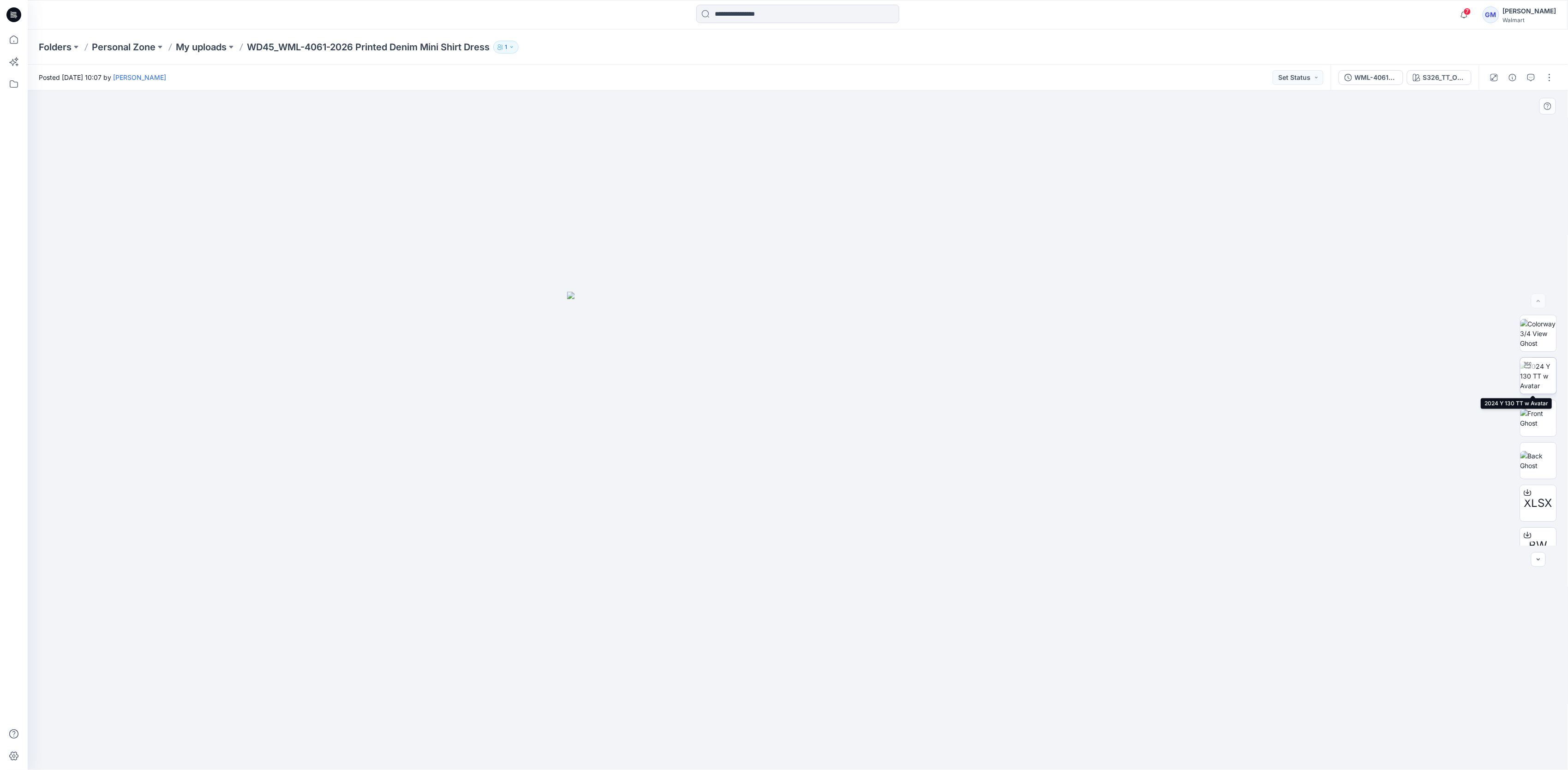
click at [1532, 386] on img at bounding box center [1538, 375] width 36 height 29
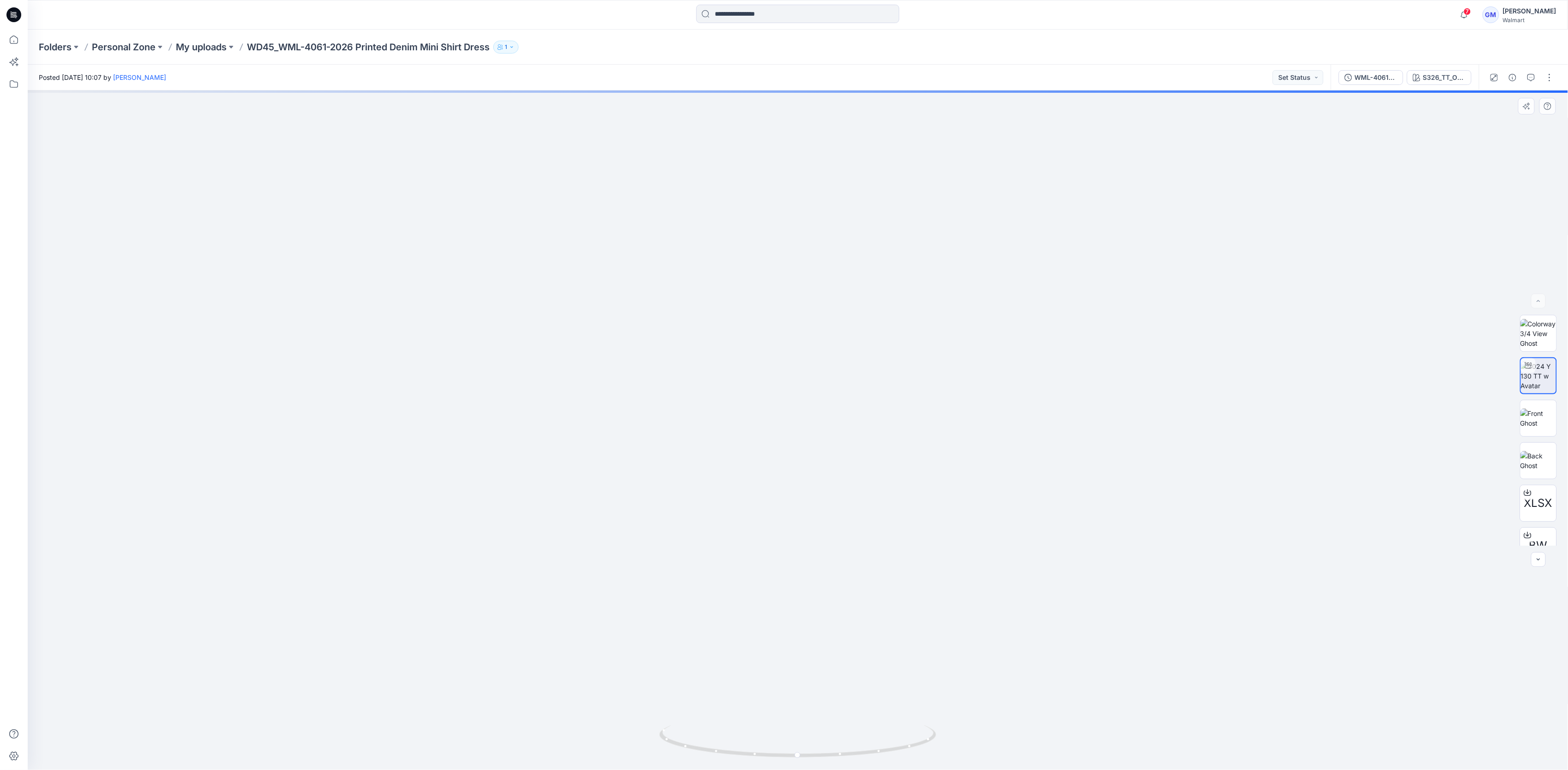
drag, startPoint x: 1046, startPoint y: 586, endPoint x: 1059, endPoint y: 500, distance: 87.0
click at [1059, 500] on img at bounding box center [811, 140] width 1667 height 1259
click at [1360, 76] on div "WML-4061-2026 Printed Denim Mini Shirt Dress_Full Colorway" at bounding box center [1375, 77] width 43 height 10
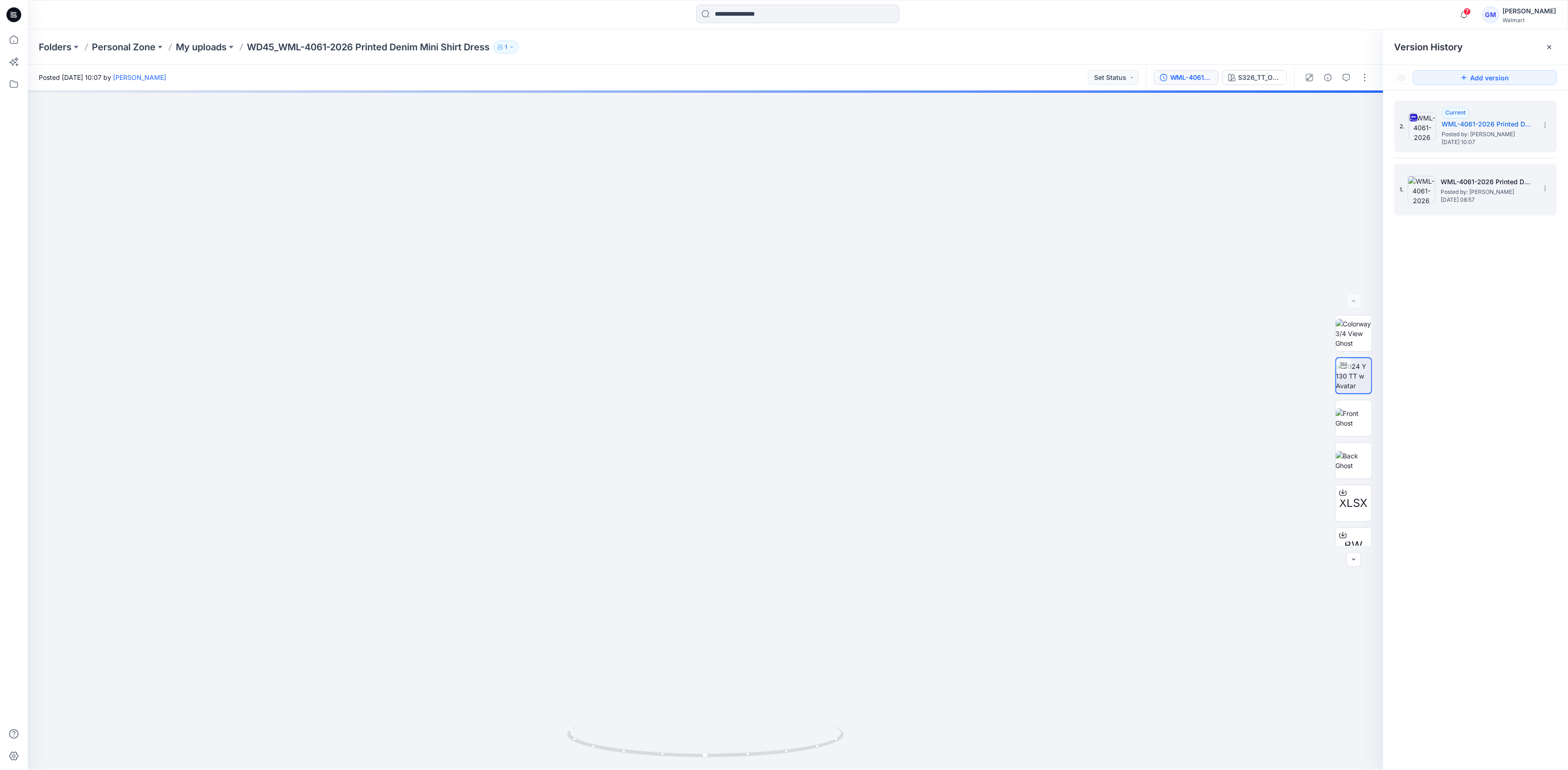
click at [1490, 207] on div "1. WML-4061-2026 Printed Denim Mini Shirt Dress_Softsilver Posted by: Gayan Mah…" at bounding box center [1469, 189] width 139 height 44
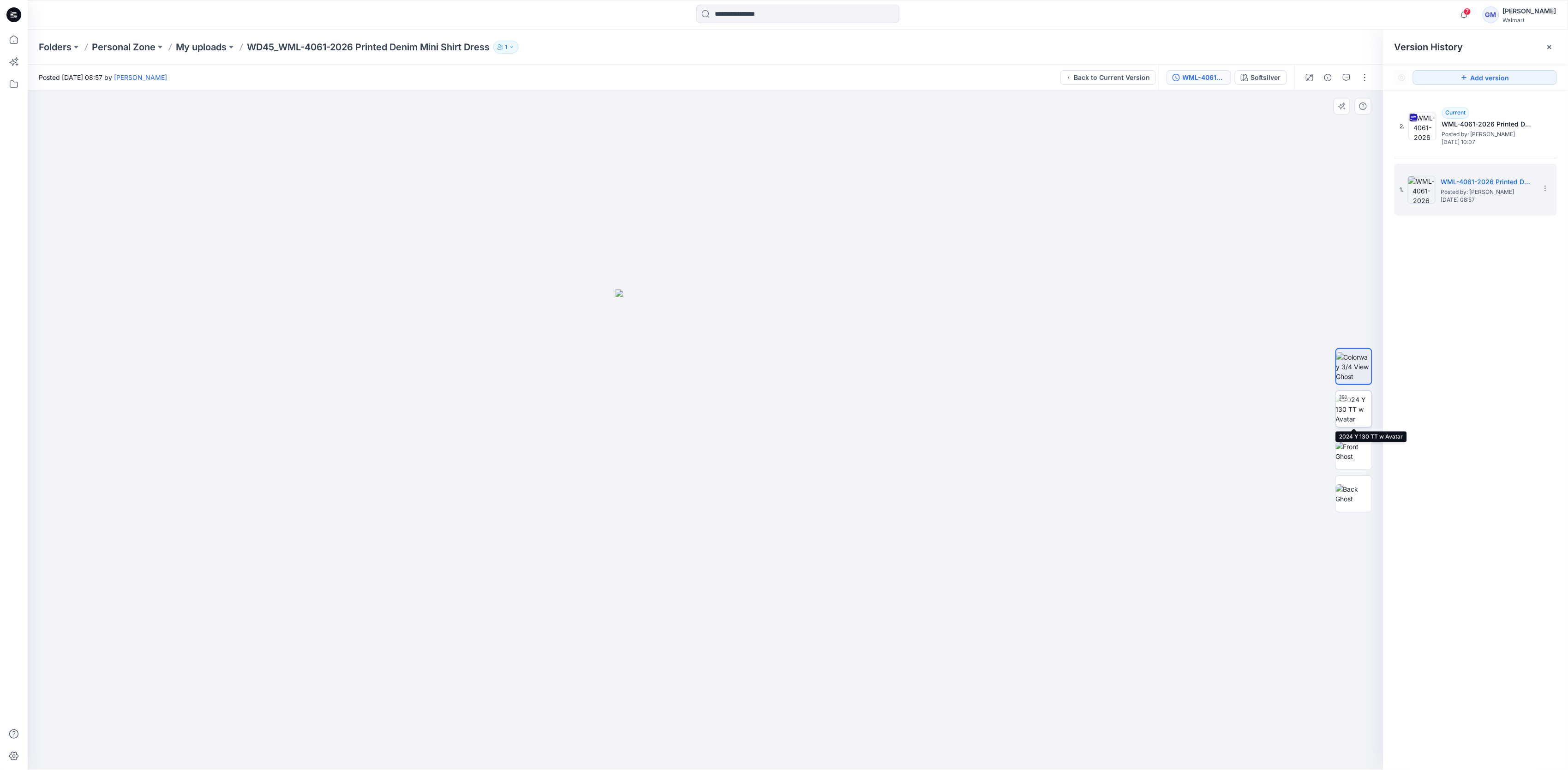
click at [1355, 412] on img at bounding box center [1354, 409] width 36 height 29
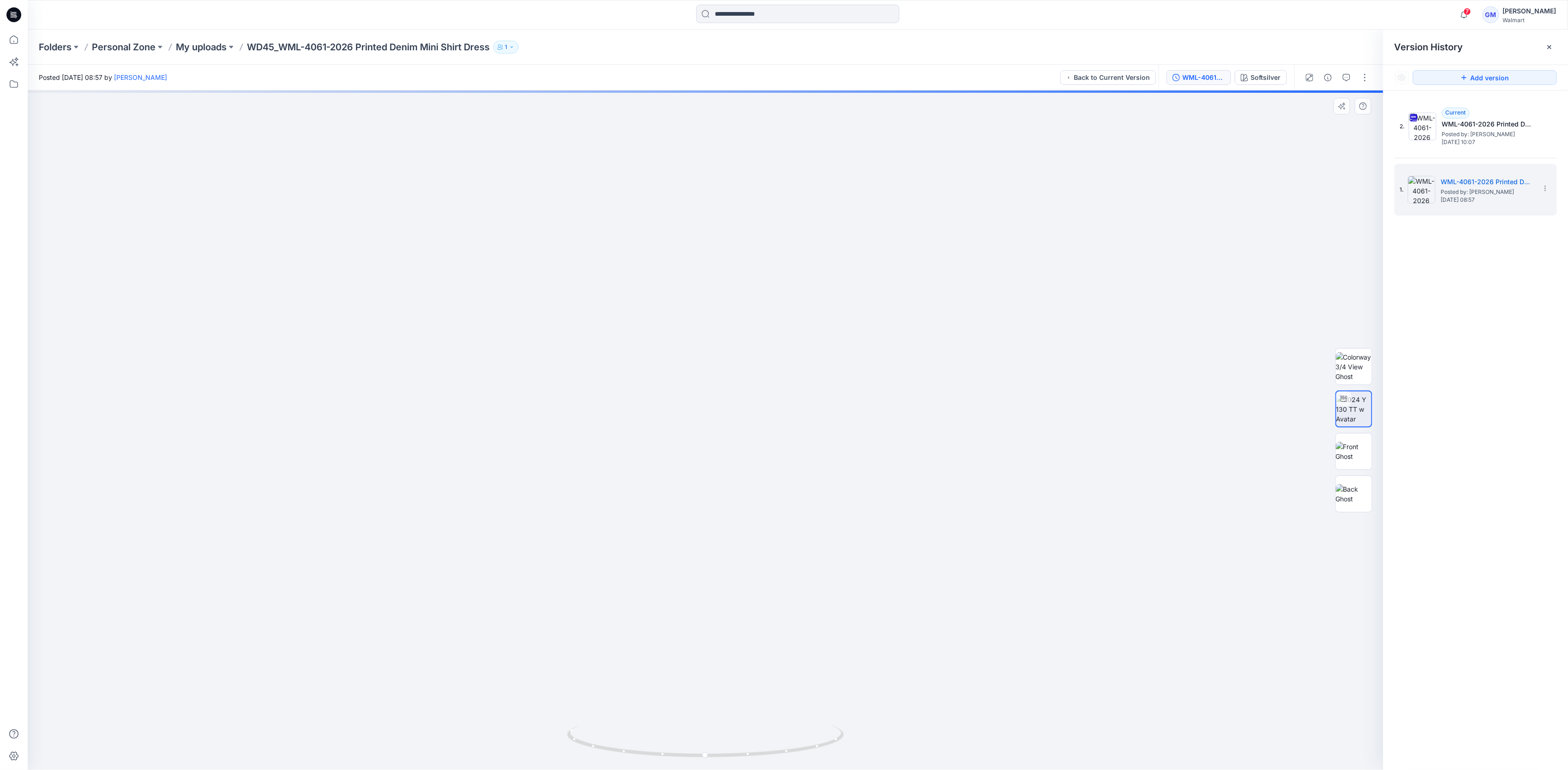
drag, startPoint x: 863, startPoint y: 593, endPoint x: 870, endPoint y: 545, distance: 48.5
click at [870, 545] on img at bounding box center [710, 237] width 1371 height 1064
drag, startPoint x: 810, startPoint y: 747, endPoint x: 554, endPoint y: 753, distance: 256.1
click at [554, 753] on div at bounding box center [705, 430] width 1355 height 679
click at [383, 470] on img at bounding box center [711, 233] width 1371 height 1072
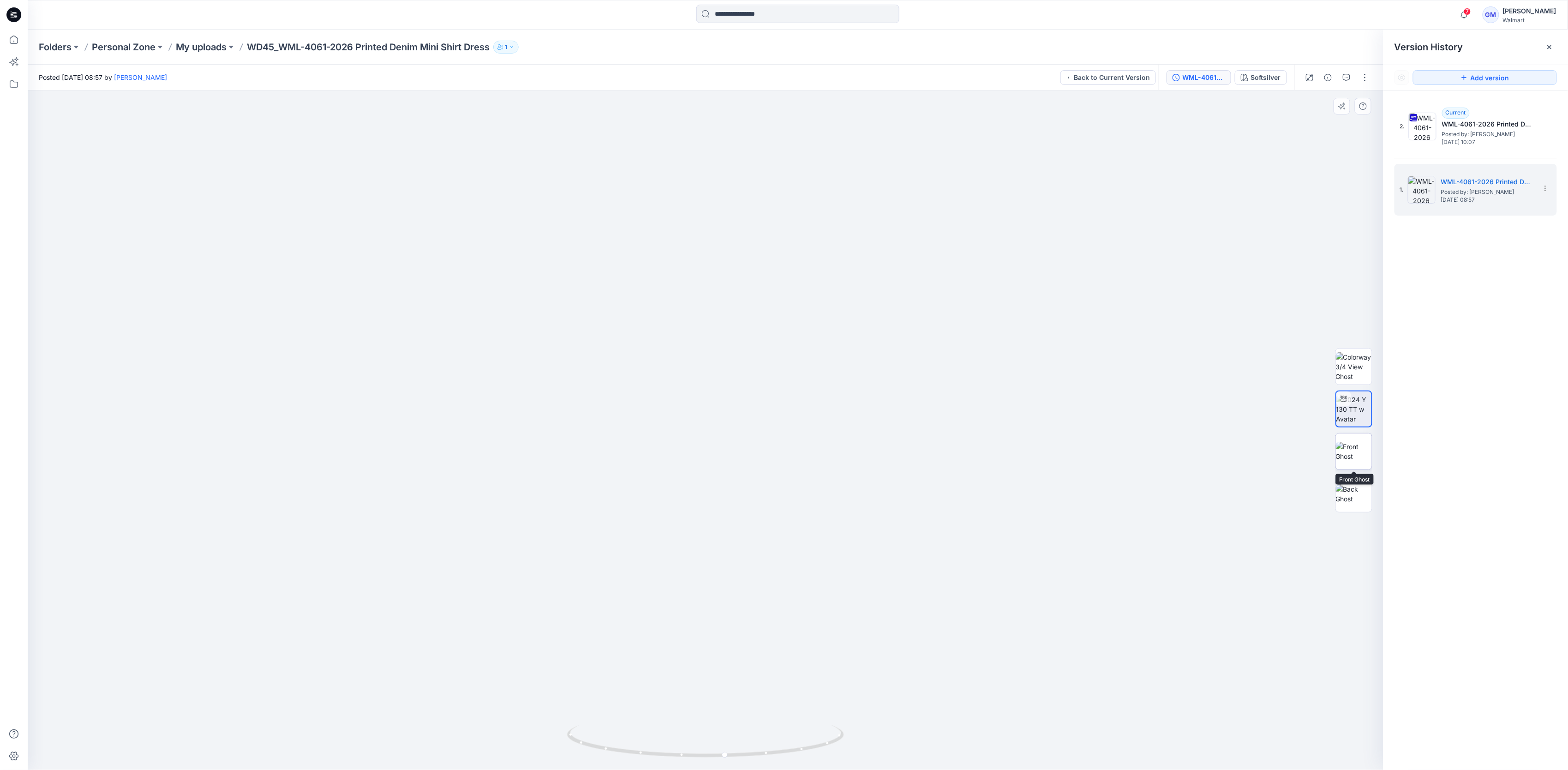
click at [1346, 447] on img at bounding box center [1354, 451] width 36 height 20
click at [1331, 81] on button "button" at bounding box center [1328, 77] width 15 height 15
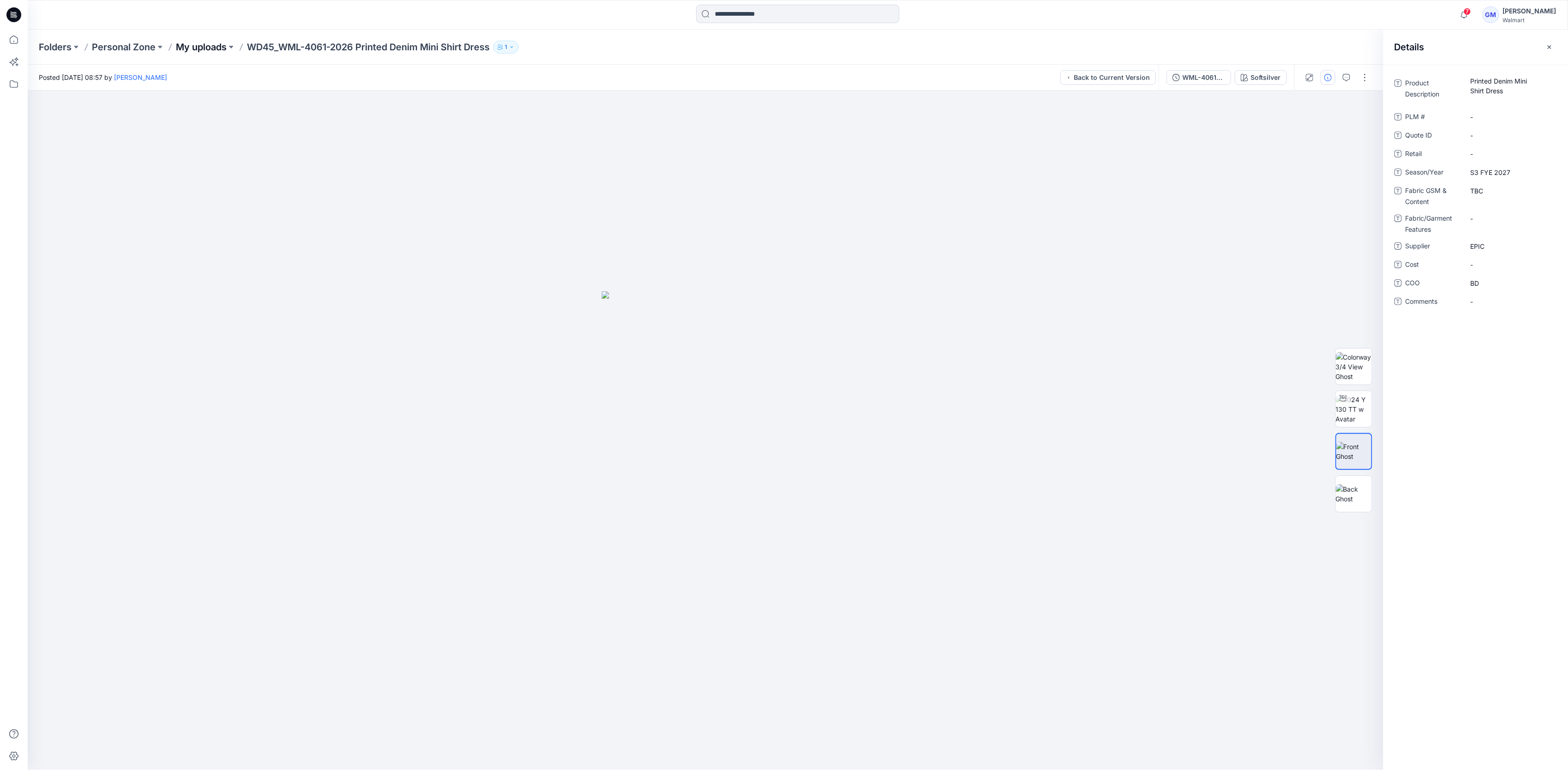
click at [200, 44] on p "My uploads" at bounding box center [201, 47] width 51 height 13
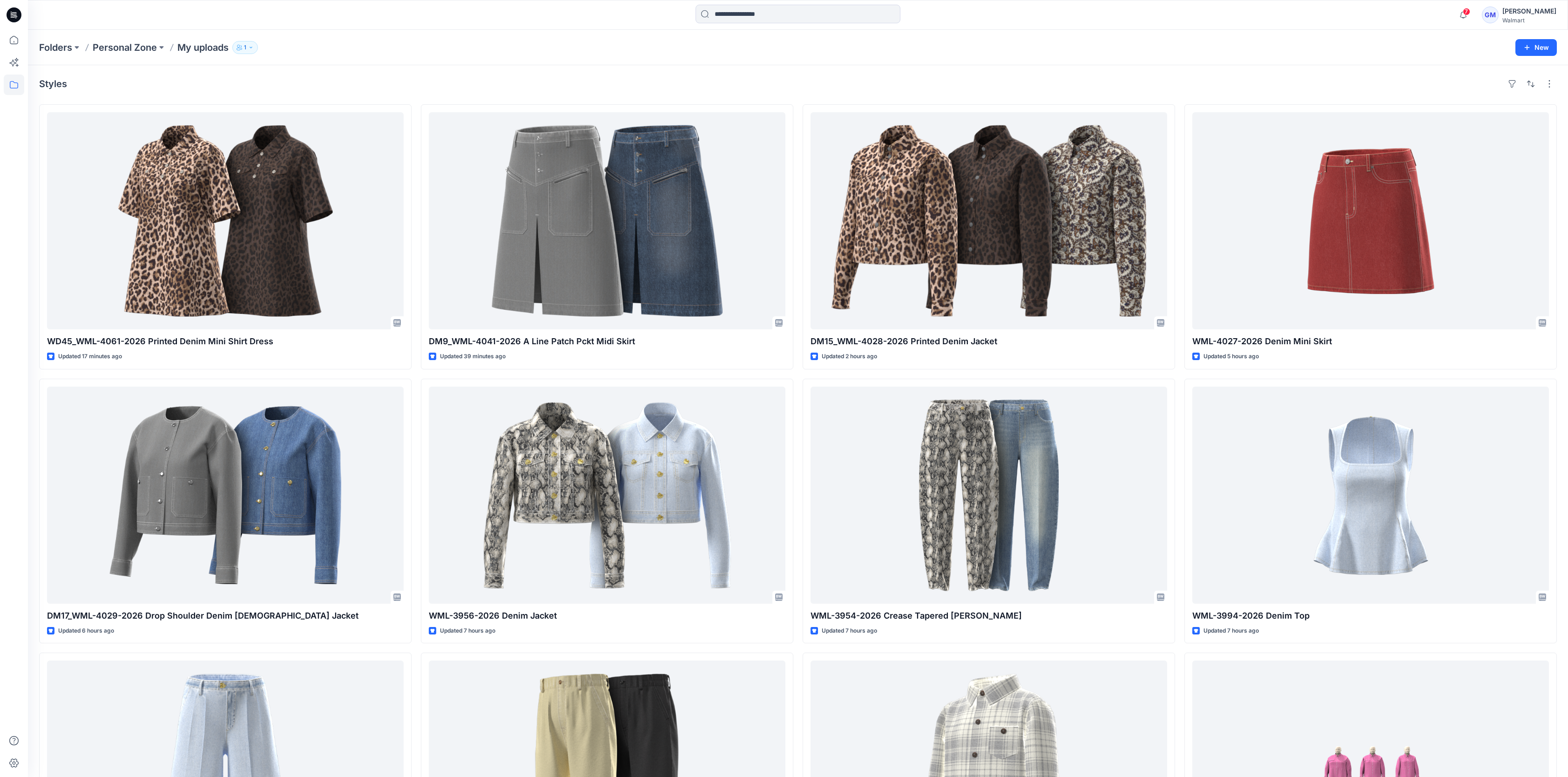
click at [658, 86] on div "Styles" at bounding box center [798, 84] width 1517 height 15
click at [1144, 82] on div "Styles" at bounding box center [798, 84] width 1517 height 15
